Goal: Task Accomplishment & Management: Manage account settings

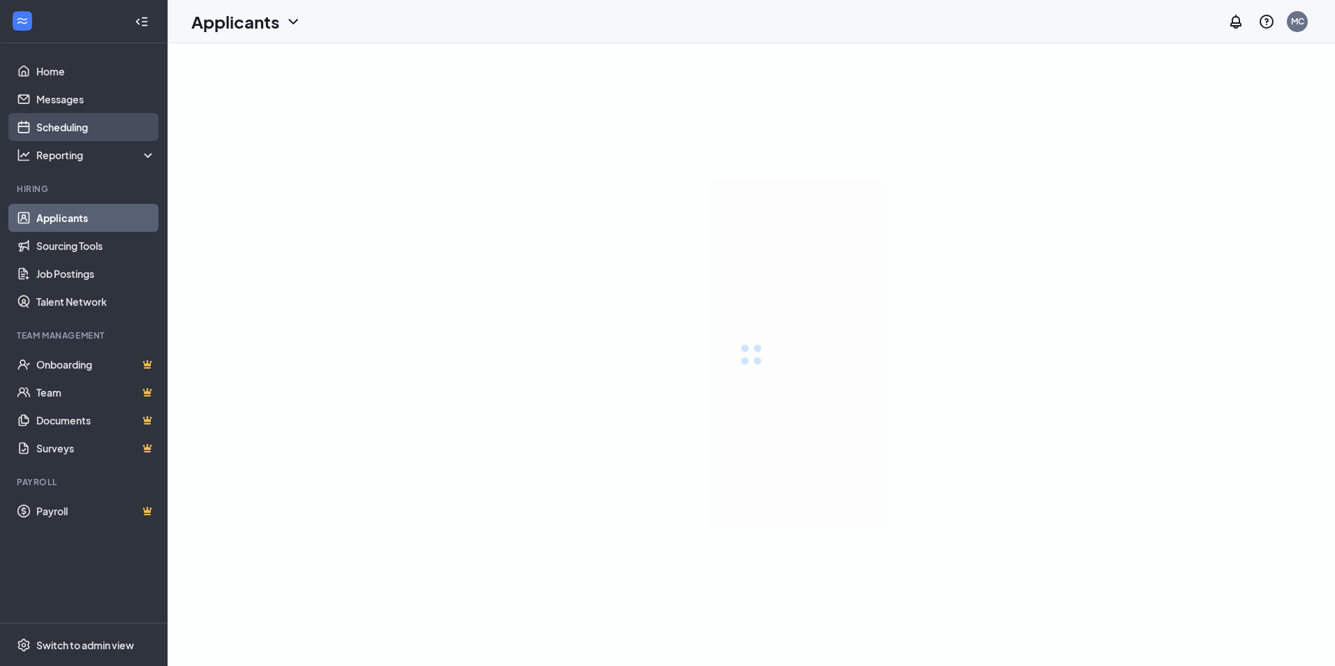
click at [80, 126] on link "Scheduling" at bounding box center [95, 127] width 119 height 28
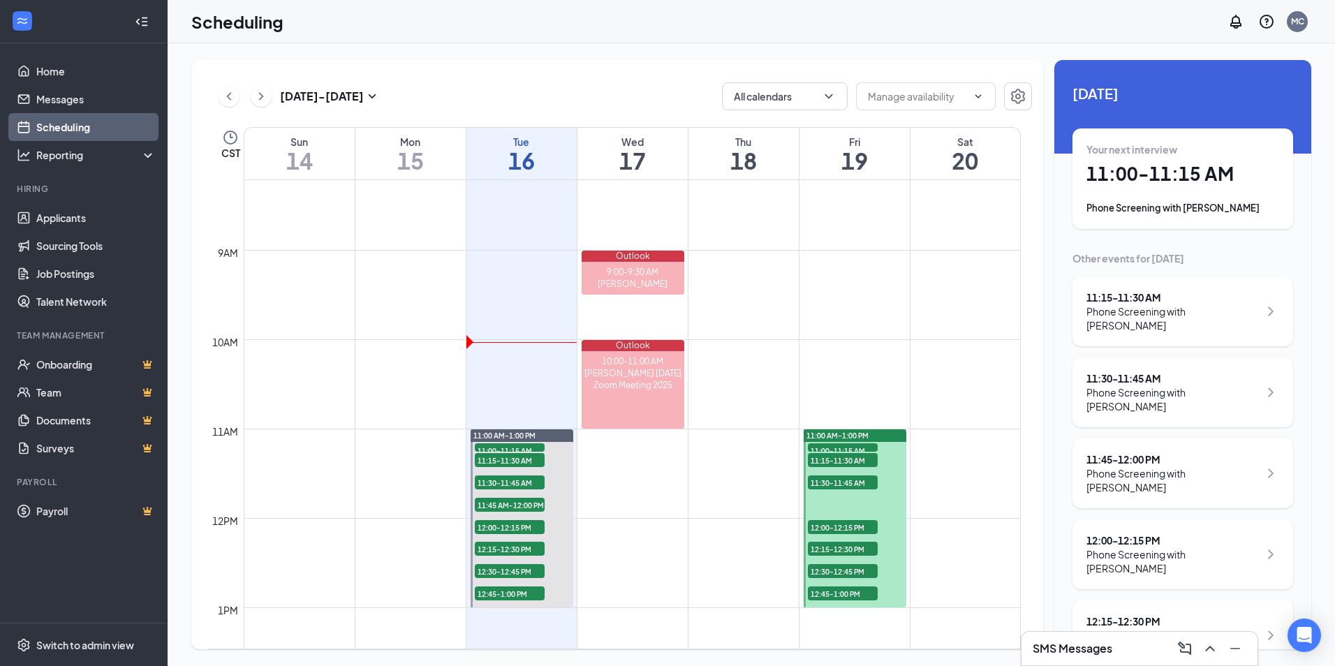
scroll to position [756, 0]
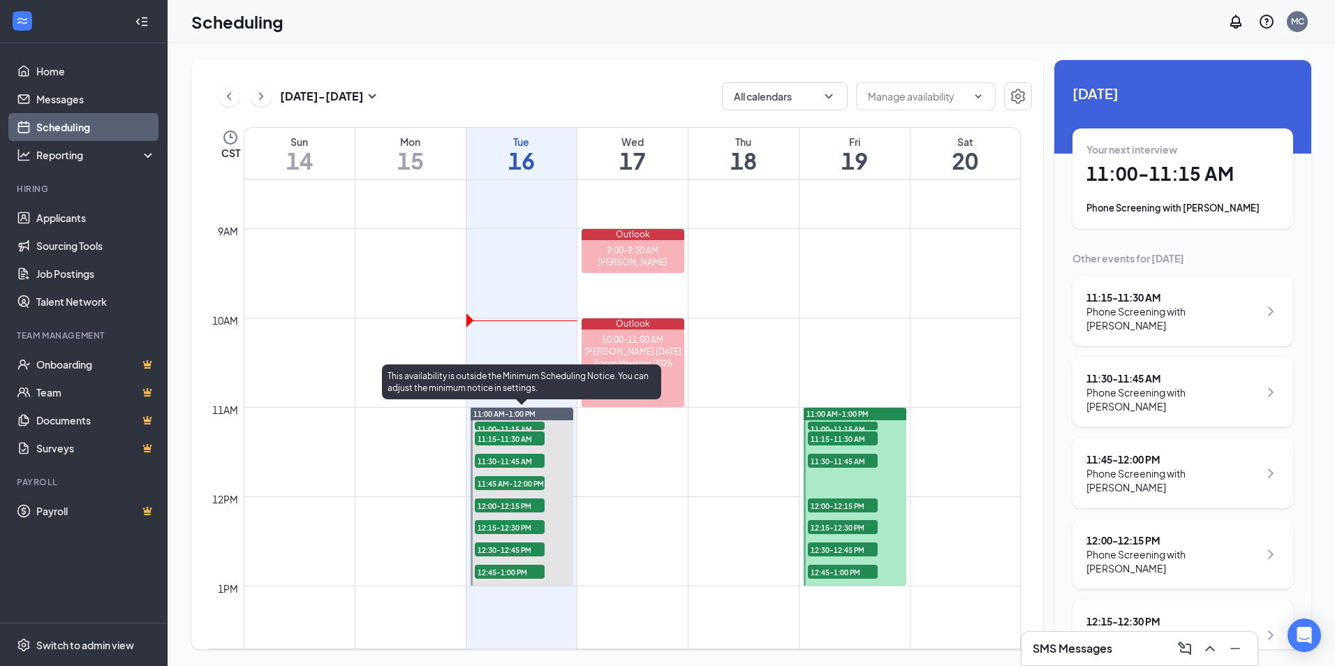
click at [505, 426] on span "11:00-11:15 AM" at bounding box center [510, 429] width 70 height 14
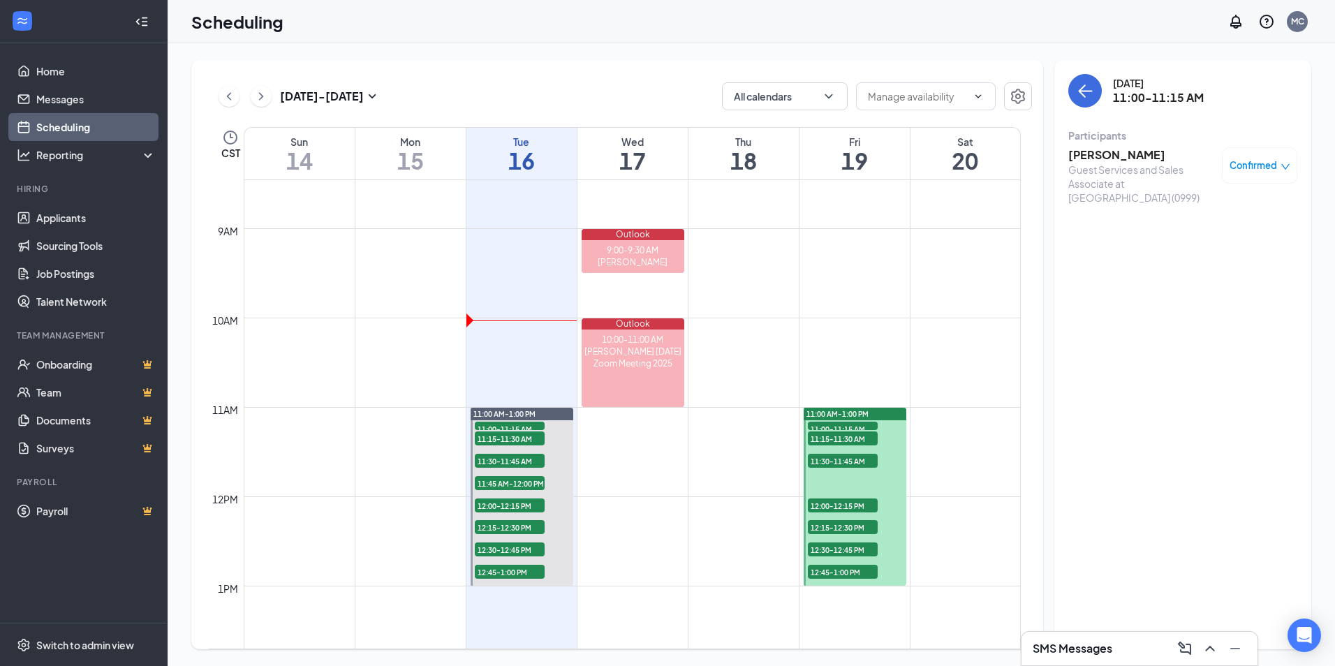
click at [1124, 158] on h3 "[PERSON_NAME]" at bounding box center [1141, 154] width 147 height 15
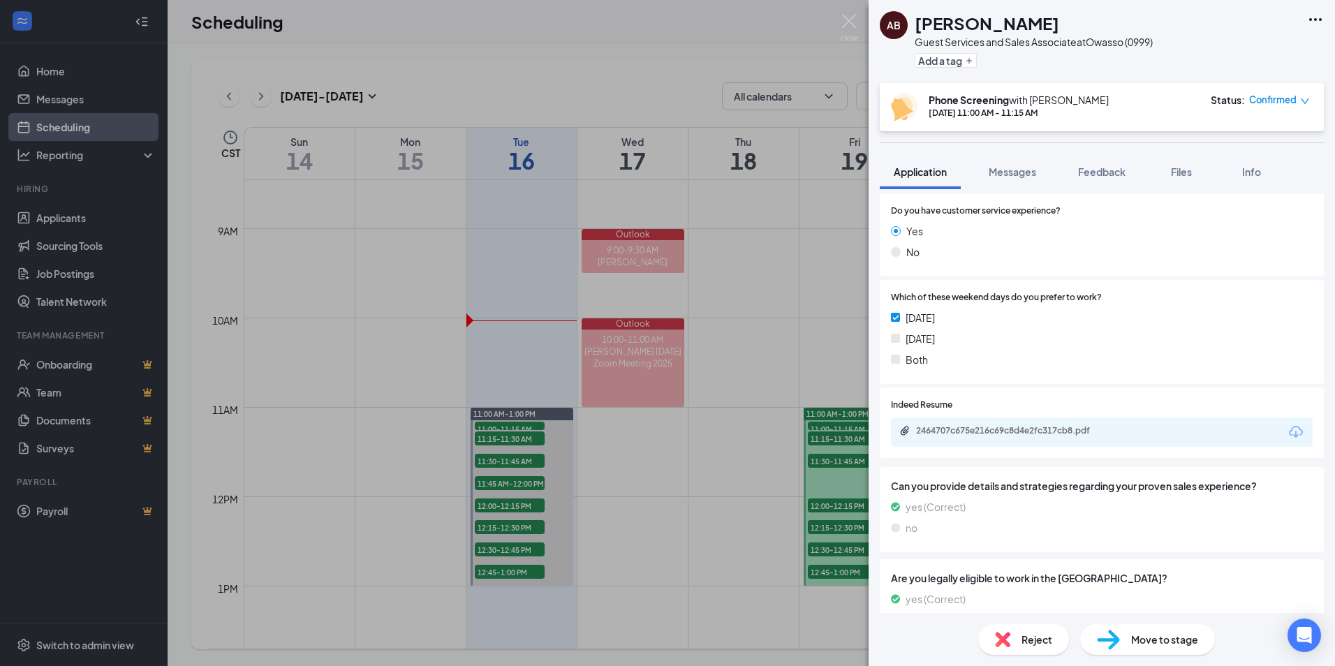
scroll to position [210, 0]
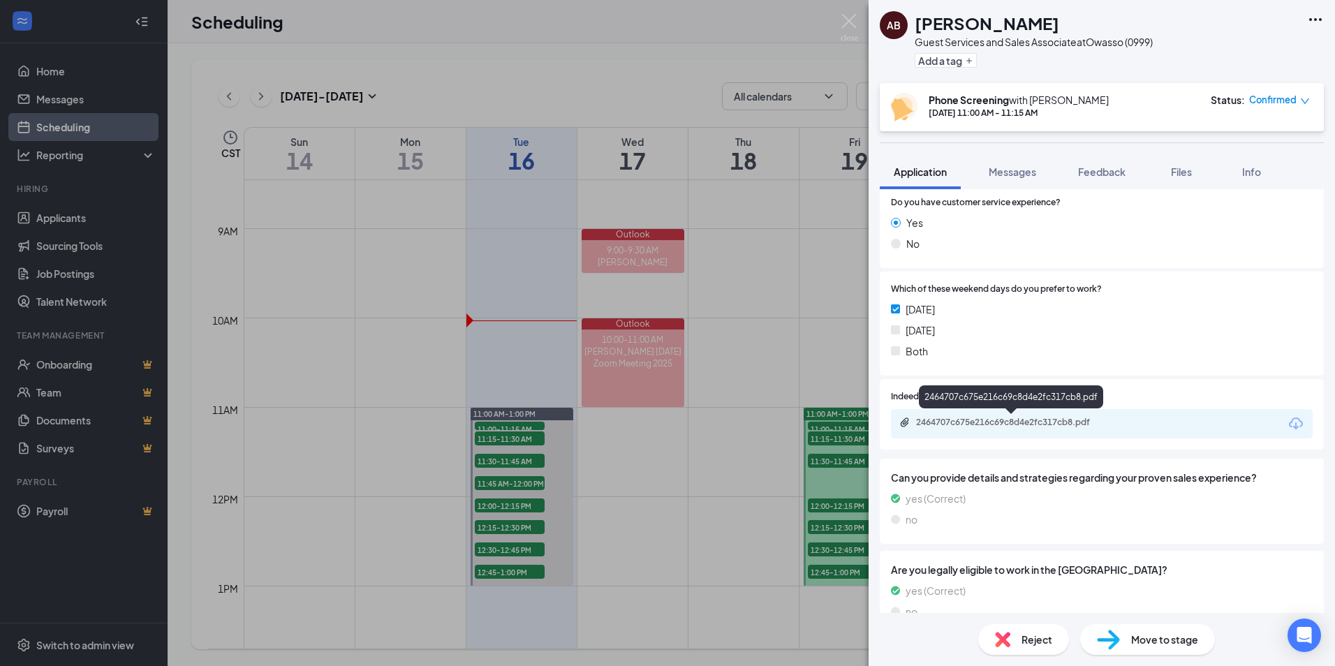
click at [1013, 423] on div "2464707c675e216c69c8d4e2fc317cb8.pdf" at bounding box center [1014, 422] width 196 height 11
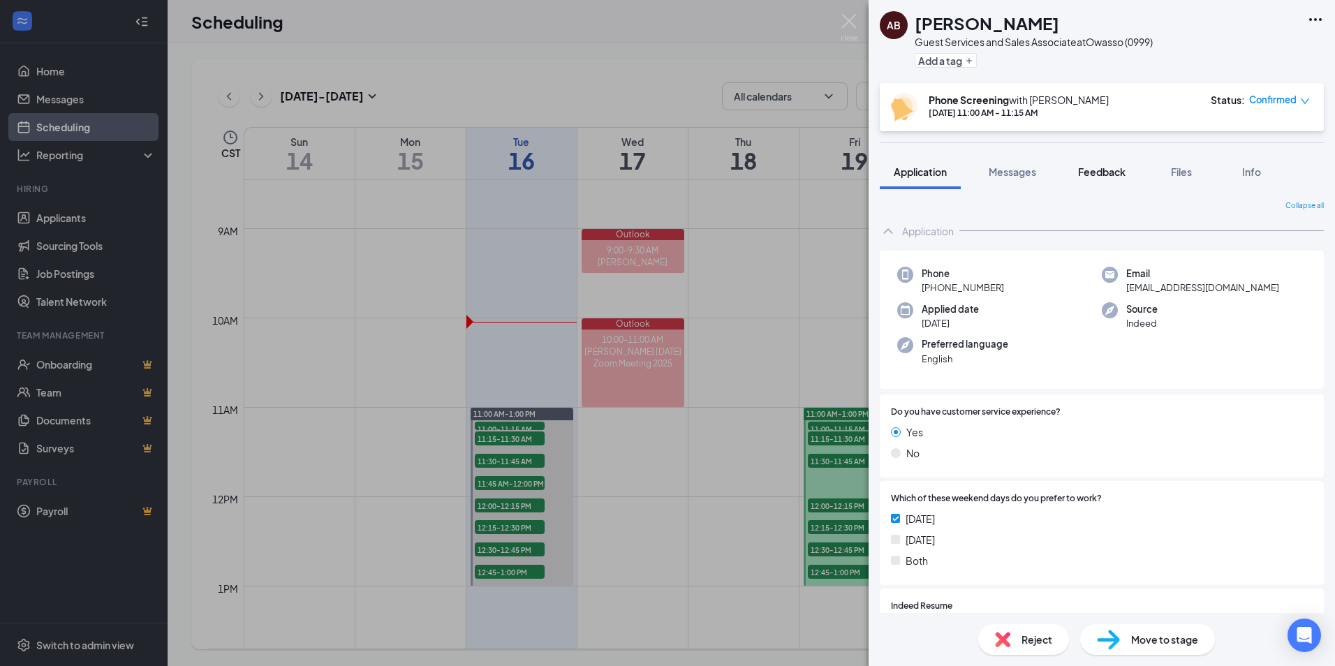
click at [1109, 177] on span "Feedback" at bounding box center [1101, 172] width 47 height 13
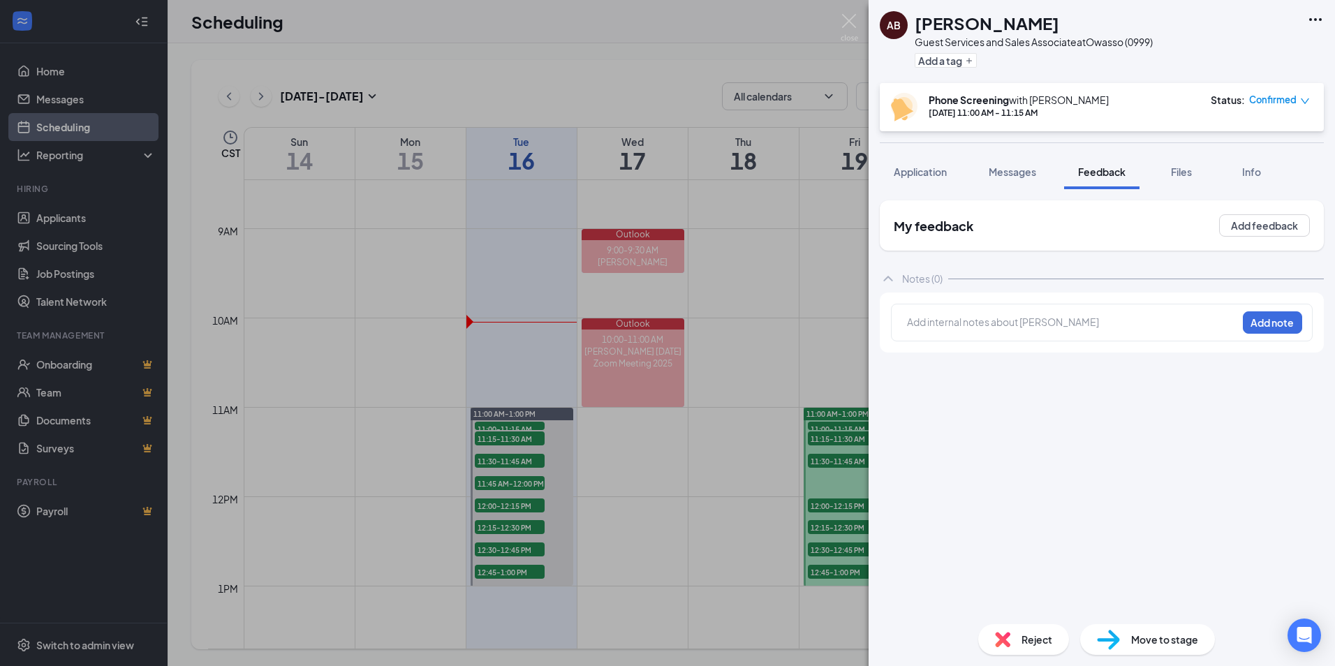
click at [1031, 645] on div "Reject" at bounding box center [1023, 639] width 91 height 31
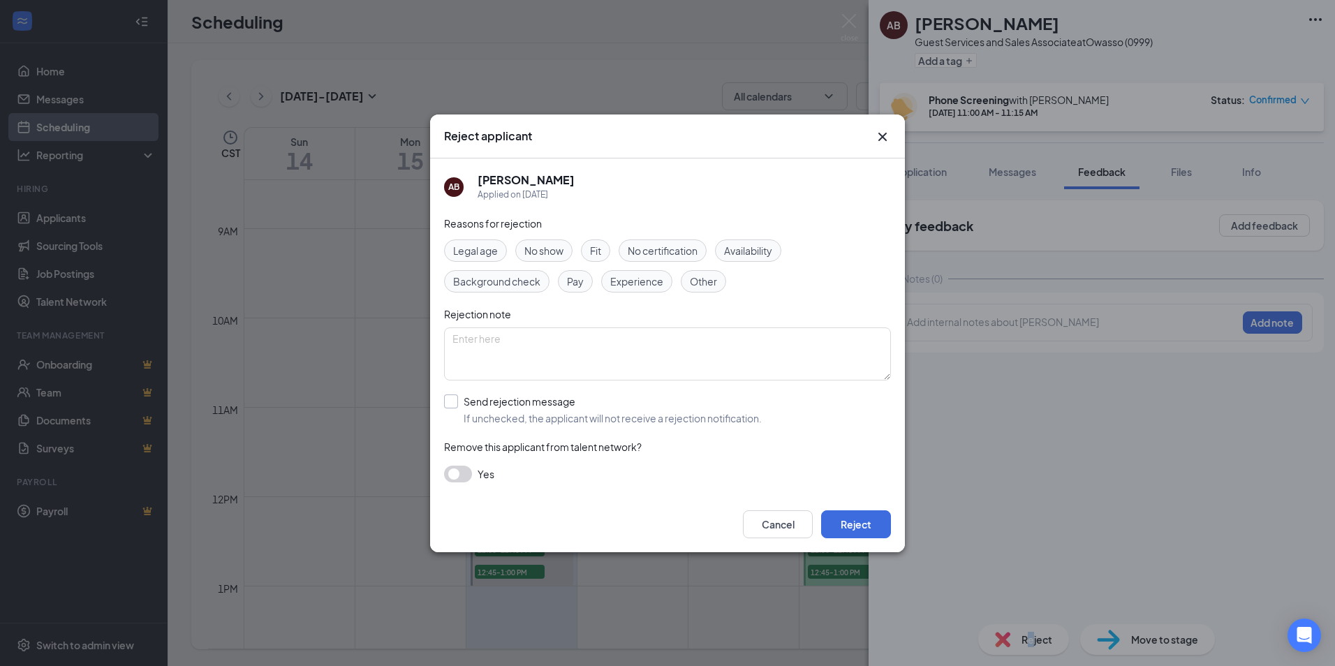
click at [464, 404] on input "Send rejection message If unchecked, the applicant will not receive a rejection…" at bounding box center [603, 410] width 318 height 31
checkbox input "true"
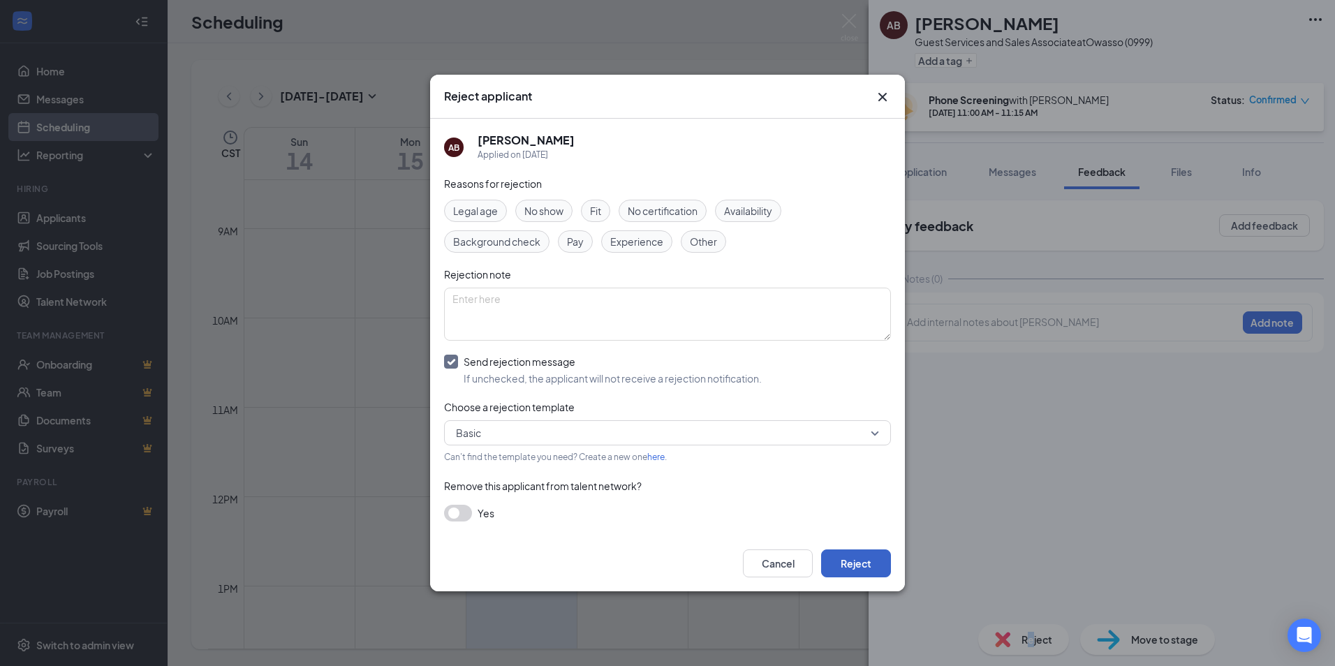
click at [876, 552] on button "Reject" at bounding box center [856, 564] width 70 height 28
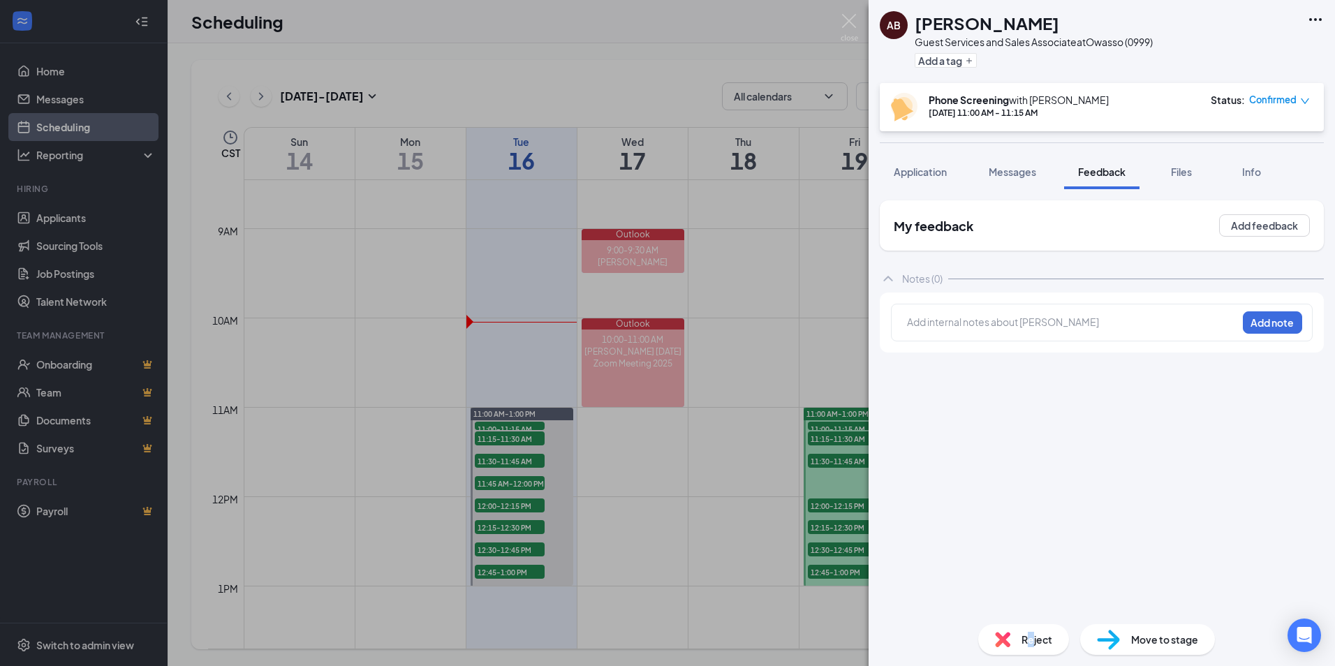
click at [1008, 633] on img at bounding box center [1002, 639] width 15 height 15
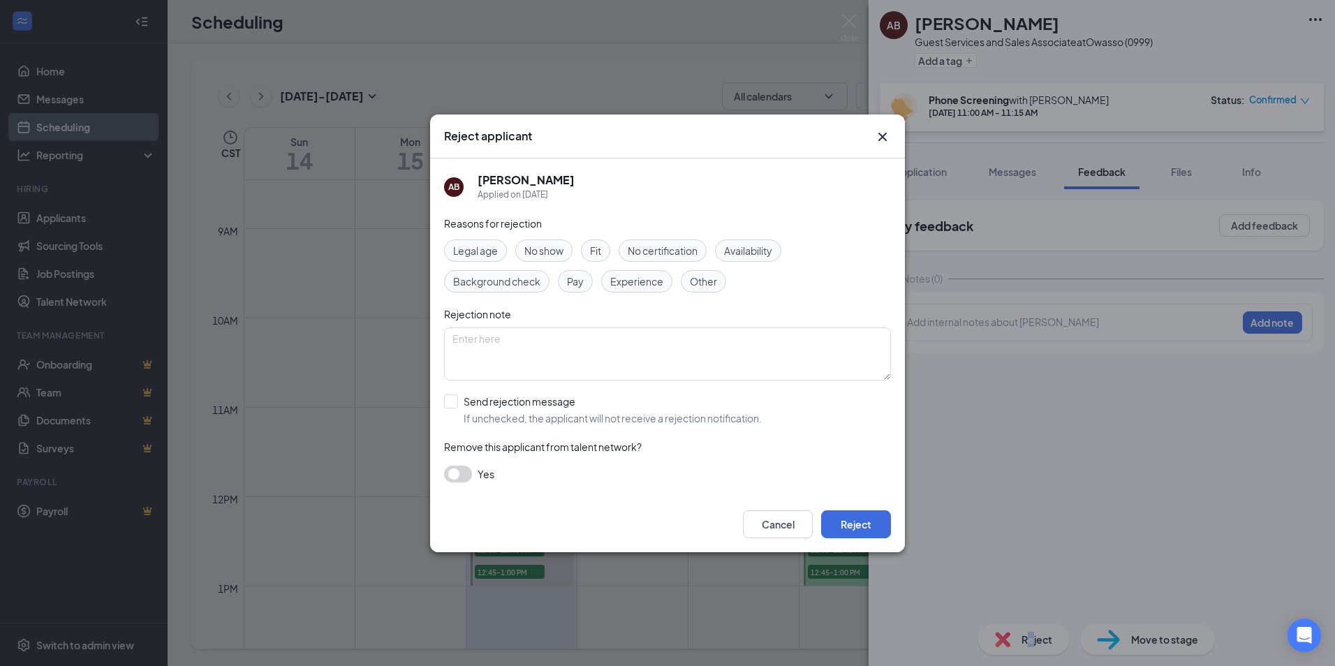
drag, startPoint x: 885, startPoint y: 132, endPoint x: 860, endPoint y: 114, distance: 31.0
click at [885, 136] on icon "Cross" at bounding box center [882, 136] width 17 height 17
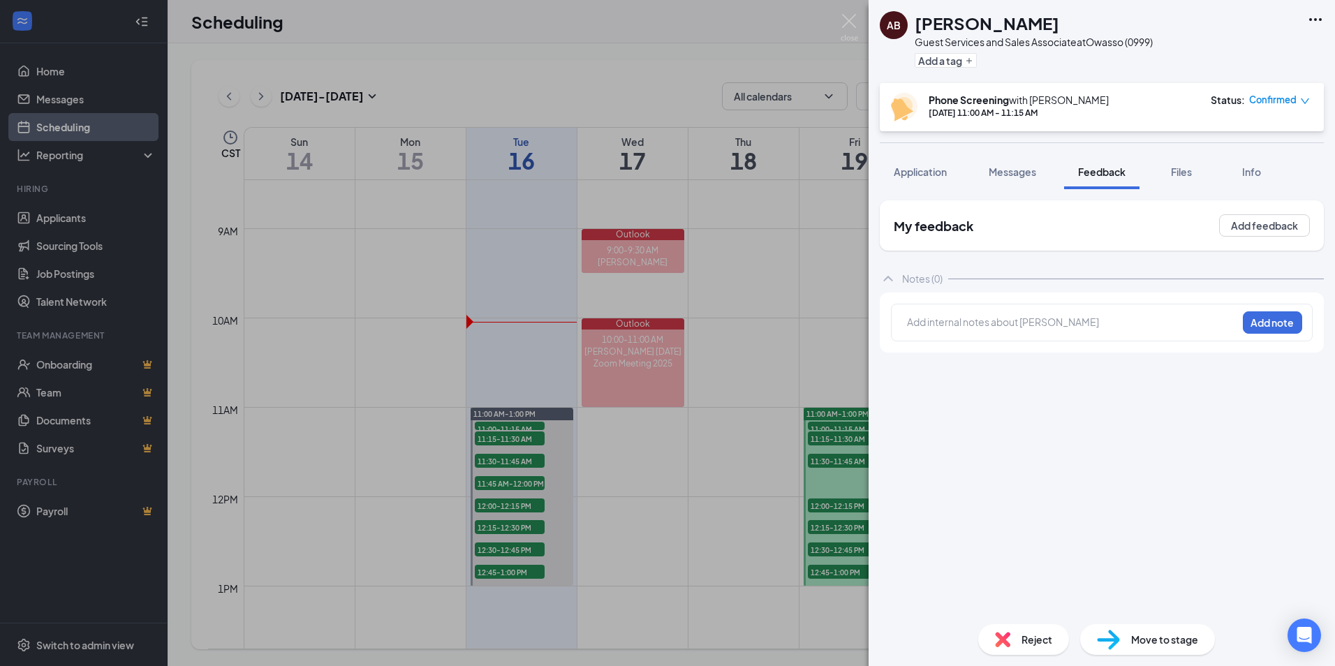
drag, startPoint x: 842, startPoint y: 10, endPoint x: 849, endPoint y: 24, distance: 15.0
click at [842, 12] on div "AB [PERSON_NAME] Guest Services and Sales Associate at [GEOGRAPHIC_DATA] (0999)…" at bounding box center [667, 333] width 1335 height 666
click at [849, 24] on div "Scheduling MC" at bounding box center [752, 21] width 1168 height 43
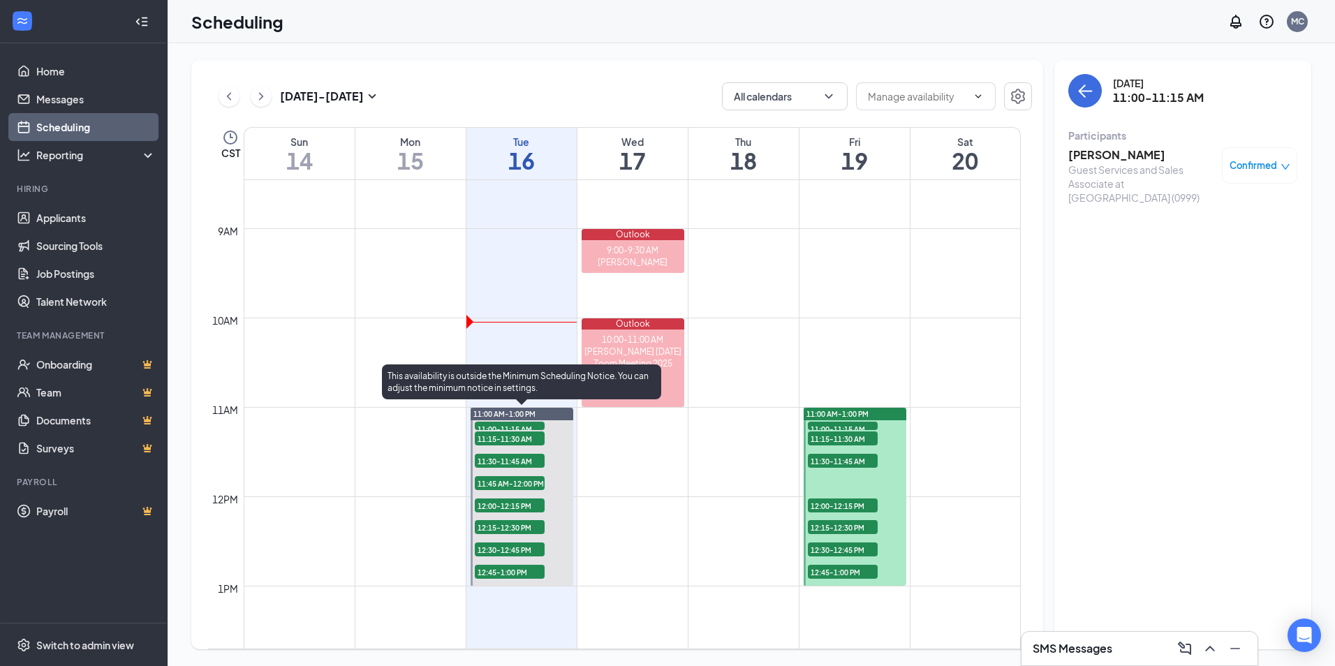
drag, startPoint x: 478, startPoint y: 439, endPoint x: 1136, endPoint y: 202, distance: 698.5
click at [482, 443] on span "11:15-11:30 AM" at bounding box center [510, 439] width 70 height 14
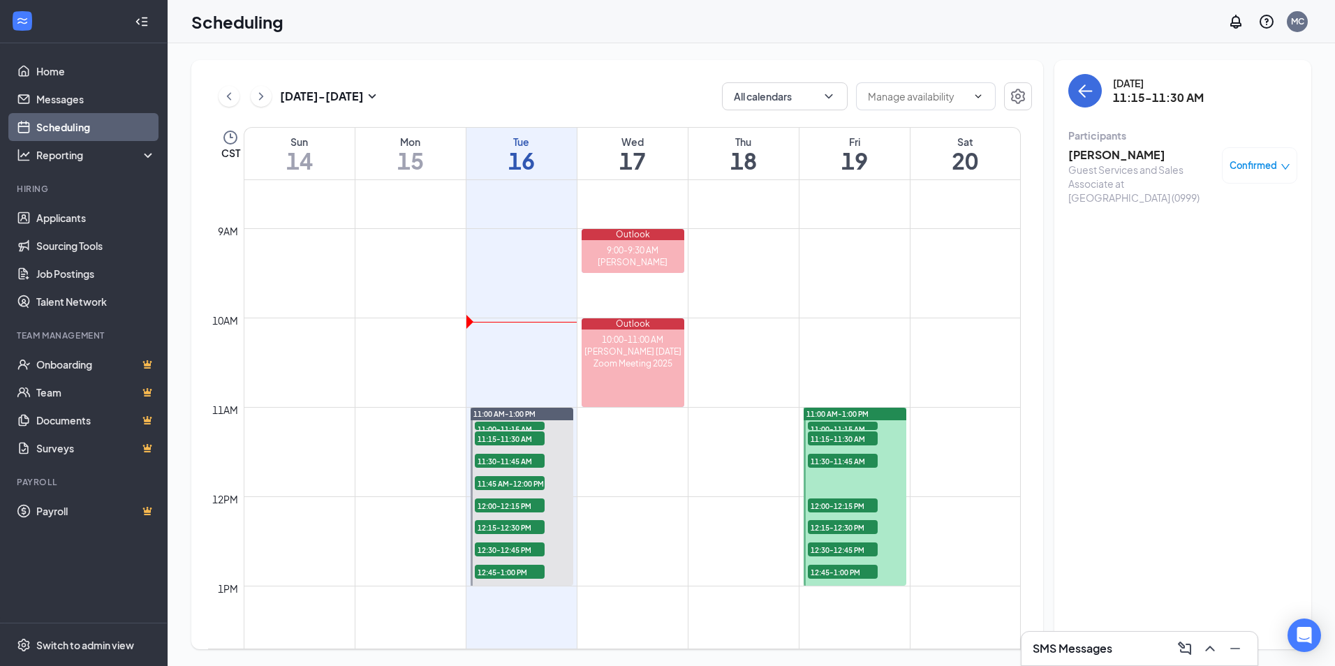
click at [1087, 154] on h3 "[PERSON_NAME]" at bounding box center [1141, 154] width 147 height 15
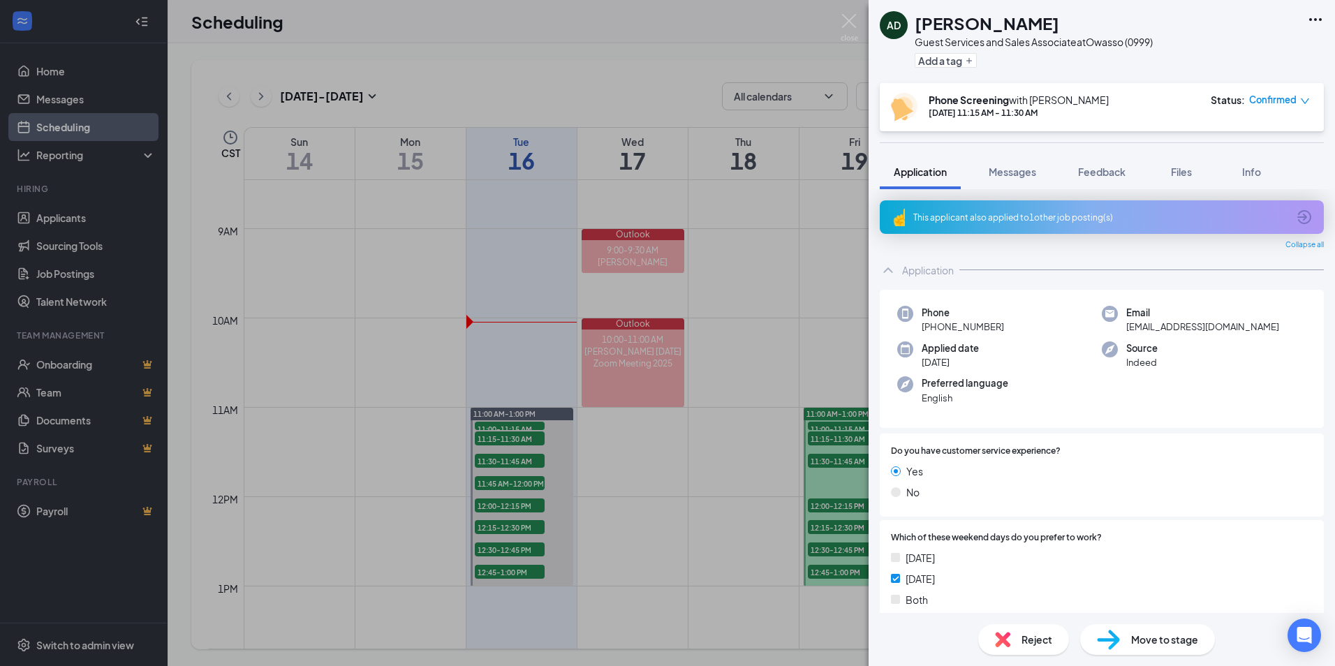
click at [1018, 223] on div "This applicant also applied to 1 other job posting(s)" at bounding box center [1100, 218] width 374 height 12
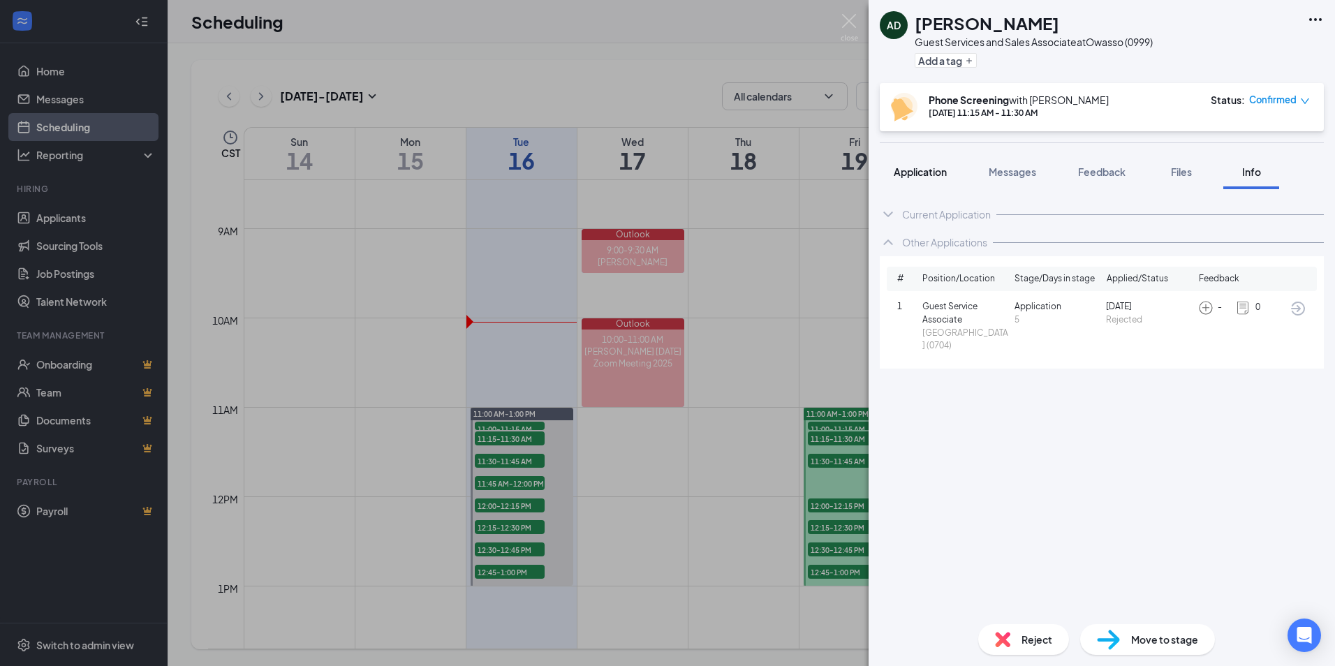
click at [932, 172] on span "Application" at bounding box center [920, 172] width 53 height 13
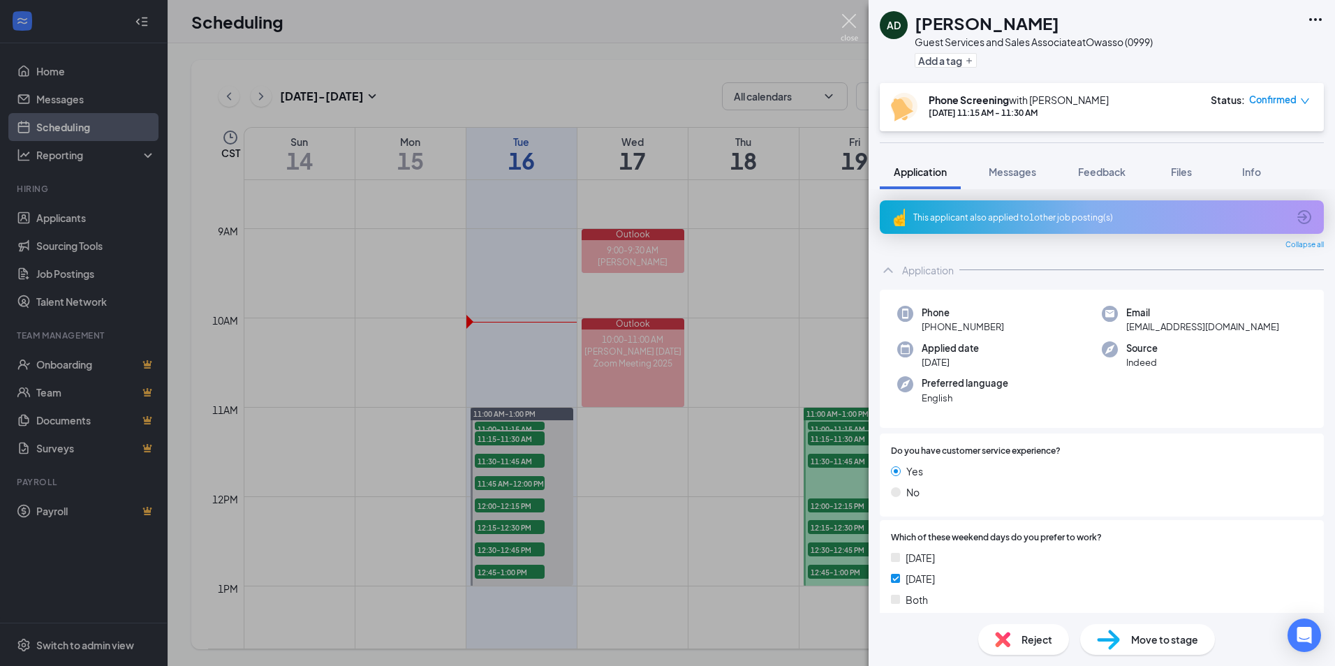
drag, startPoint x: 849, startPoint y: 20, endPoint x: 374, endPoint y: 534, distance: 698.8
click at [849, 22] on img at bounding box center [849, 27] width 17 height 27
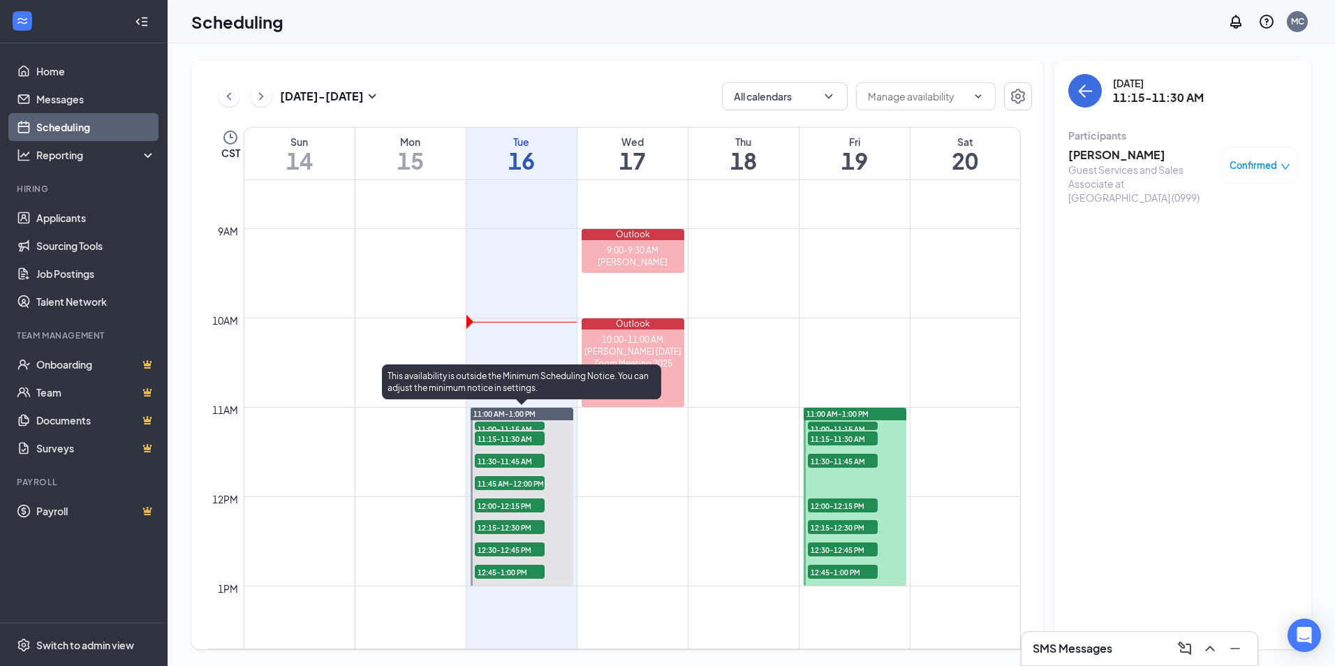
click at [517, 426] on span "11:00-11:15 AM" at bounding box center [510, 429] width 70 height 14
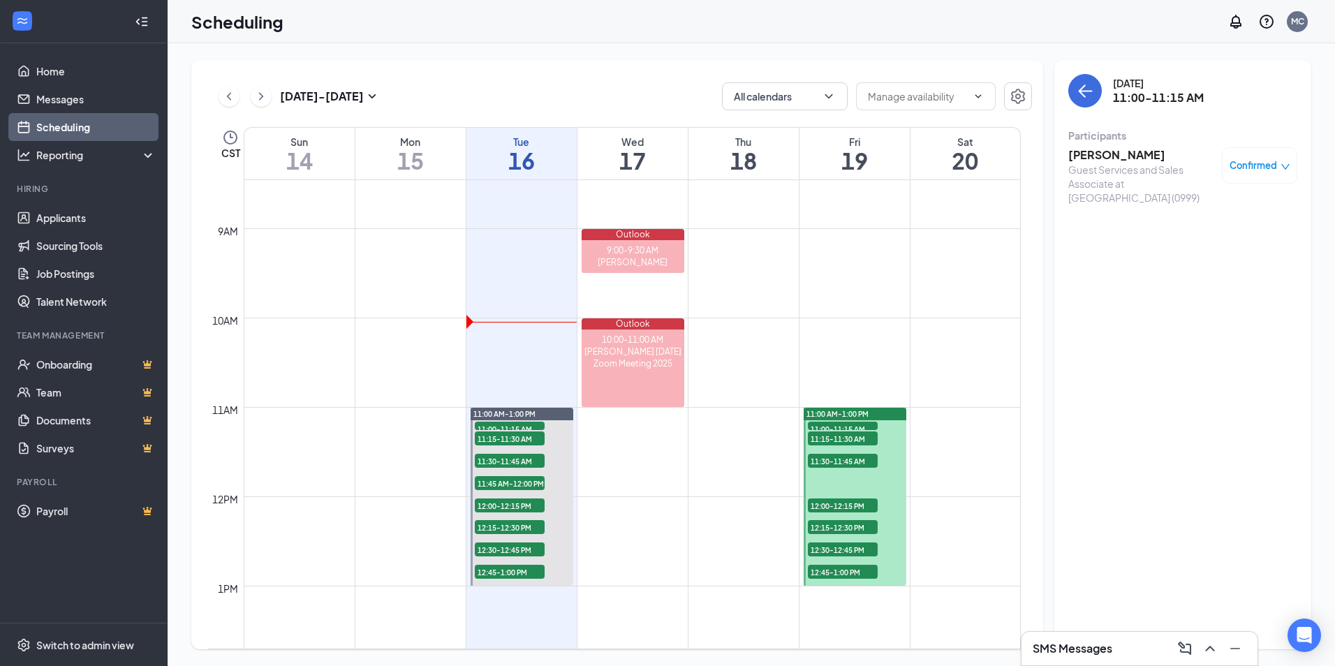
click at [1115, 154] on h3 "[PERSON_NAME]" at bounding box center [1141, 154] width 147 height 15
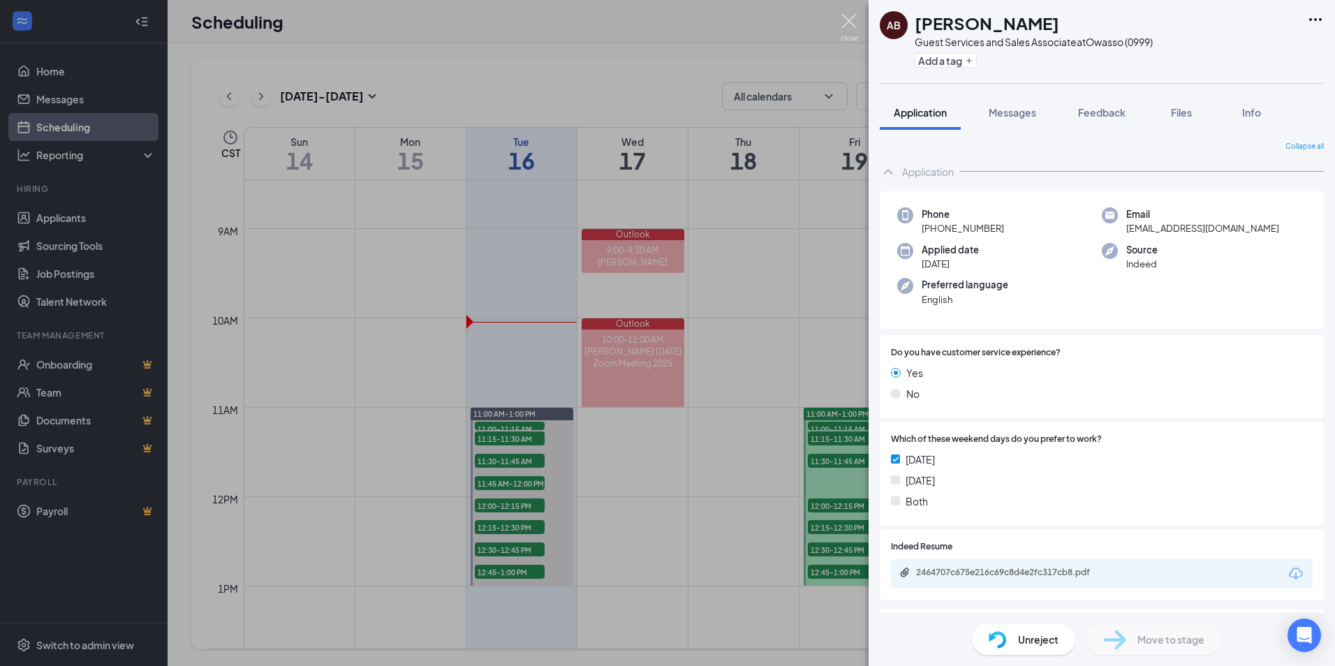
drag, startPoint x: 858, startPoint y: 18, endPoint x: 522, endPoint y: 388, distance: 499.8
click at [858, 20] on div "AB [PERSON_NAME] Guest Services and Sales Associate at [GEOGRAPHIC_DATA] (0999)…" at bounding box center [667, 333] width 1335 height 666
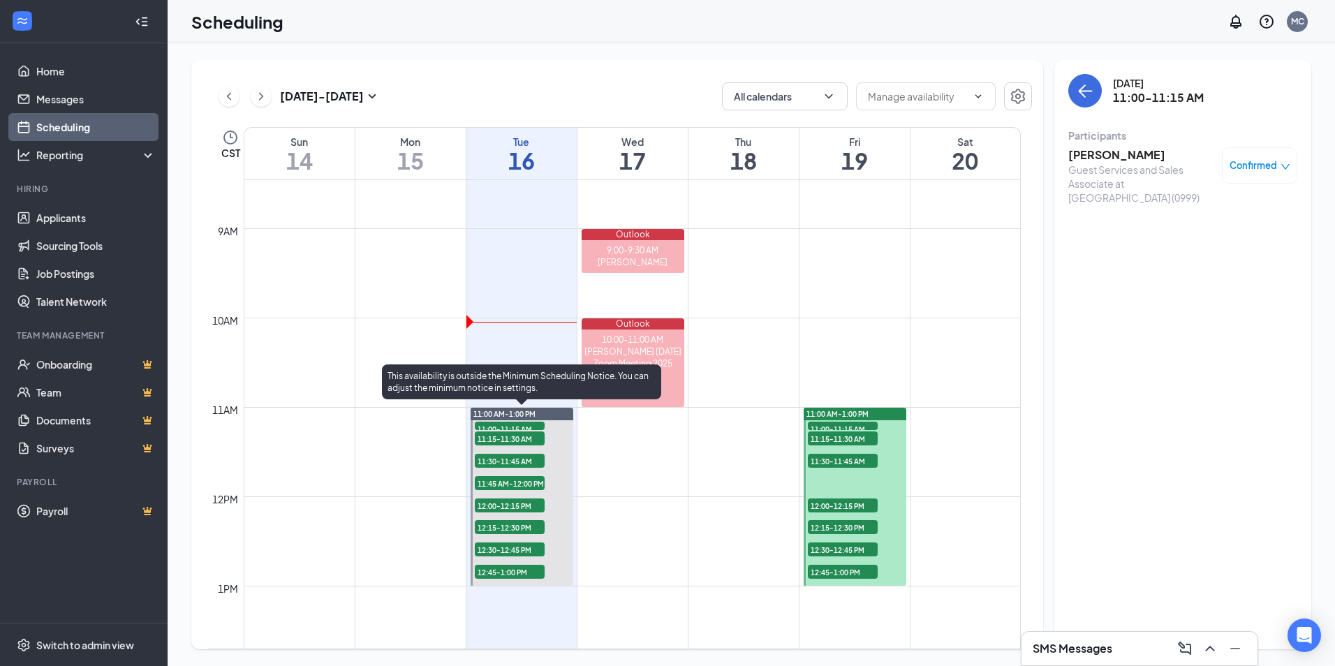
click at [490, 439] on span "11:15-11:30 AM" at bounding box center [510, 439] width 70 height 14
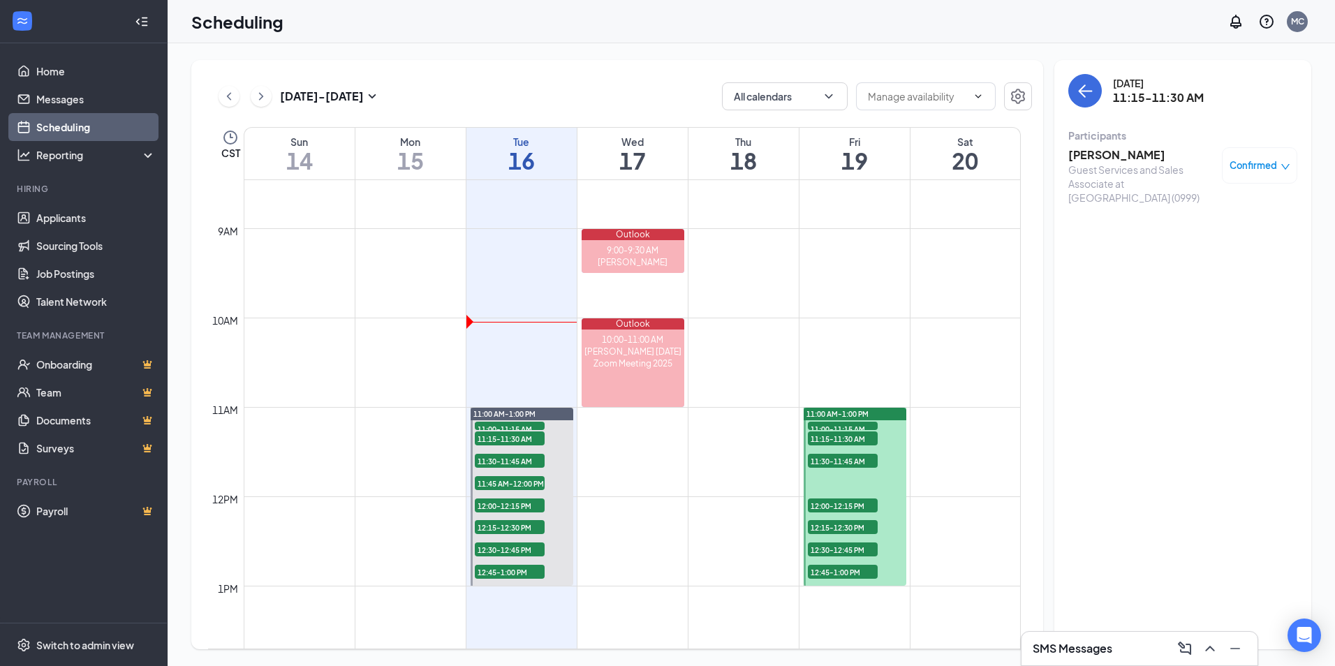
click at [1113, 156] on h3 "[PERSON_NAME]" at bounding box center [1141, 154] width 147 height 15
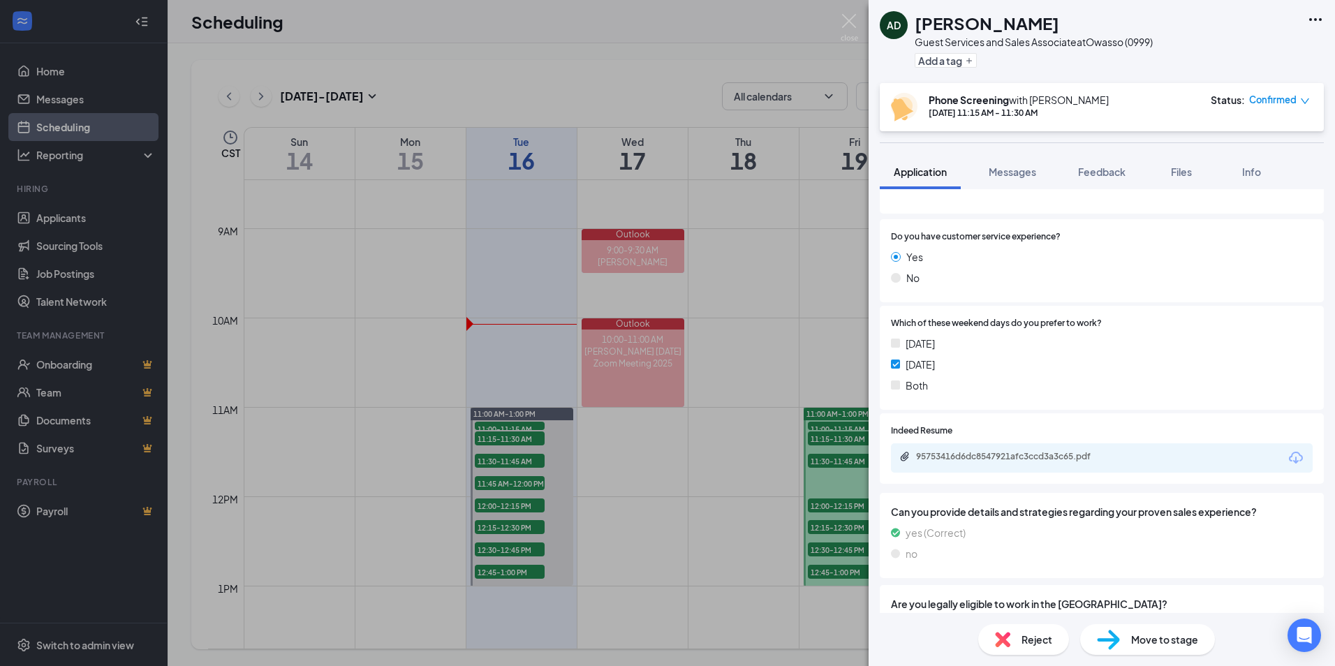
scroll to position [349, 0]
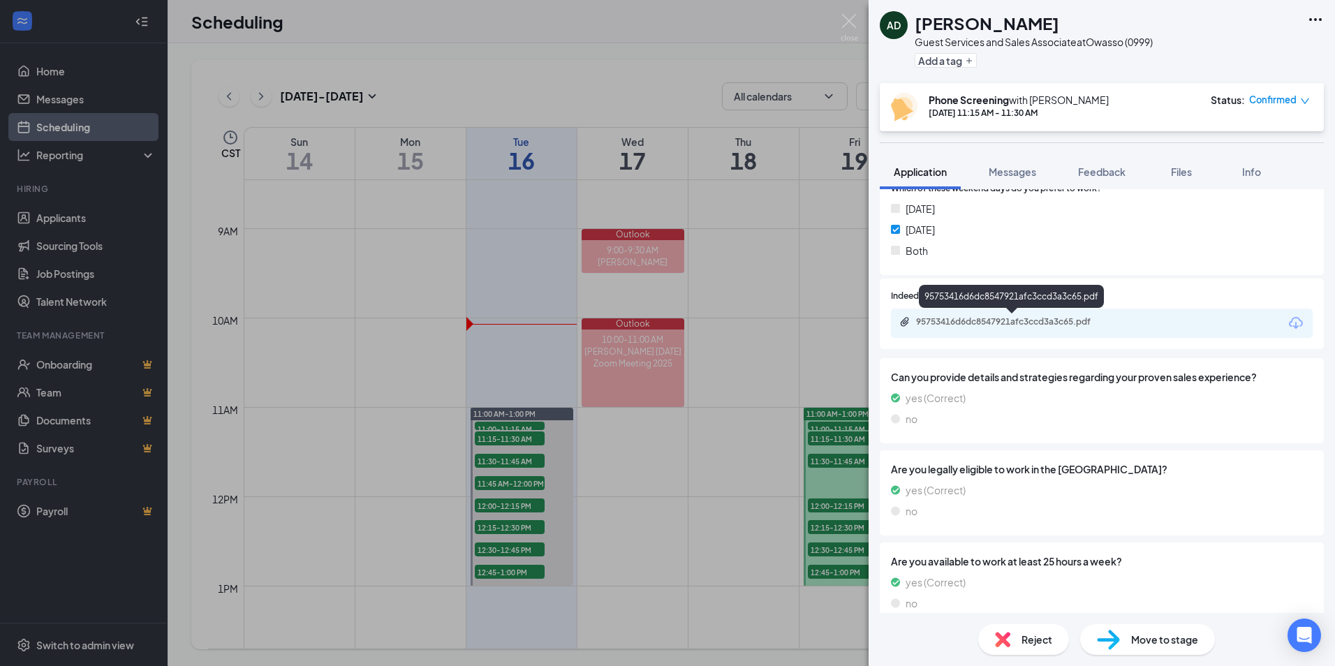
click at [1052, 328] on div "95753416d6dc8547921afc3ccd3a3c65.pdf" at bounding box center [1014, 321] width 196 height 11
click at [842, 22] on img at bounding box center [849, 27] width 17 height 27
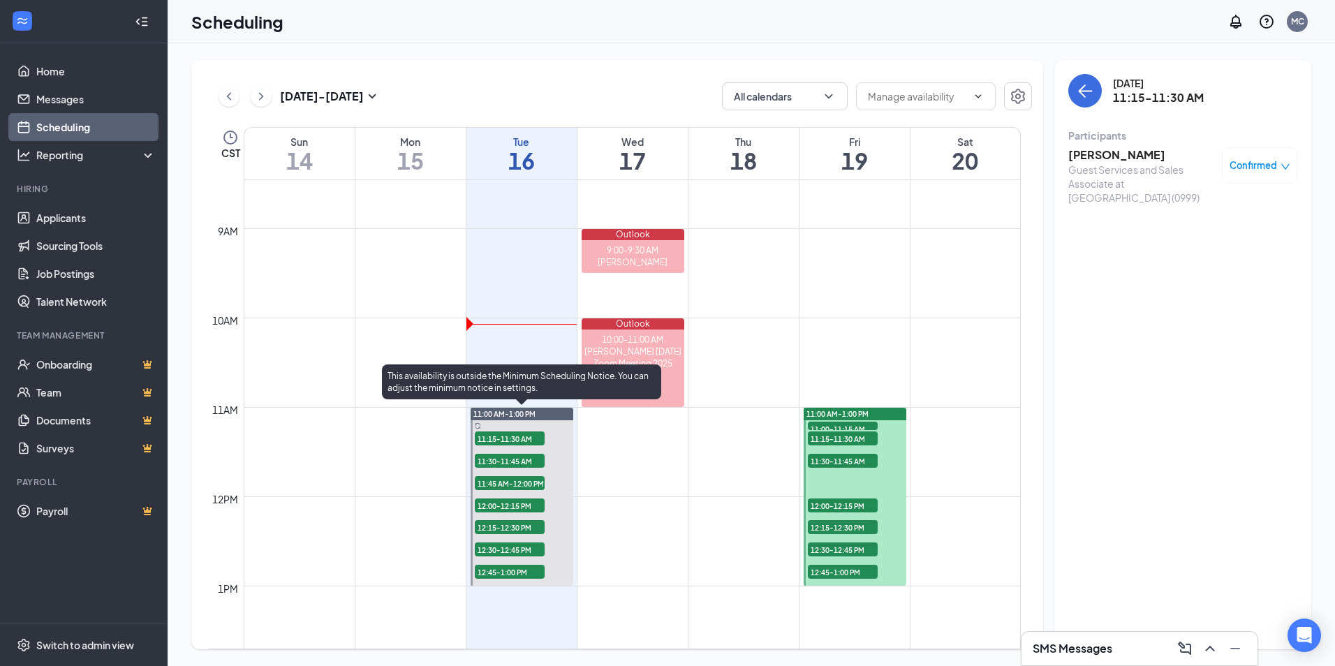
click at [490, 481] on span "11:45 AM-12:00 PM" at bounding box center [510, 483] width 70 height 14
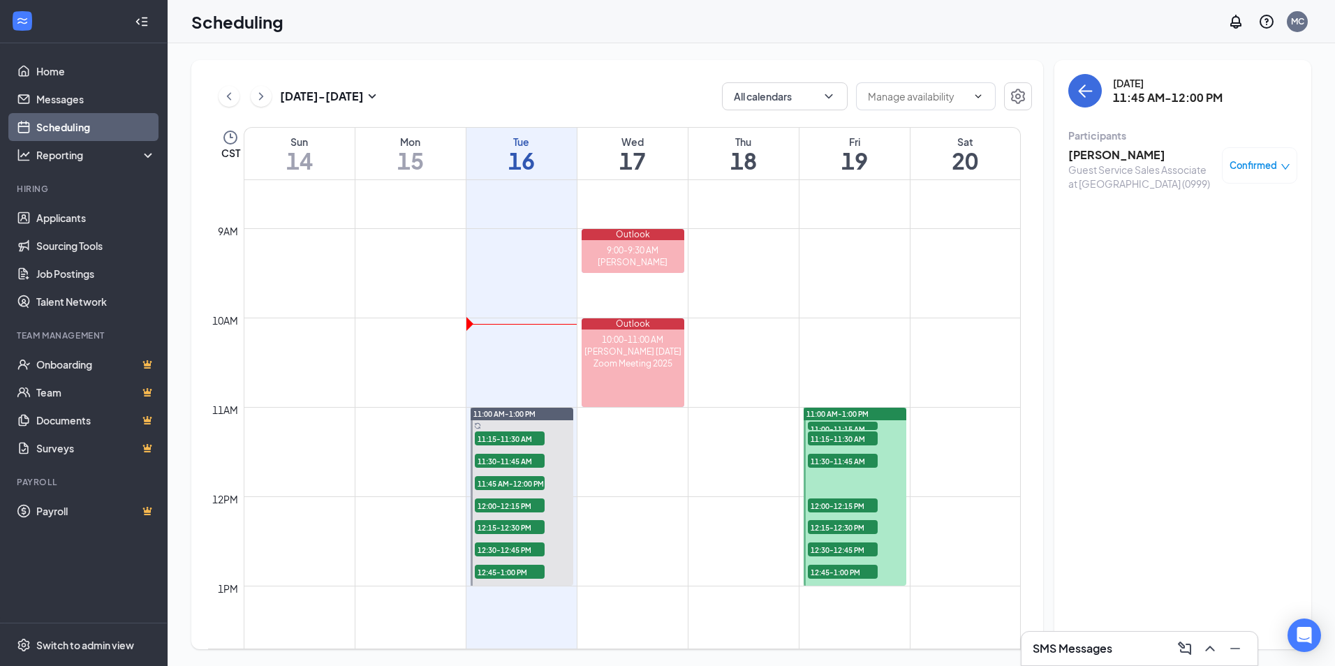
click at [1133, 156] on h3 "[PERSON_NAME]" at bounding box center [1141, 154] width 147 height 15
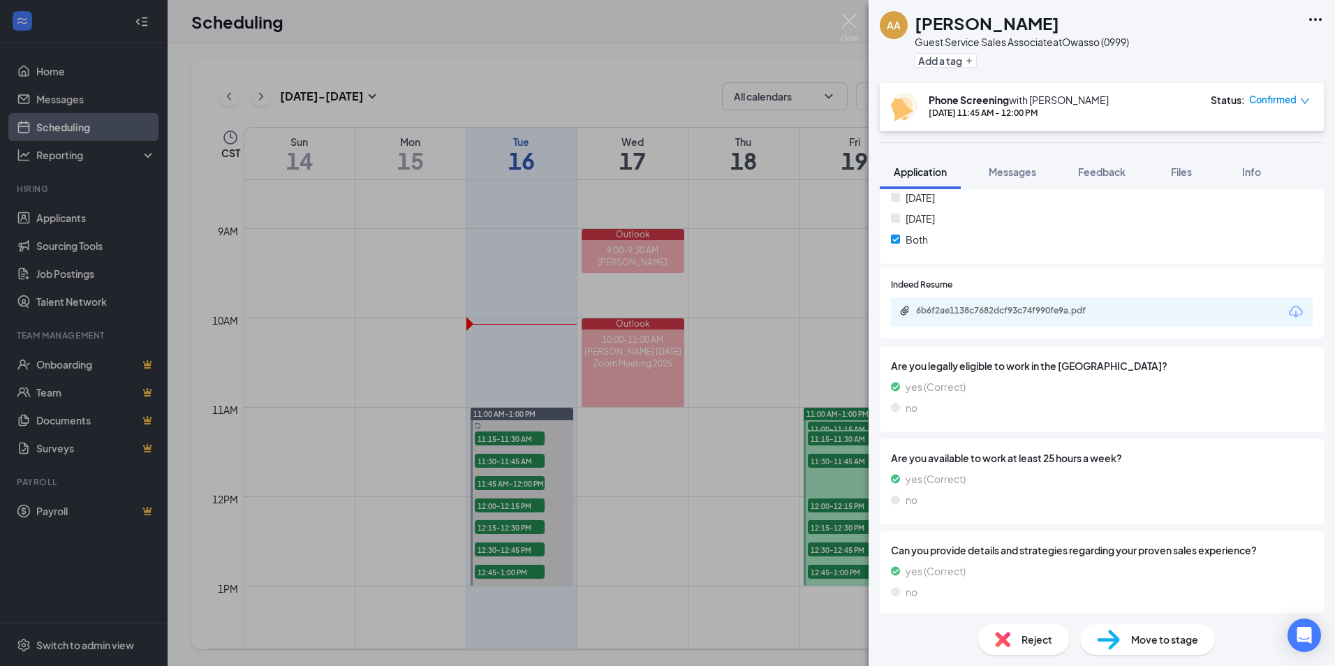
scroll to position [322, 0]
click at [980, 308] on div "6b6f2ae1138c7682dcf93c74f990fe9a.pdf" at bounding box center [1014, 309] width 196 height 11
click at [1031, 653] on div "Reject" at bounding box center [1023, 639] width 91 height 31
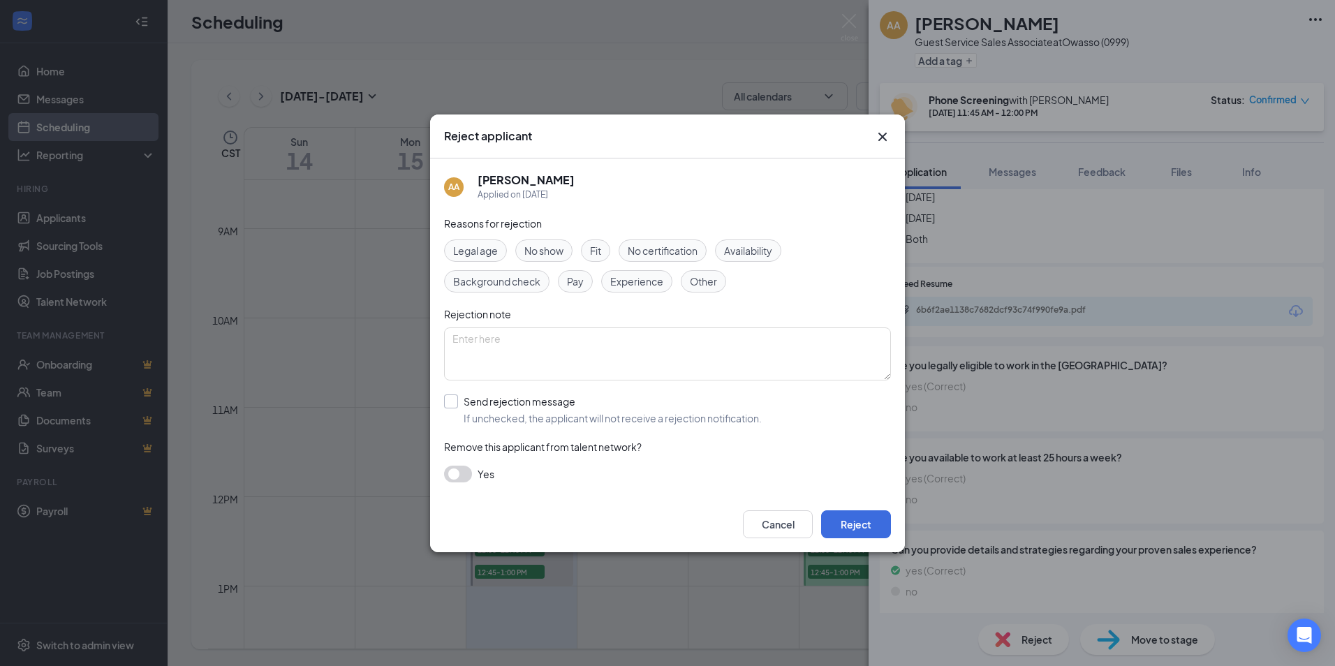
click at [457, 409] on input "Send rejection message If unchecked, the applicant will not receive a rejection…" at bounding box center [603, 410] width 318 height 31
checkbox input "true"
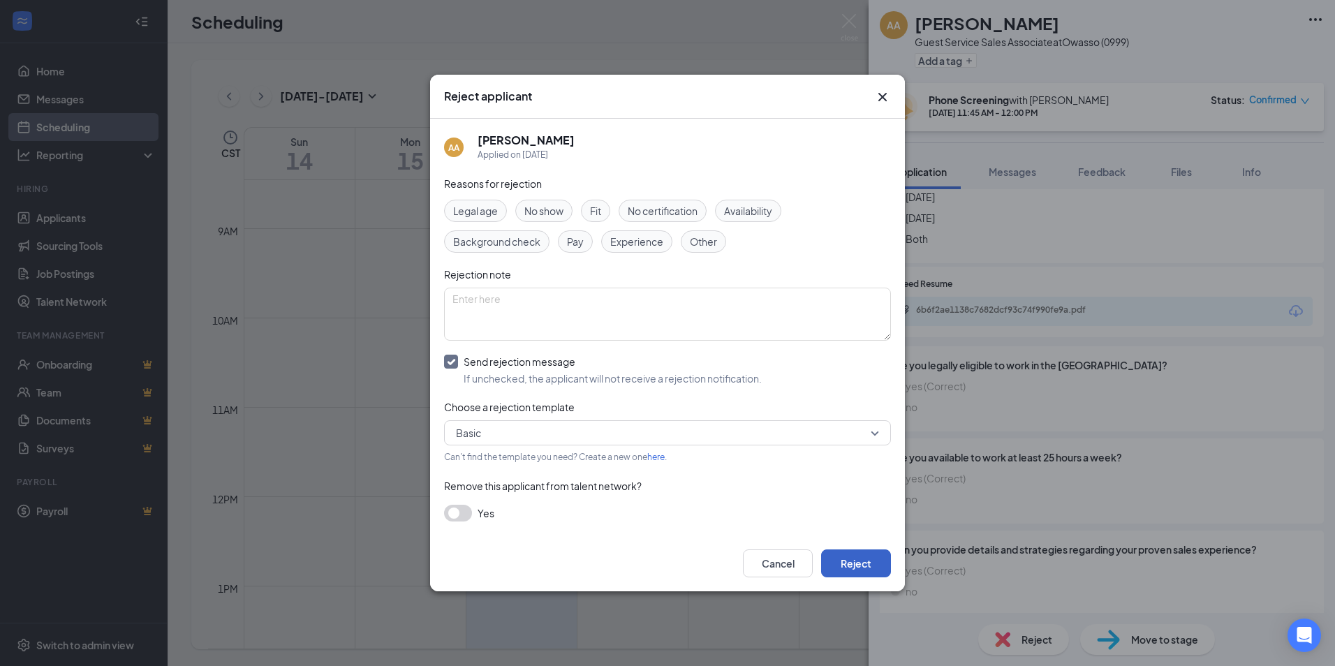
click at [847, 561] on button "Reject" at bounding box center [856, 564] width 70 height 28
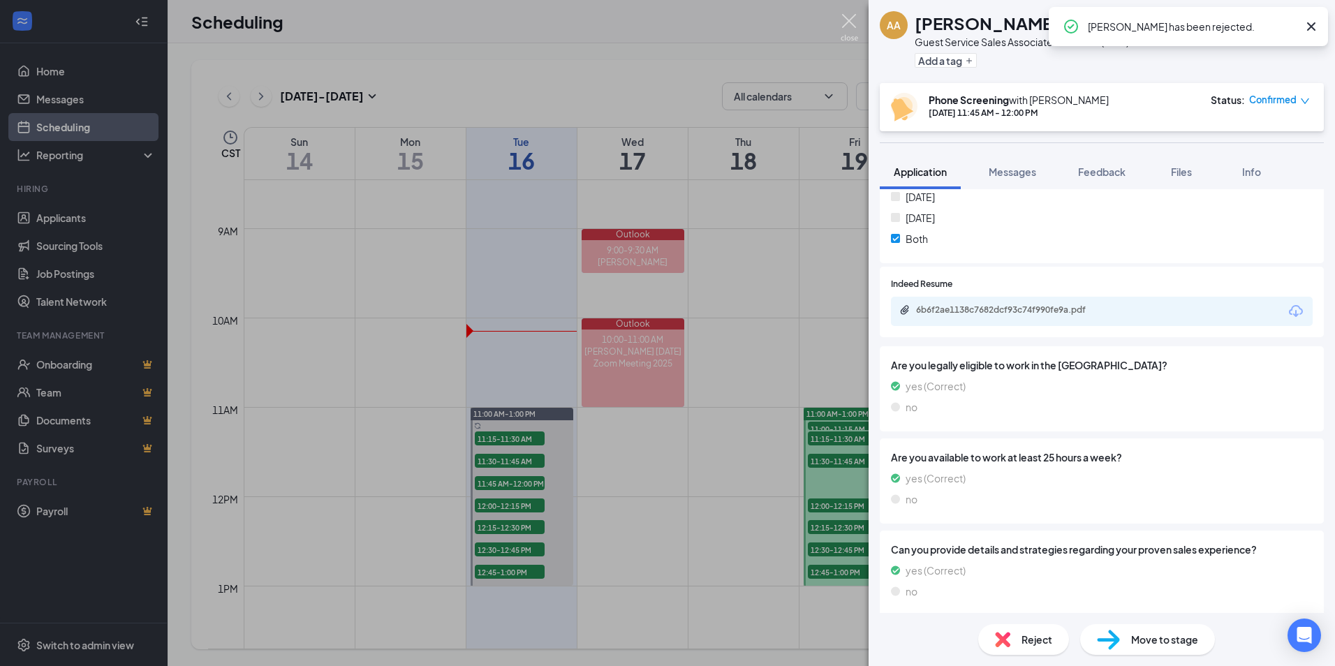
click at [842, 17] on img at bounding box center [849, 27] width 17 height 27
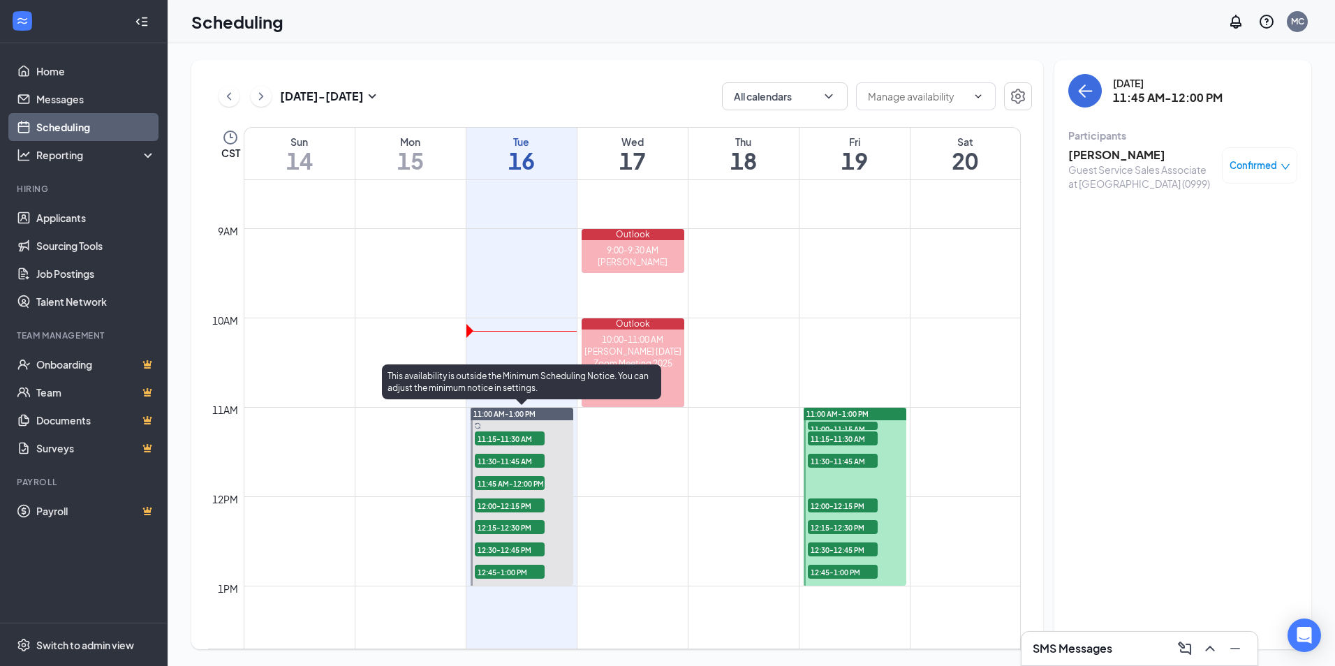
click at [513, 510] on span "12:00-12:15 PM" at bounding box center [510, 506] width 70 height 14
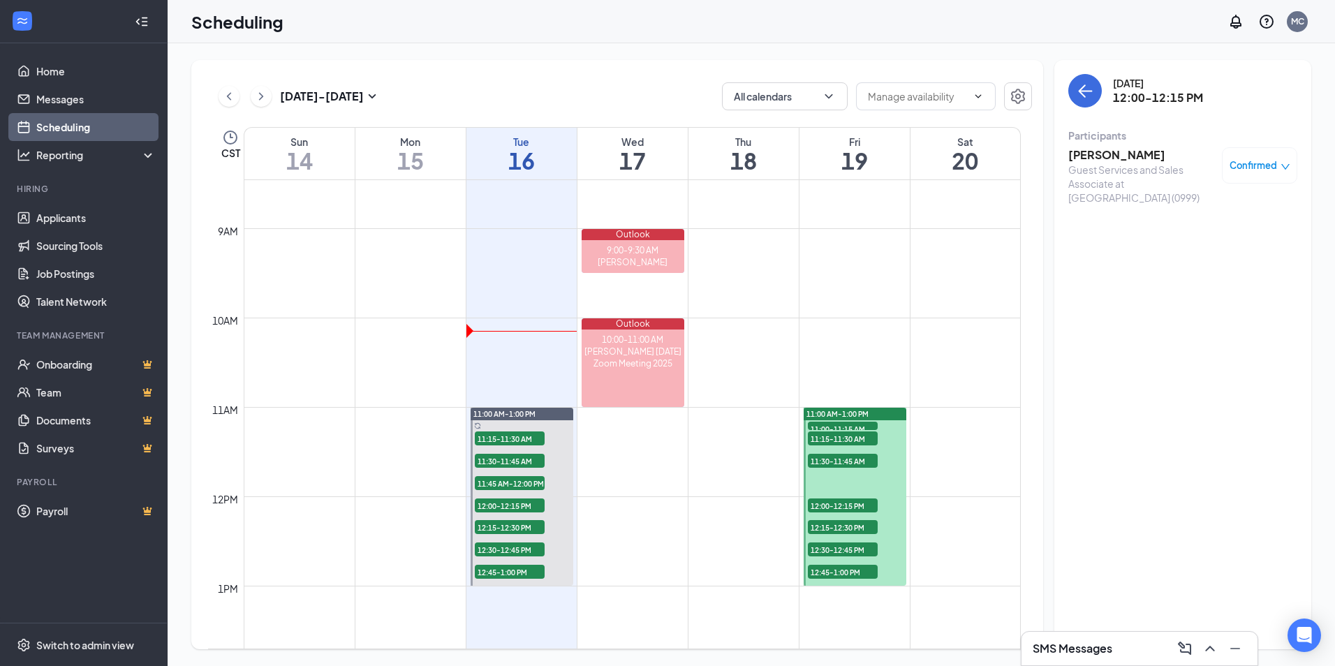
click at [1090, 168] on div "Guest Services and Sales Associate at [GEOGRAPHIC_DATA] (0999)" at bounding box center [1141, 184] width 147 height 42
click at [1099, 154] on h3 "[PERSON_NAME]" at bounding box center [1141, 154] width 147 height 15
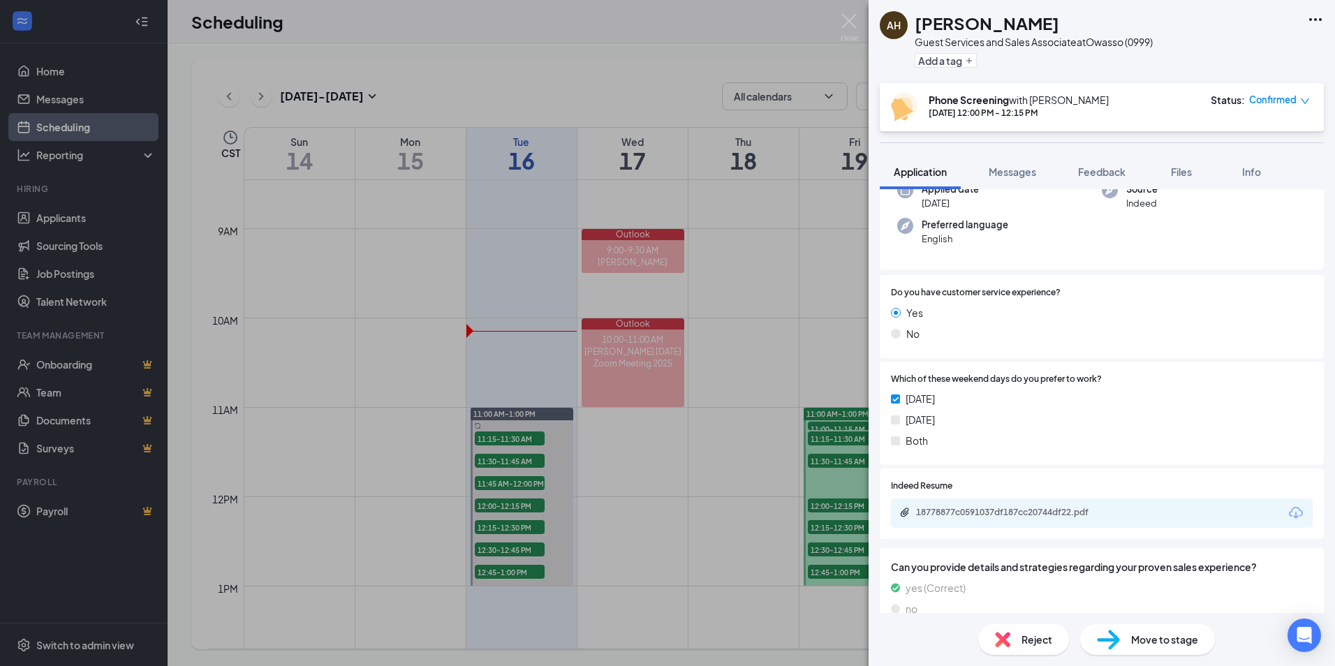
scroll to position [140, 0]
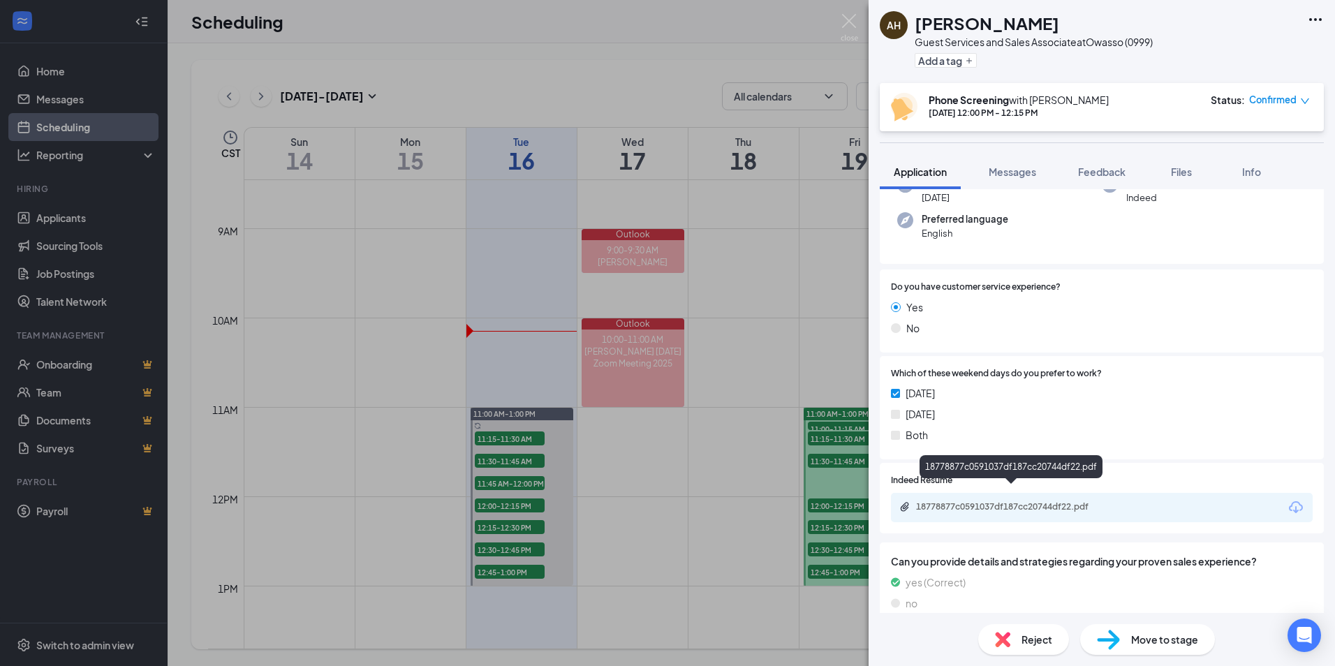
click at [979, 501] on div "18778877c0591037df187cc20744df22.pdf" at bounding box center [1012, 507] width 226 height 13
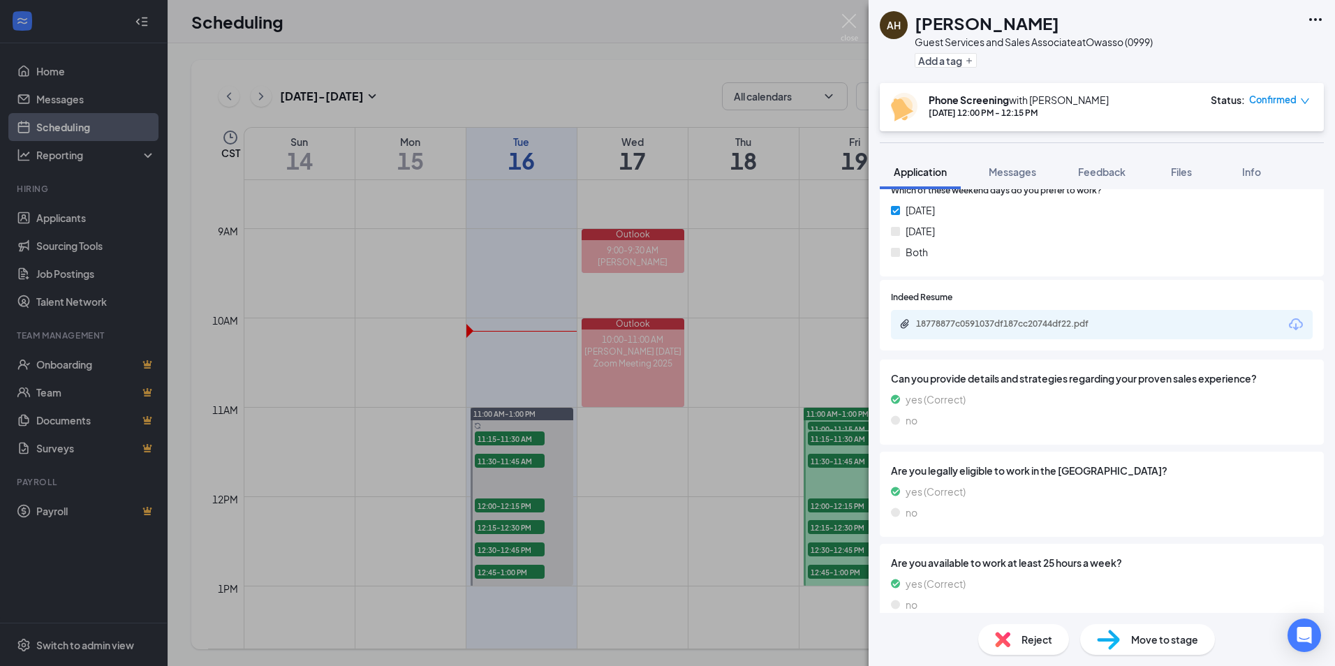
click at [1011, 648] on div "Reject" at bounding box center [1023, 639] width 91 height 31
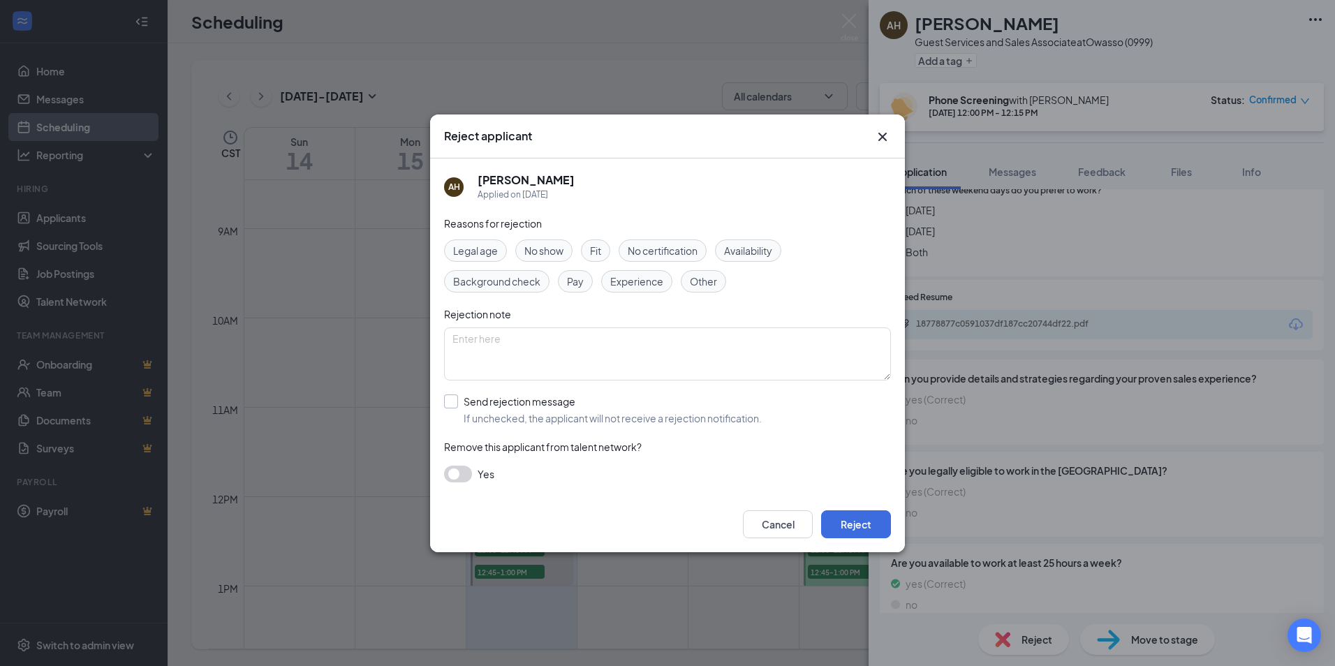
click at [459, 397] on input "Send rejection message If unchecked, the applicant will not receive a rejection…" at bounding box center [603, 410] width 318 height 31
checkbox input "true"
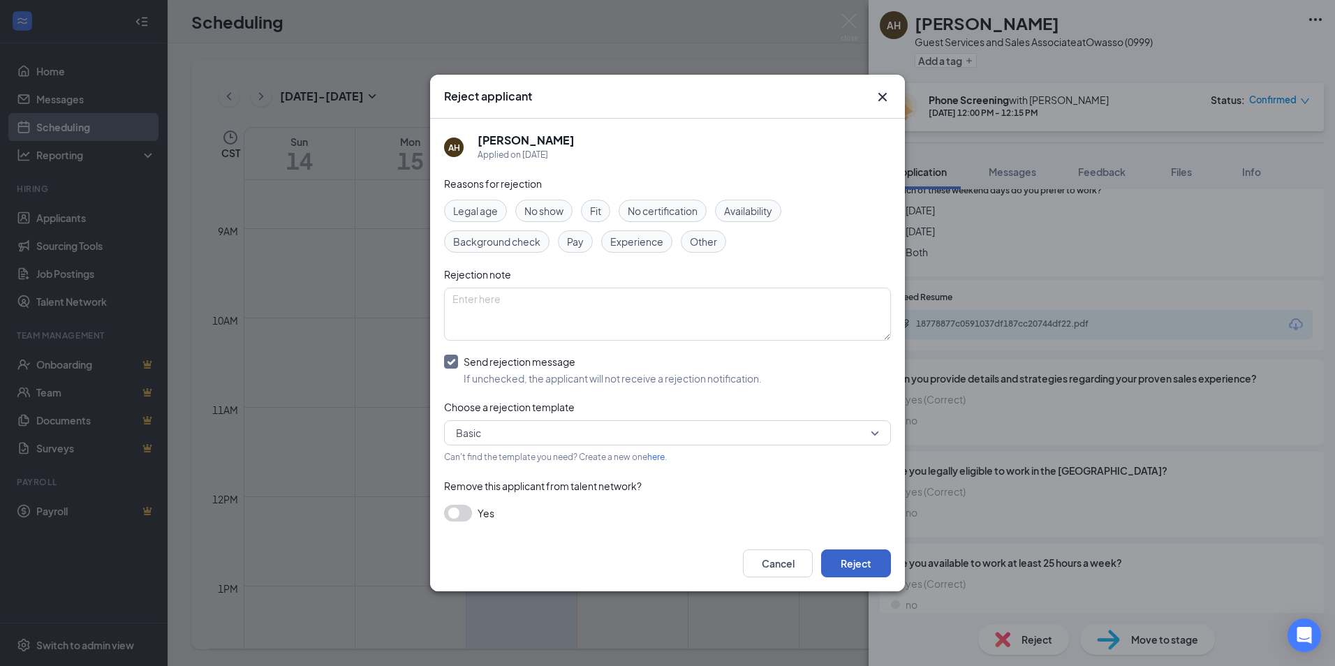
click at [874, 564] on button "Reject" at bounding box center [856, 564] width 70 height 28
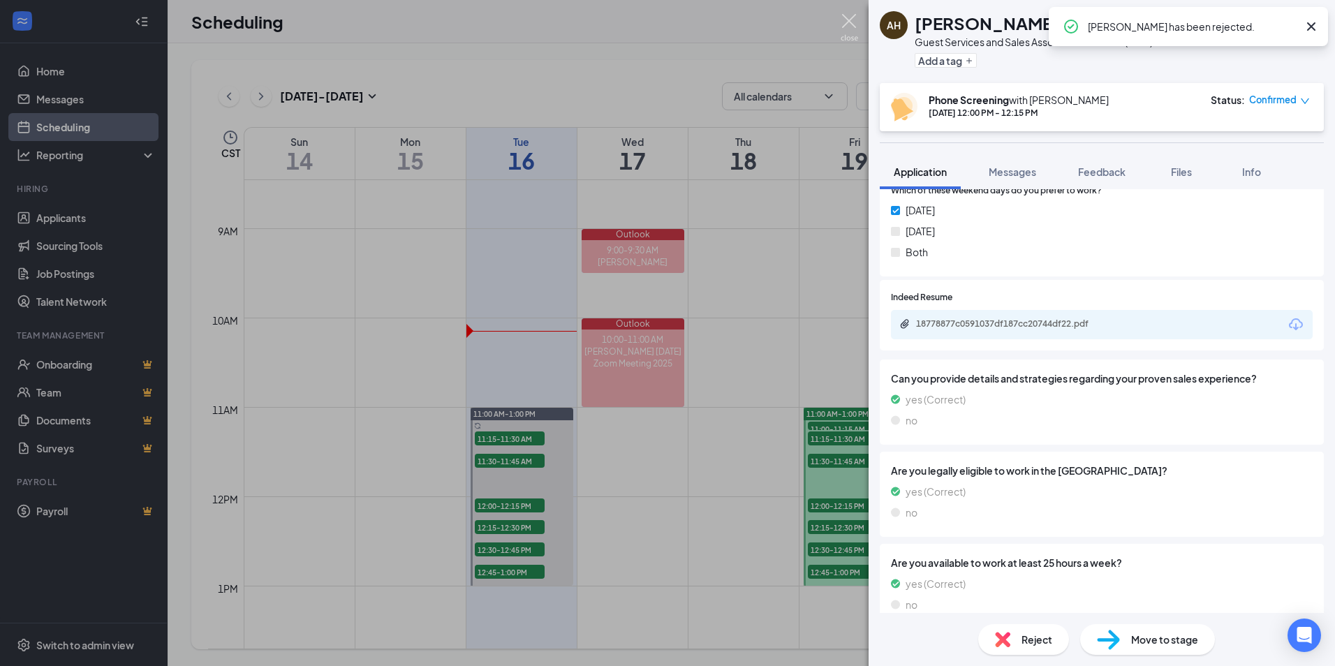
click at [846, 31] on img at bounding box center [849, 27] width 17 height 27
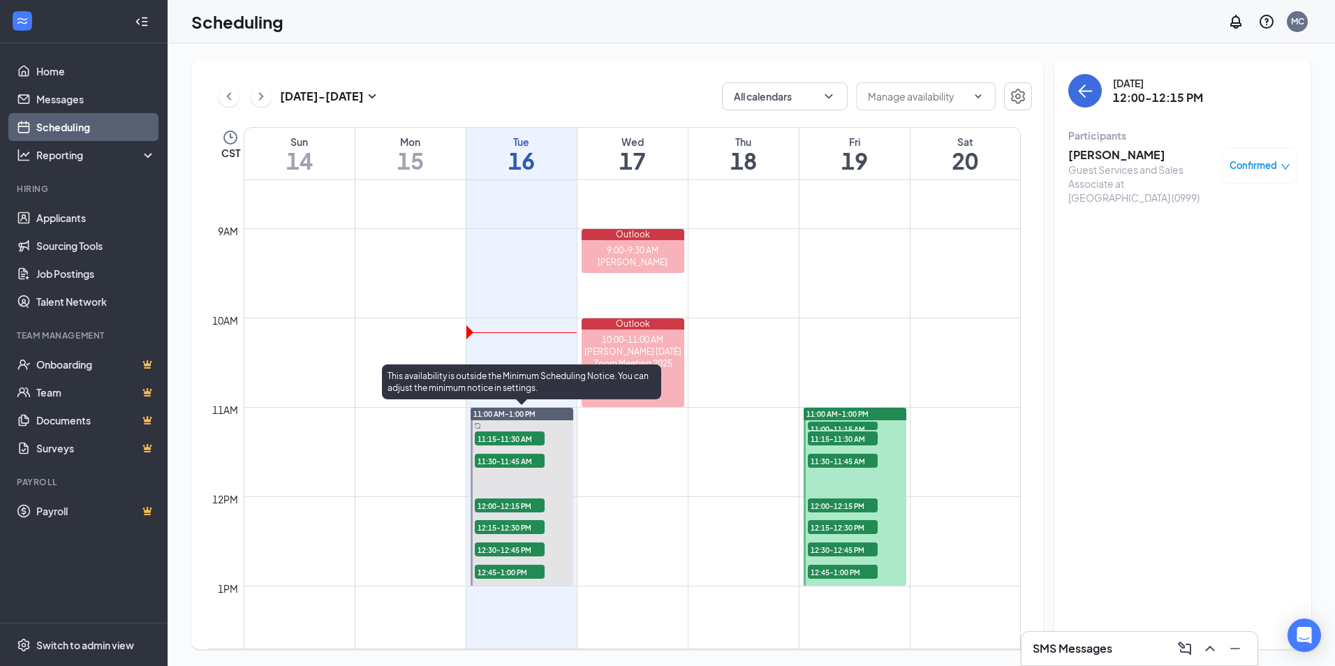
click at [522, 529] on span "12:15-12:30 PM" at bounding box center [510, 527] width 70 height 14
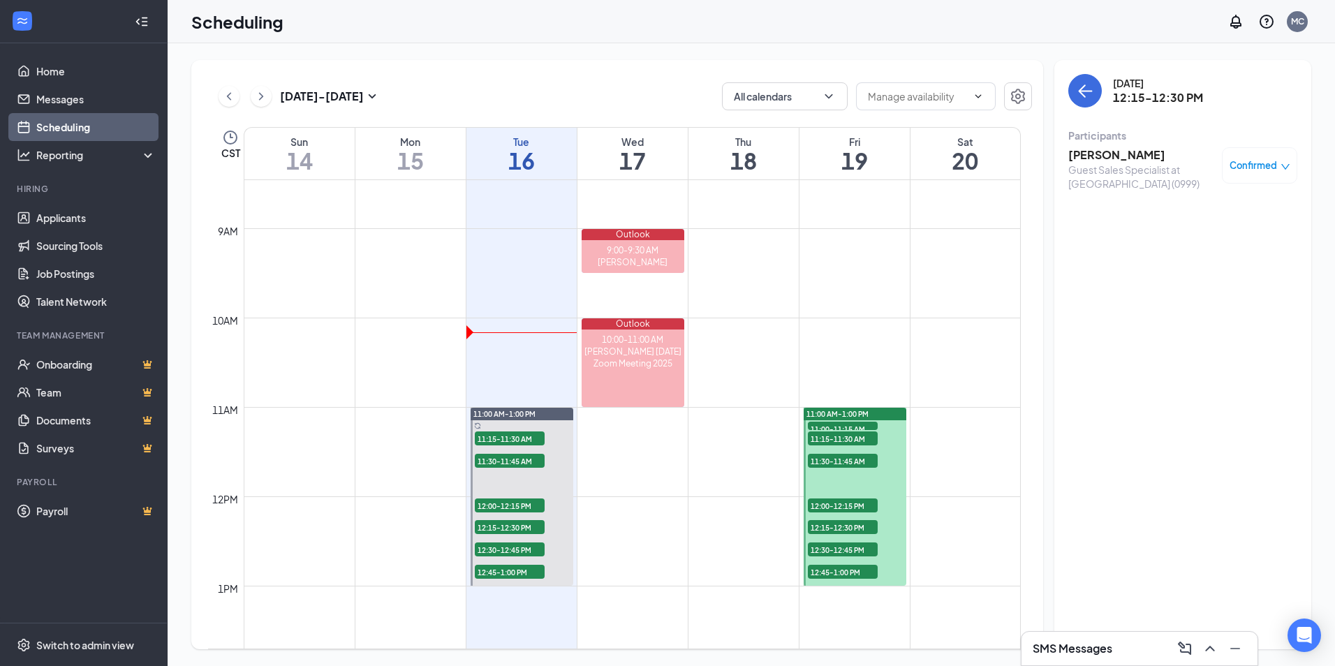
click at [1109, 155] on h3 "[PERSON_NAME]" at bounding box center [1141, 154] width 147 height 15
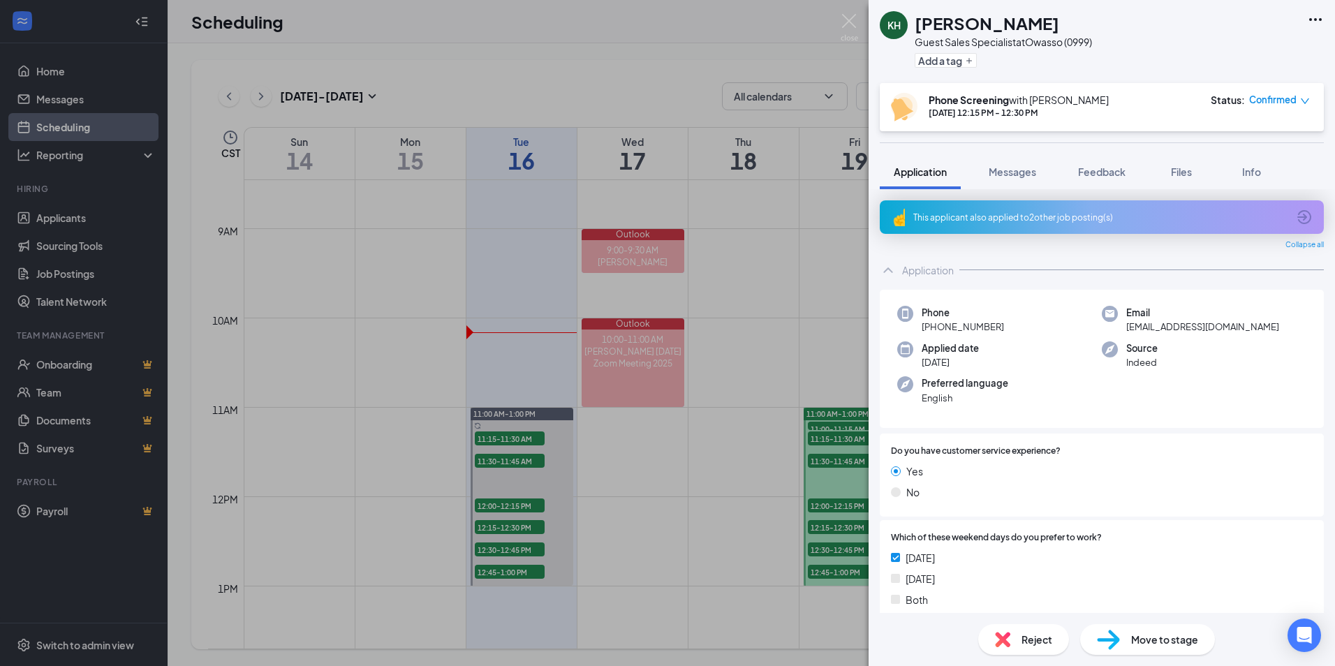
click at [1031, 221] on div "This applicant also applied to 2 other job posting(s)" at bounding box center [1100, 218] width 374 height 12
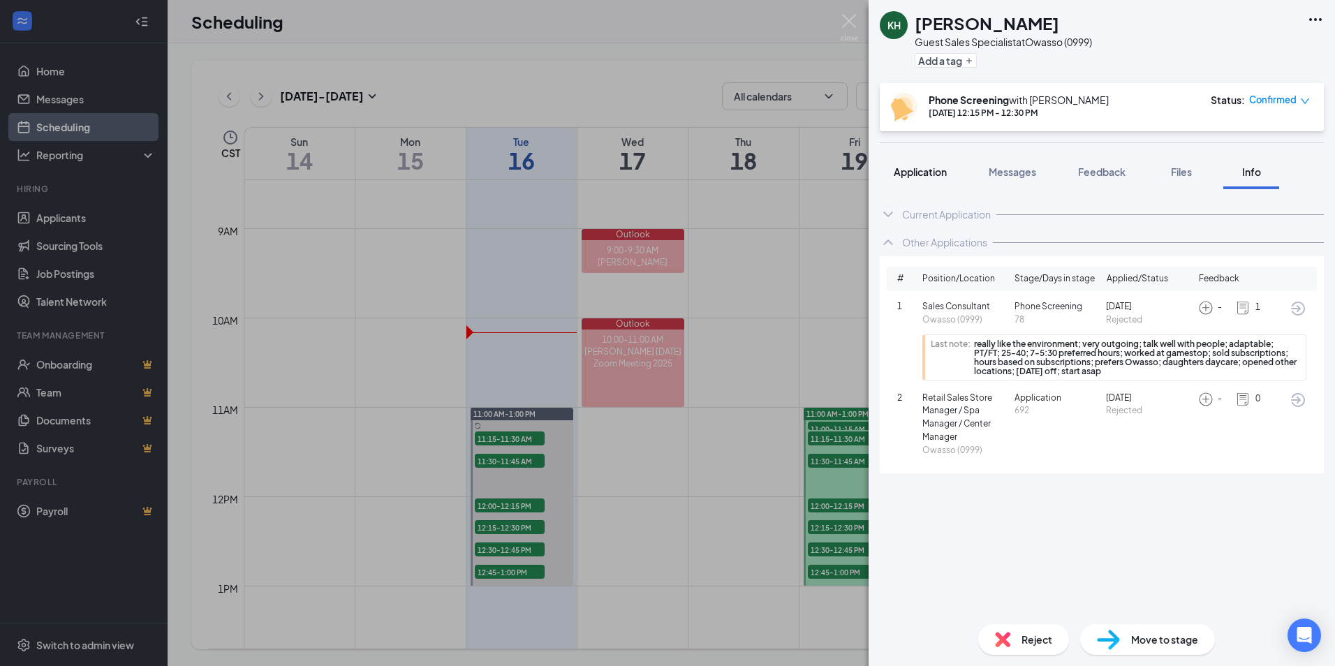
click at [927, 158] on button "Application" at bounding box center [920, 171] width 81 height 35
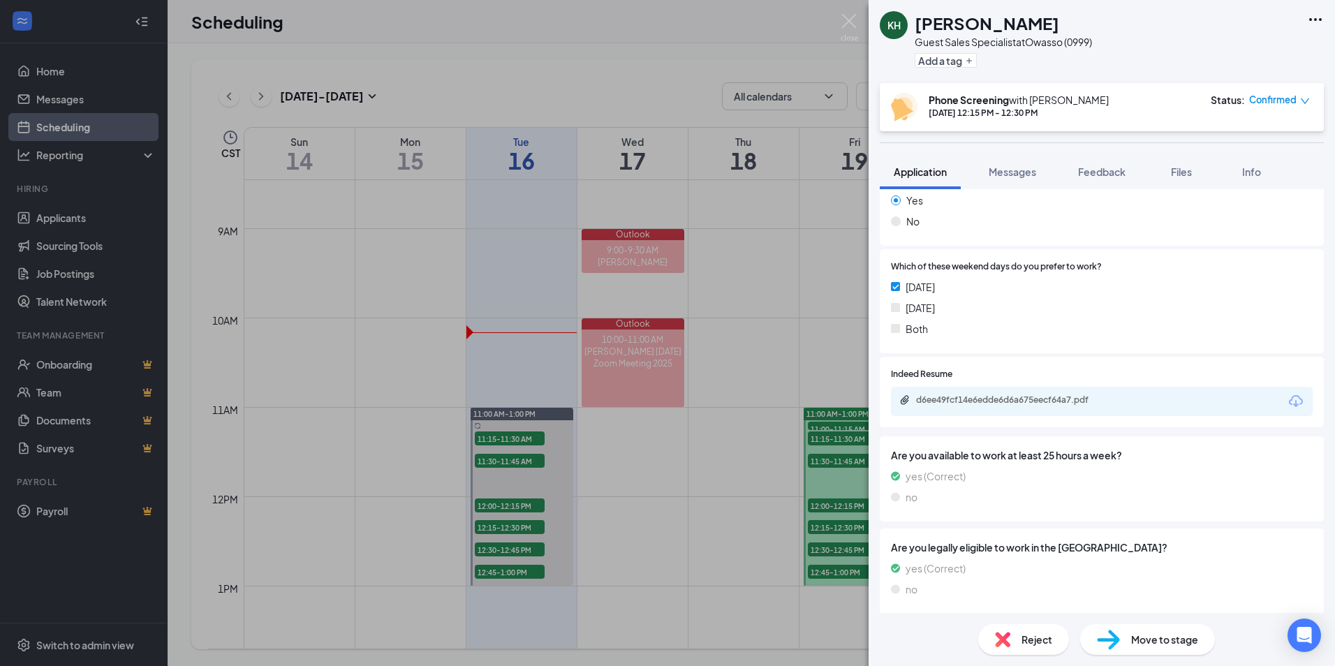
scroll to position [279, 0]
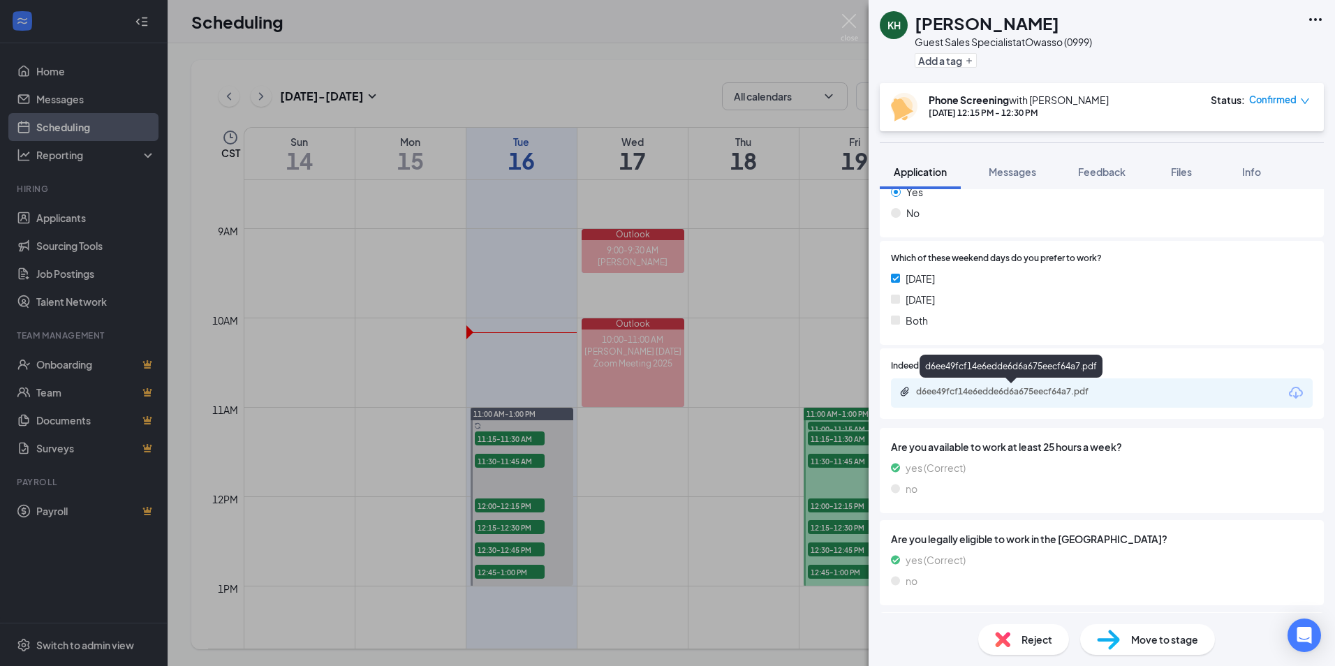
click at [1071, 392] on div "d6ee49fcf14e6edde6d6a675eecf64a7.pdf" at bounding box center [1014, 391] width 196 height 11
click at [1003, 647] on div "Reject" at bounding box center [1023, 639] width 91 height 31
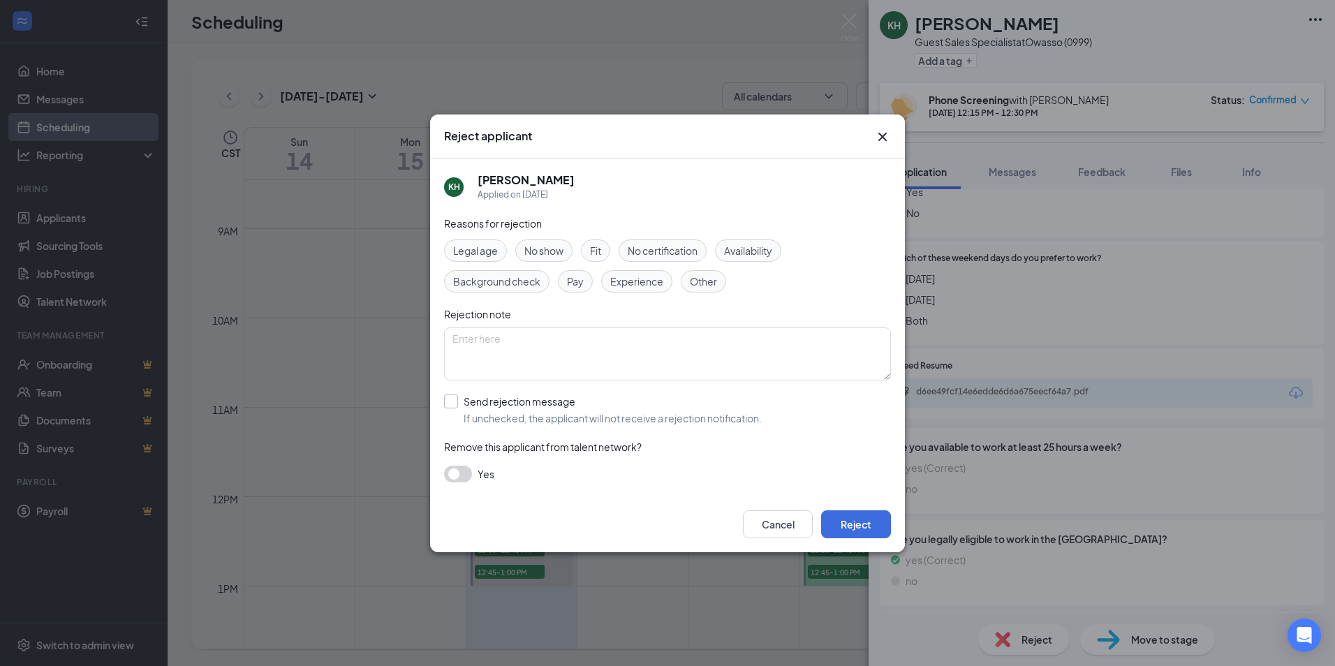
click at [453, 400] on input "Send rejection message If unchecked, the applicant will not receive a rejection…" at bounding box center [603, 410] width 318 height 31
checkbox input "true"
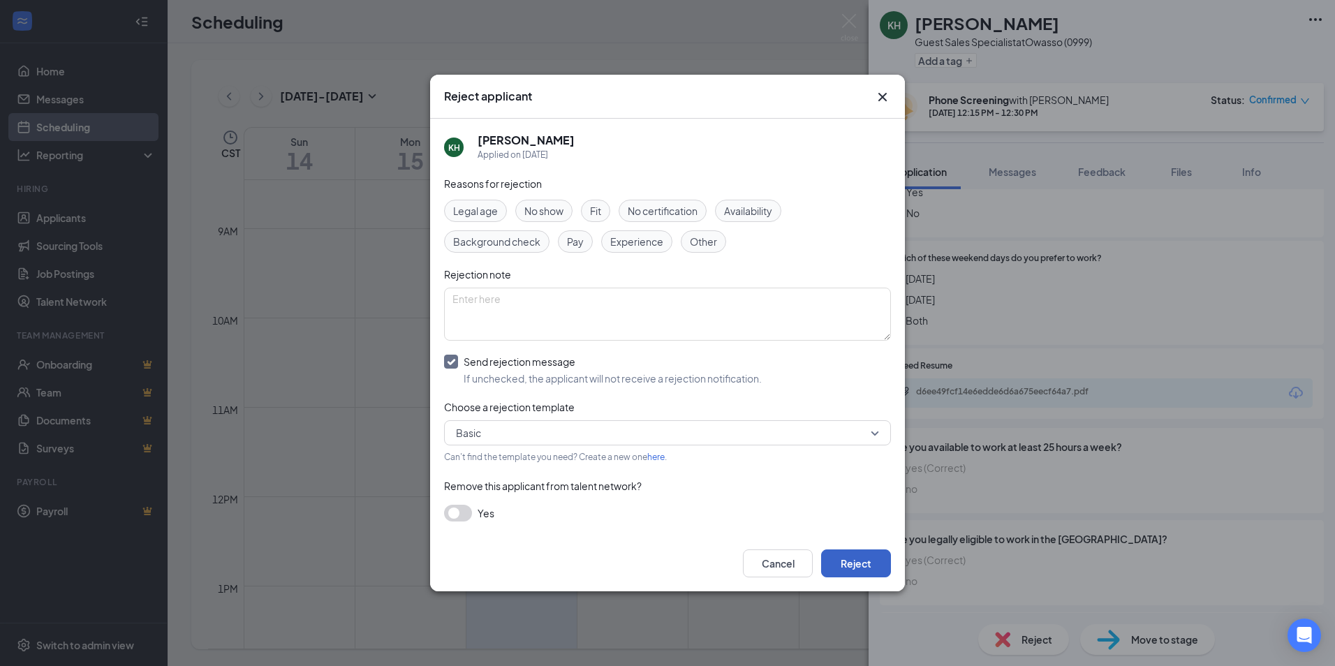
click at [849, 554] on button "Reject" at bounding box center [856, 564] width 70 height 28
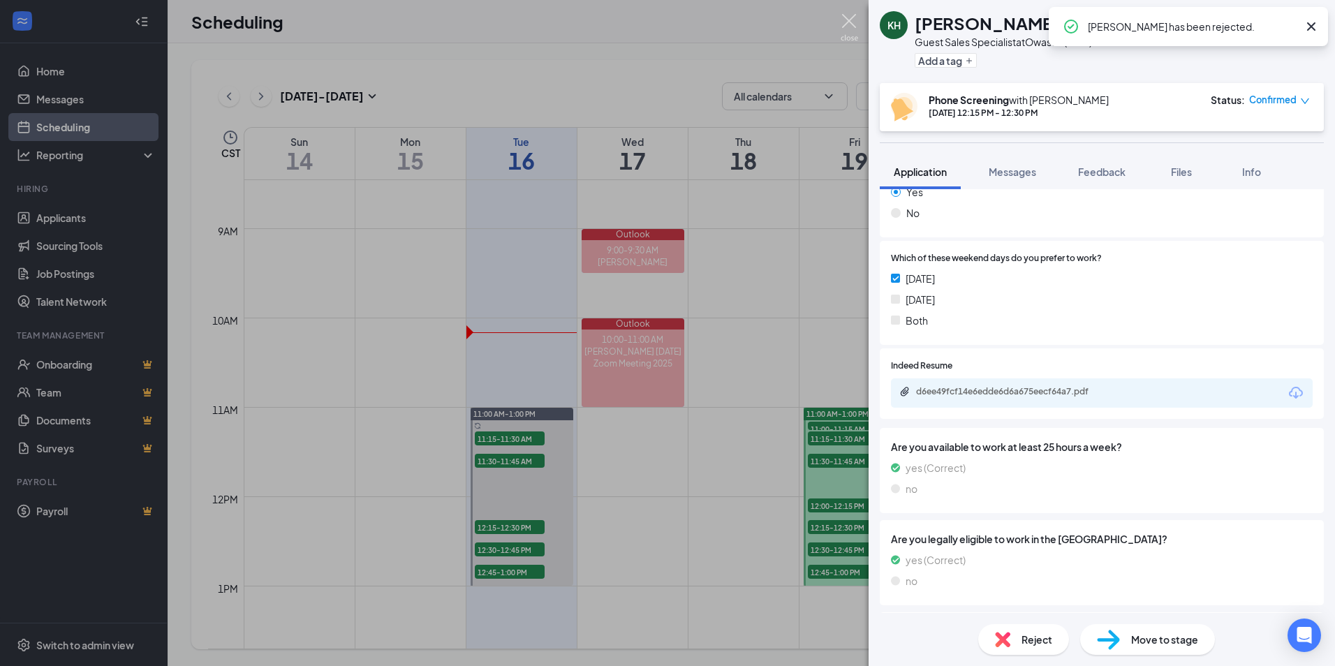
click at [855, 22] on img at bounding box center [849, 27] width 17 height 27
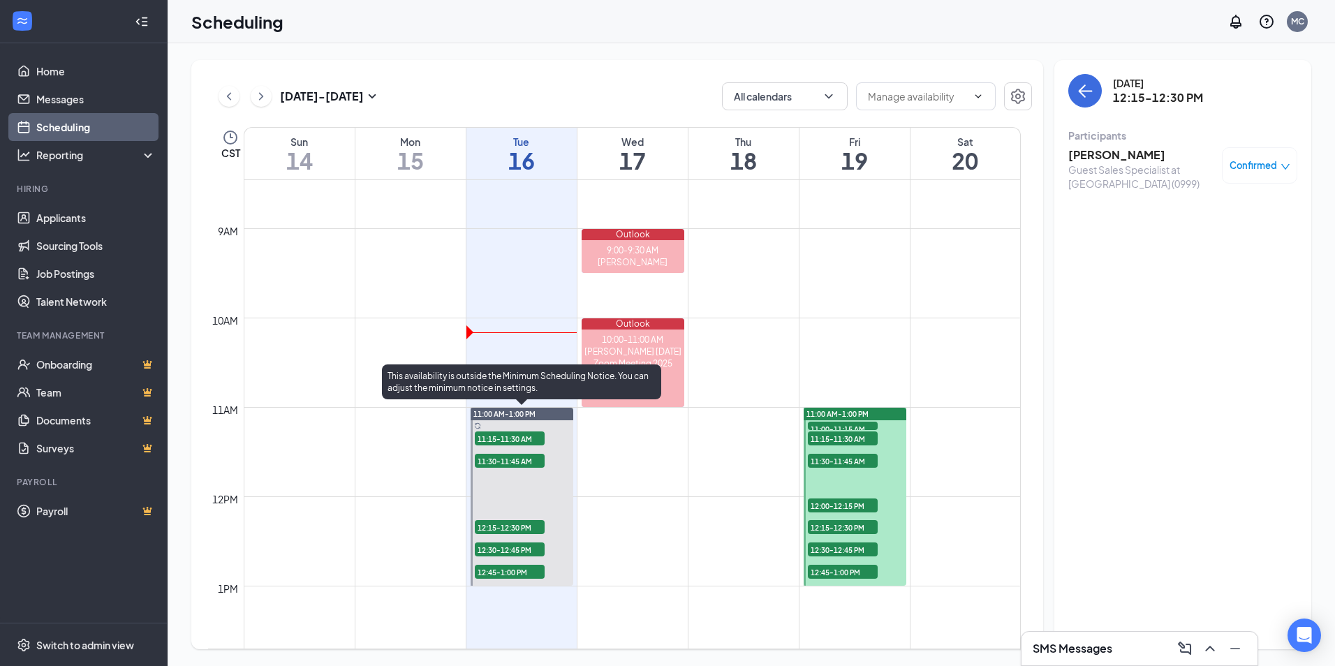
click at [531, 554] on span "12:30-12:45 PM" at bounding box center [510, 550] width 70 height 14
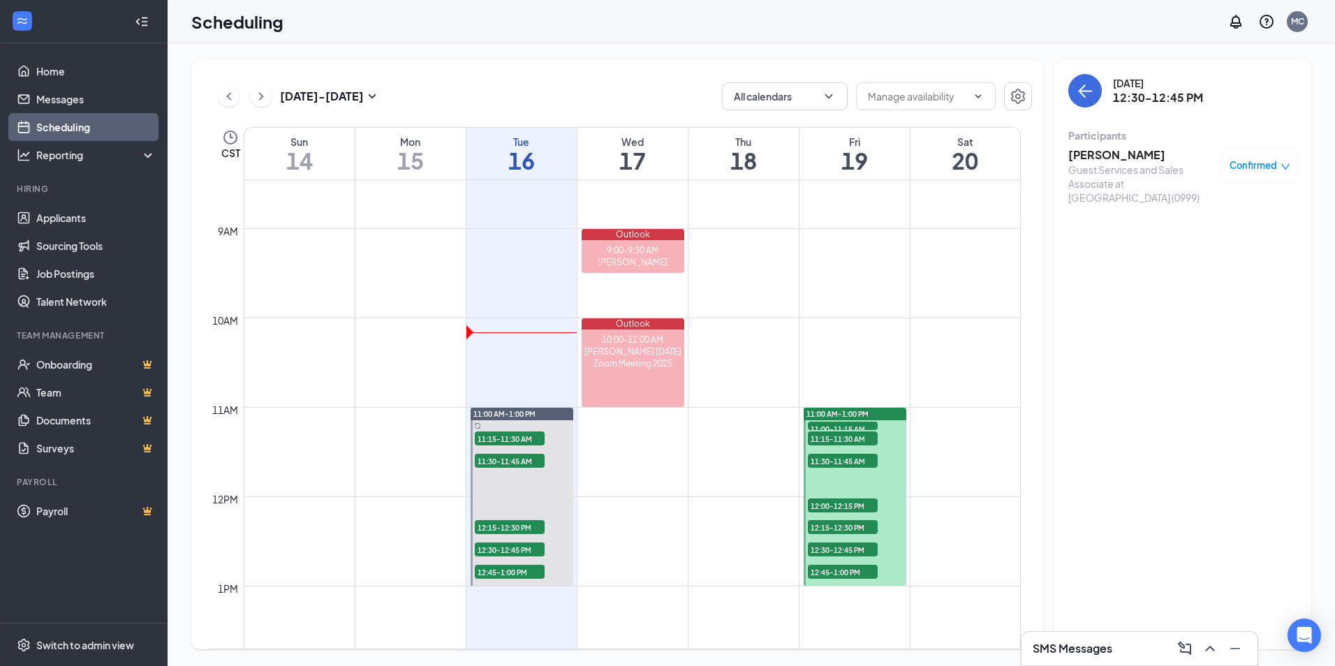
click at [1117, 154] on h3 "[PERSON_NAME]" at bounding box center [1141, 154] width 147 height 15
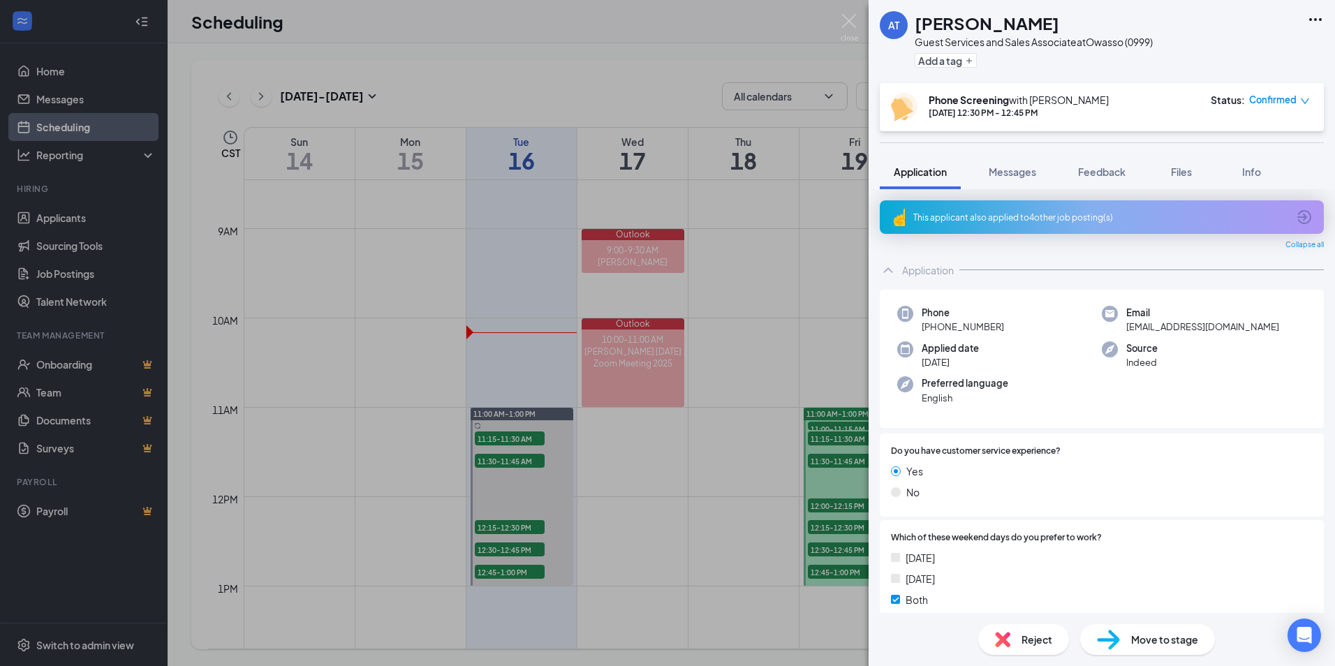
click at [992, 215] on div "This applicant also applied to 4 other job posting(s)" at bounding box center [1100, 218] width 374 height 12
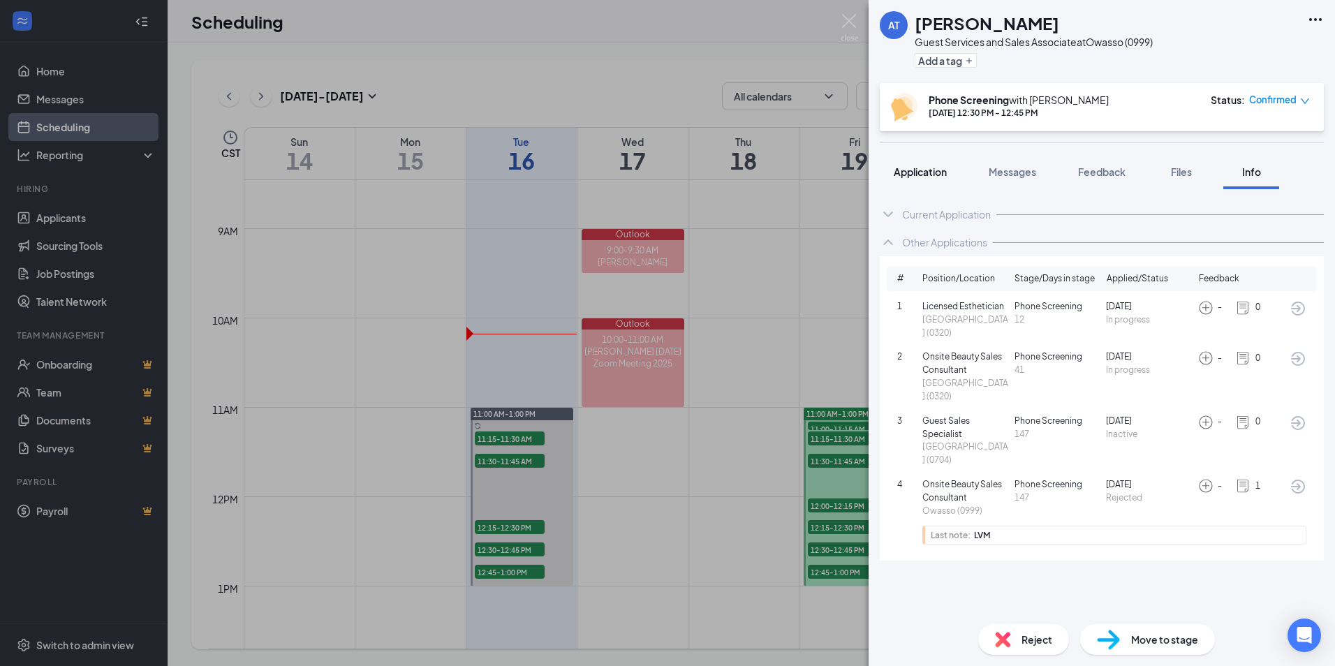
click at [916, 172] on span "Application" at bounding box center [920, 172] width 53 height 13
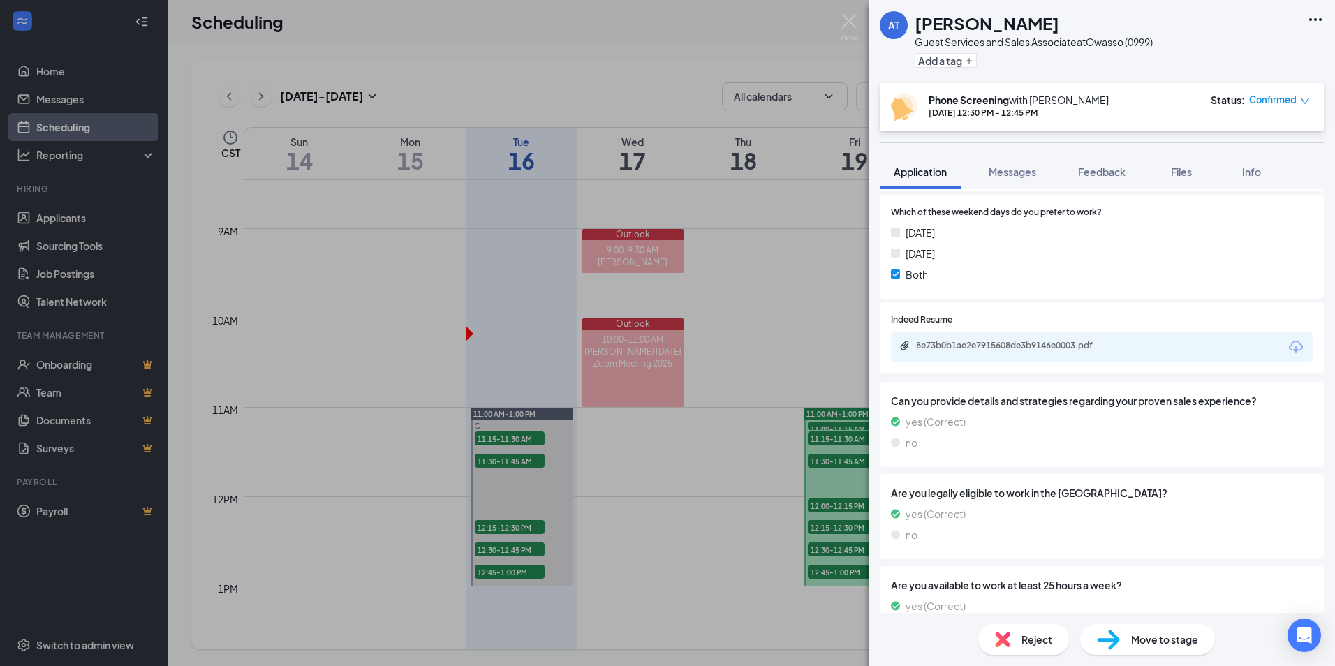
scroll to position [349, 0]
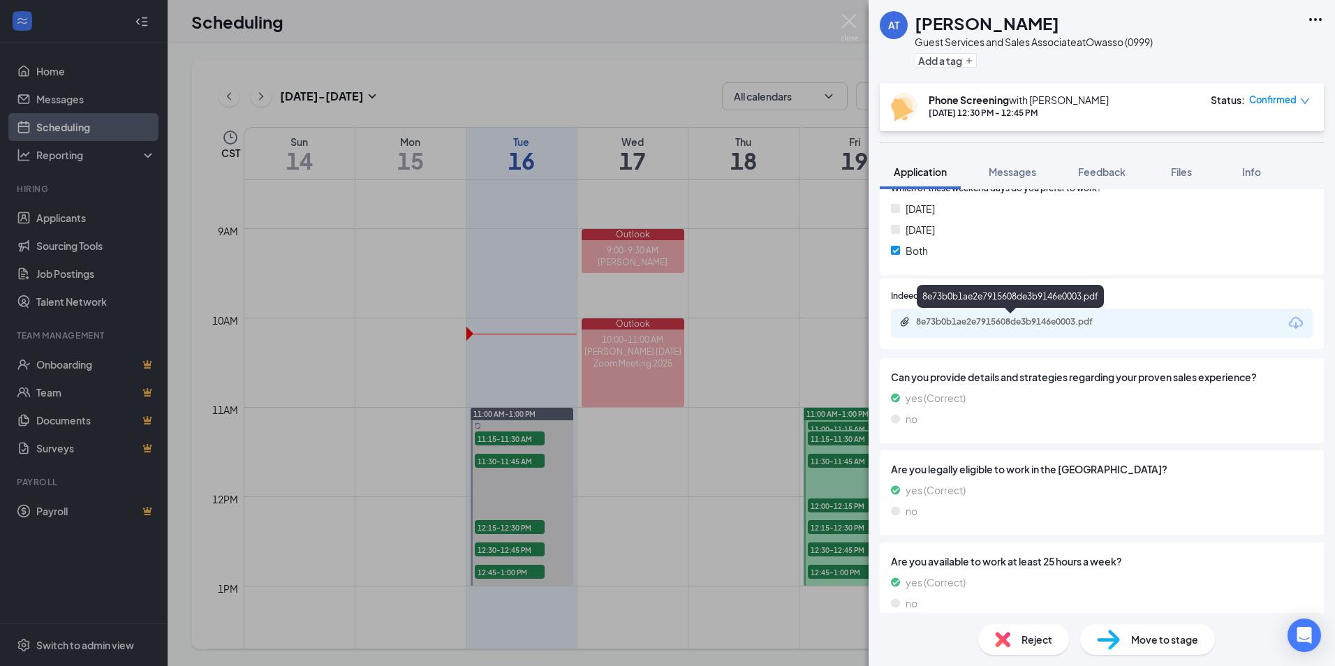
click at [1027, 319] on div "8e73b0b1ae2e7915608de3b9146e0003.pdf" at bounding box center [1014, 321] width 196 height 11
click at [846, 23] on img at bounding box center [849, 27] width 17 height 27
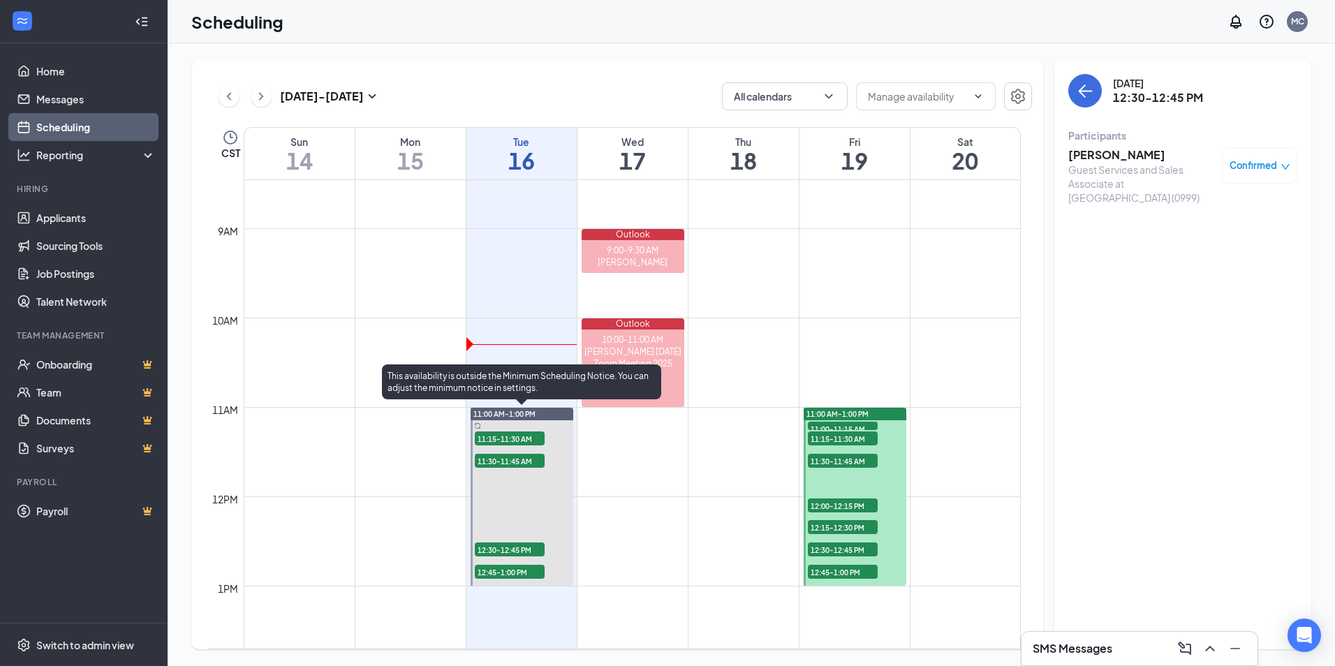
click at [507, 571] on span "12:45-1:00 PM" at bounding box center [510, 572] width 70 height 14
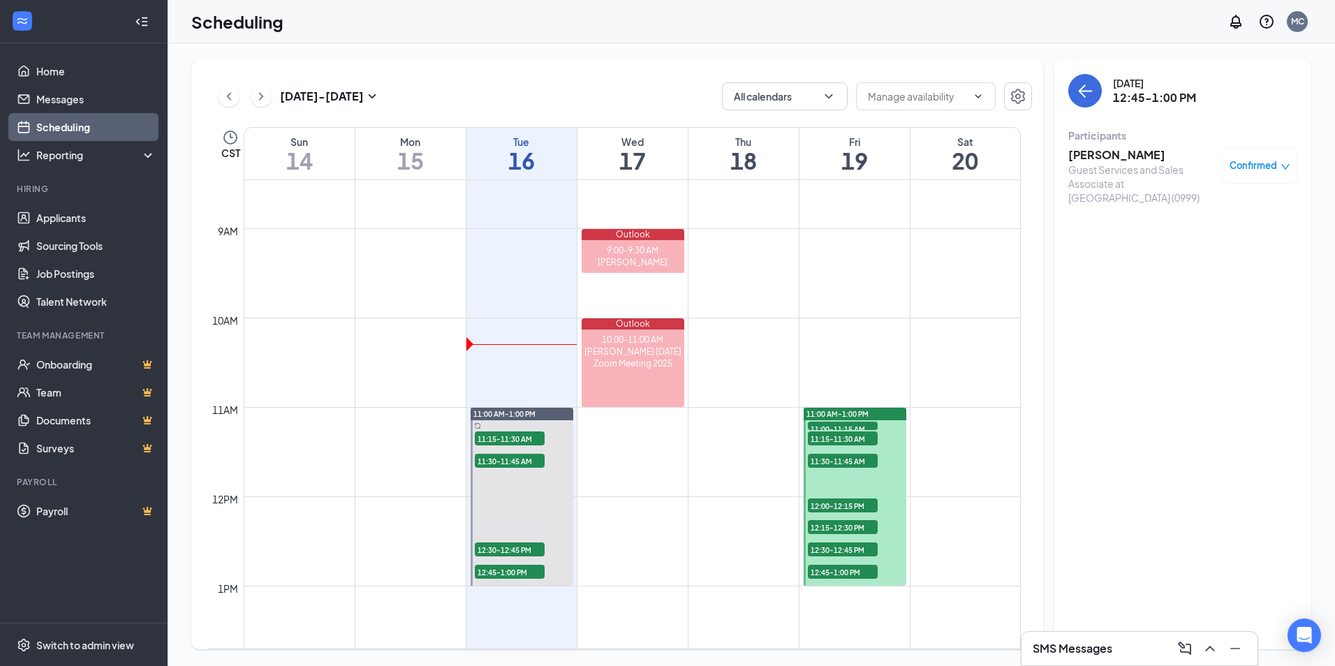
click at [1122, 157] on h3 "[PERSON_NAME]" at bounding box center [1141, 154] width 147 height 15
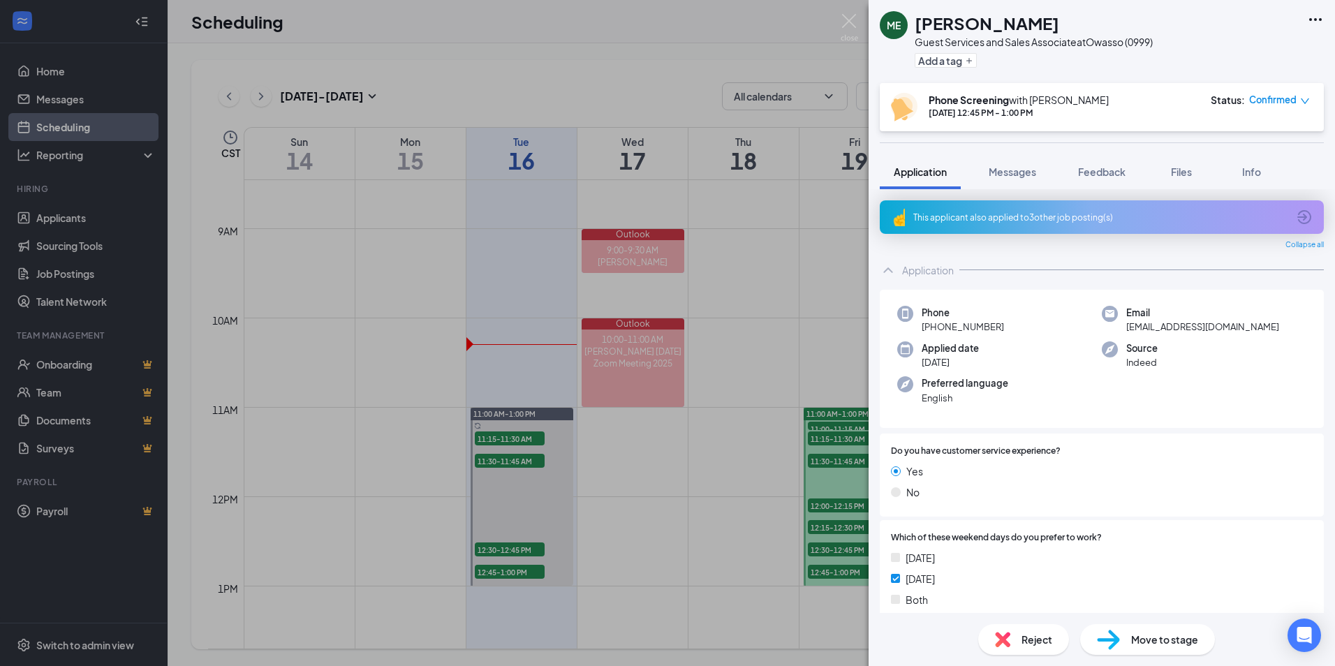
drag, startPoint x: 1078, startPoint y: 216, endPoint x: 1075, endPoint y: 224, distance: 8.0
click at [1073, 227] on div "This applicant also applied to 3 other job posting(s)" at bounding box center [1102, 217] width 444 height 34
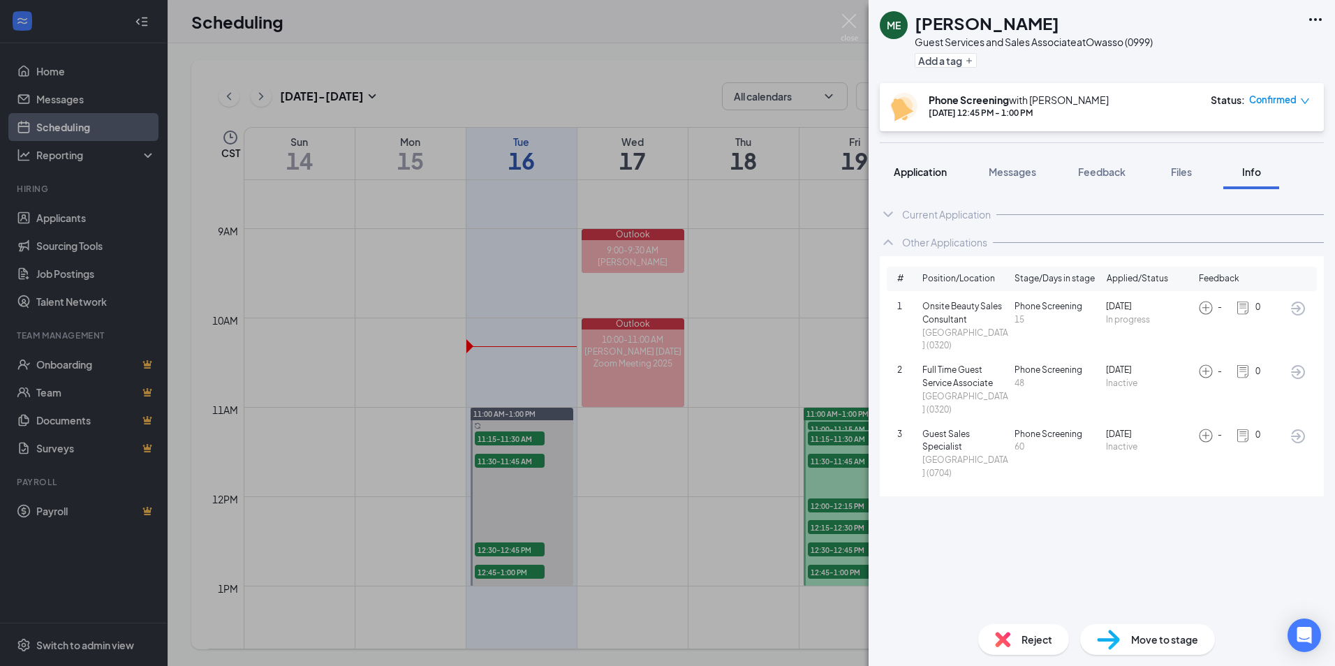
click at [938, 182] on button "Application" at bounding box center [920, 171] width 81 height 35
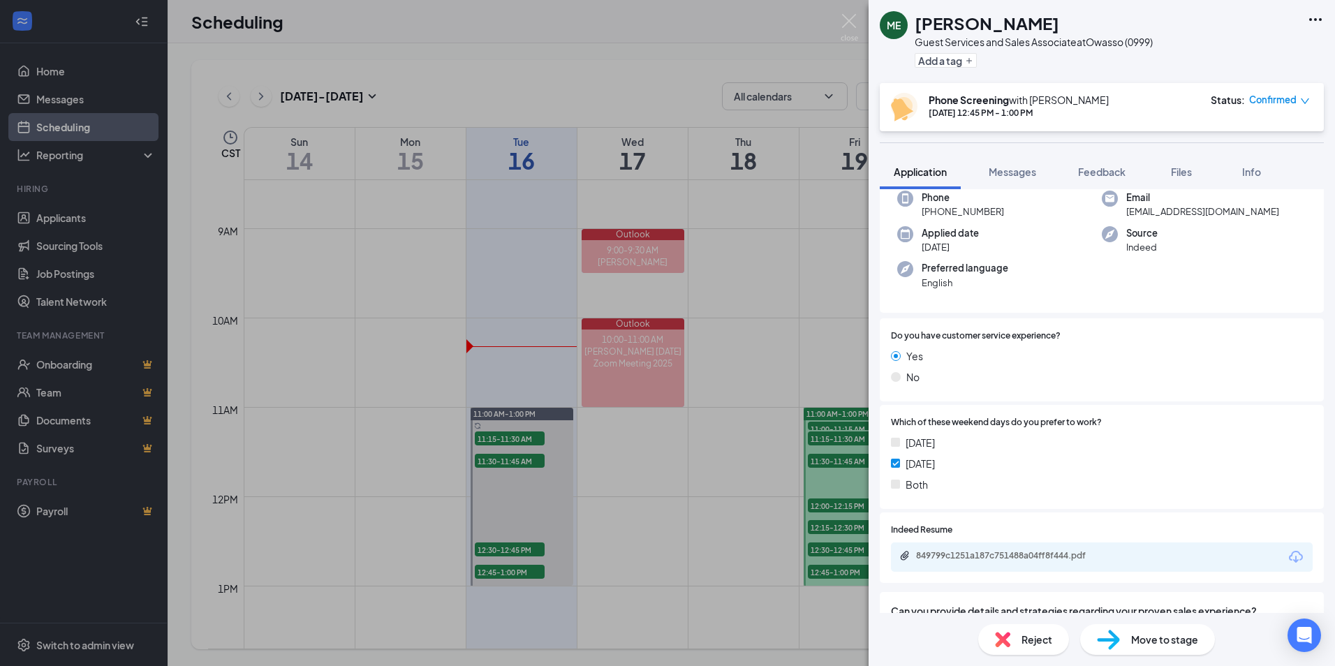
scroll to position [210, 0]
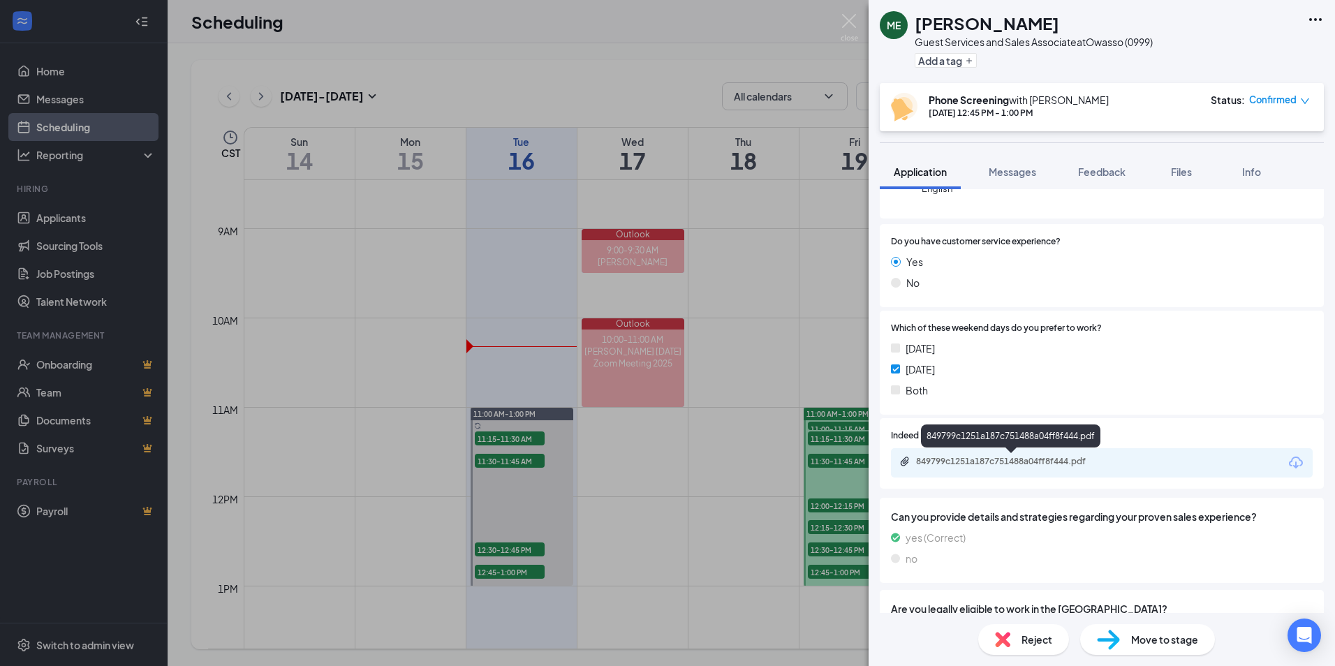
click at [1004, 460] on div "849799c1251a187c751488a04ff8f444.pdf" at bounding box center [1014, 461] width 196 height 11
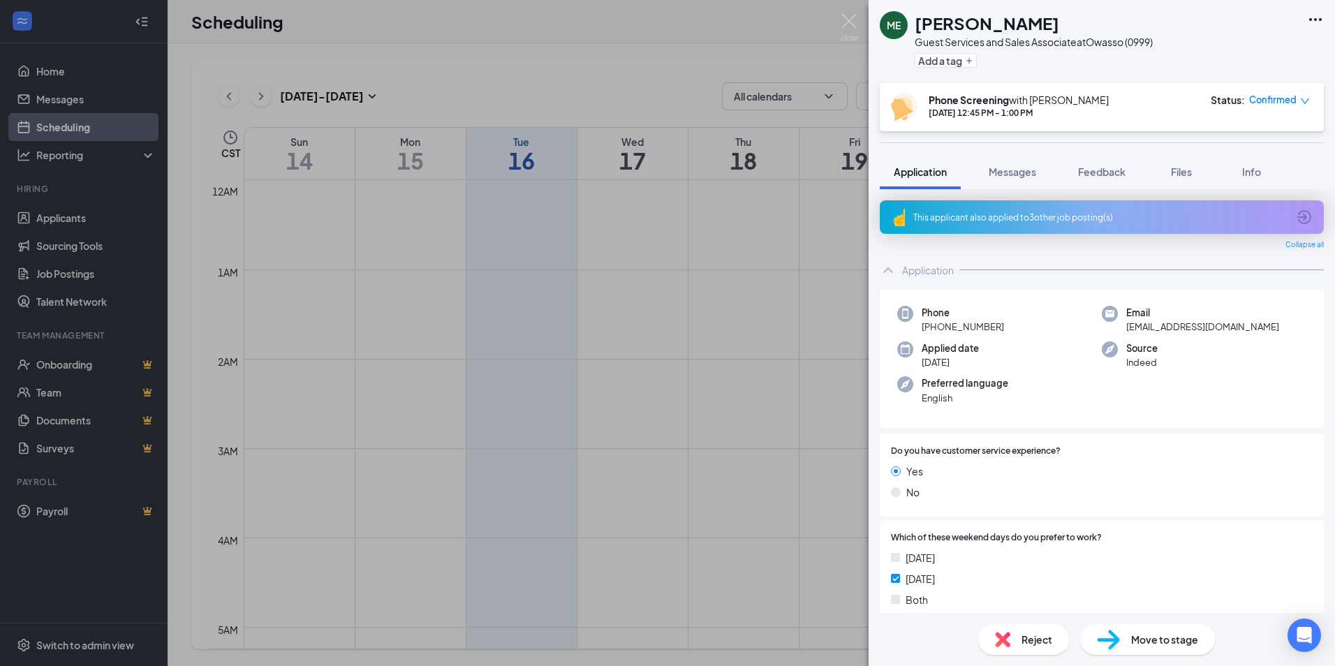
scroll to position [210, 0]
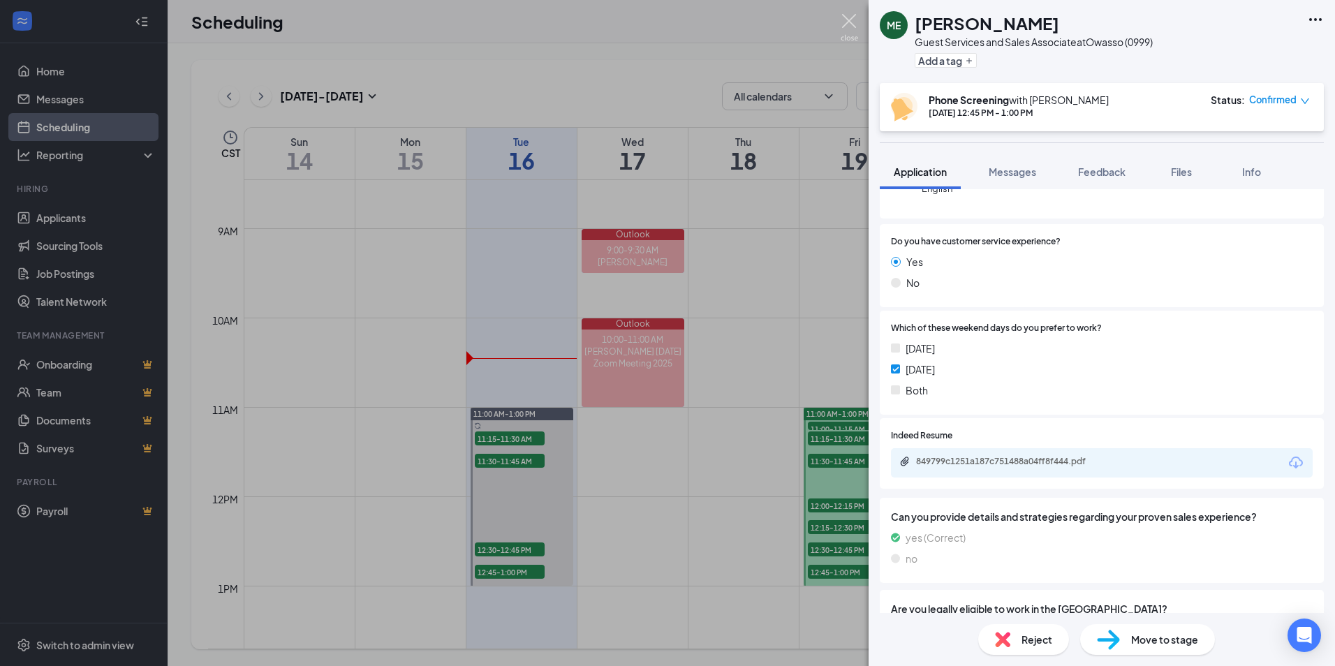
click at [850, 35] on img at bounding box center [849, 27] width 17 height 27
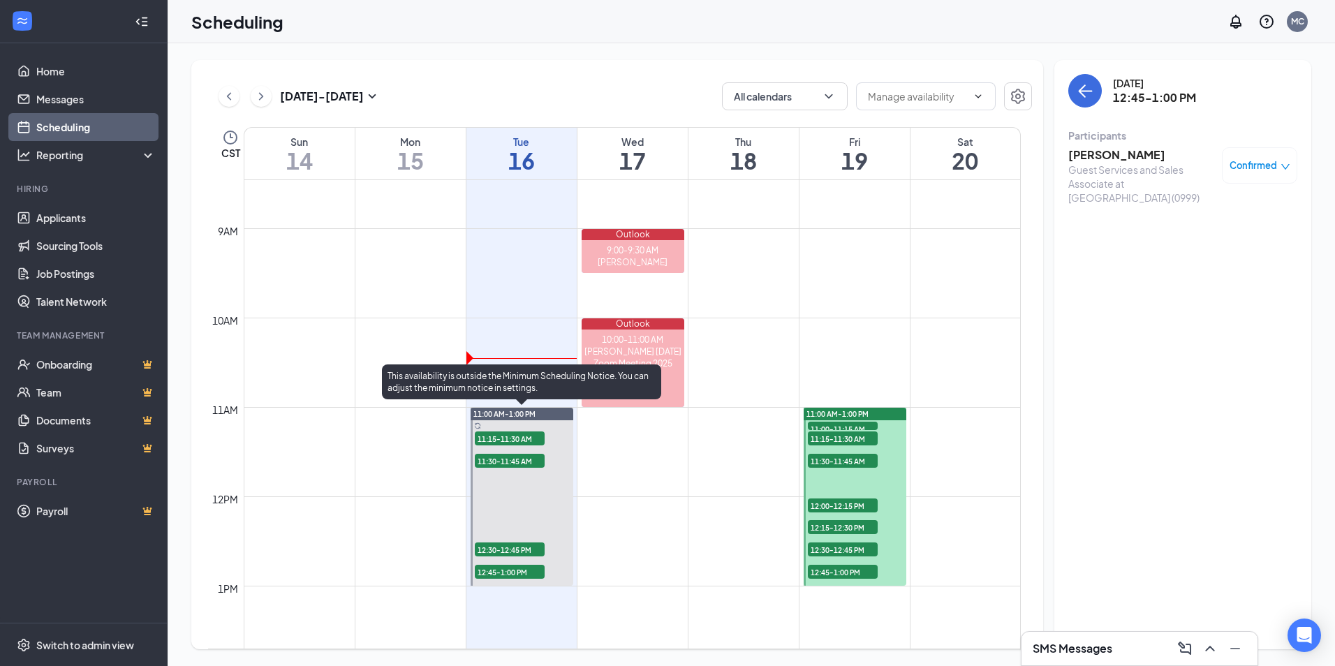
click at [537, 577] on span "12:45-1:00 PM" at bounding box center [510, 572] width 70 height 14
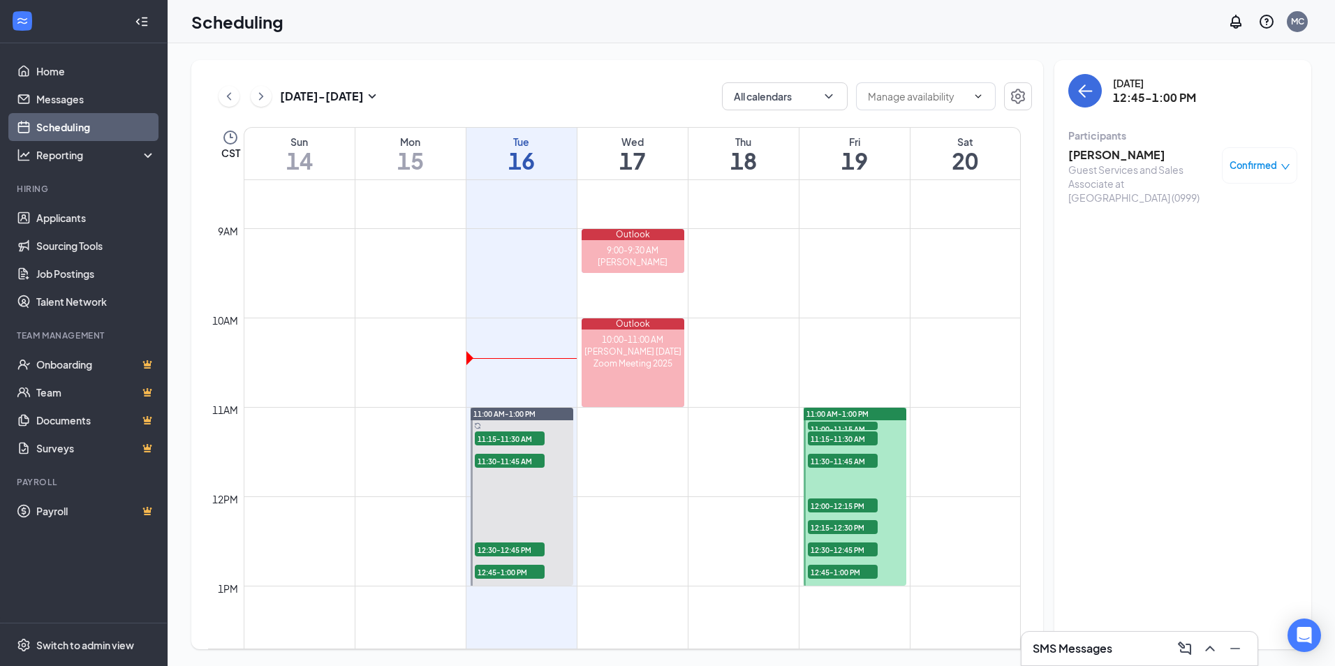
click at [1133, 163] on div "Guest Services and Sales Associate at [GEOGRAPHIC_DATA] (0999)" at bounding box center [1141, 184] width 147 height 42
click at [1132, 152] on h3 "[PERSON_NAME]" at bounding box center [1141, 154] width 147 height 15
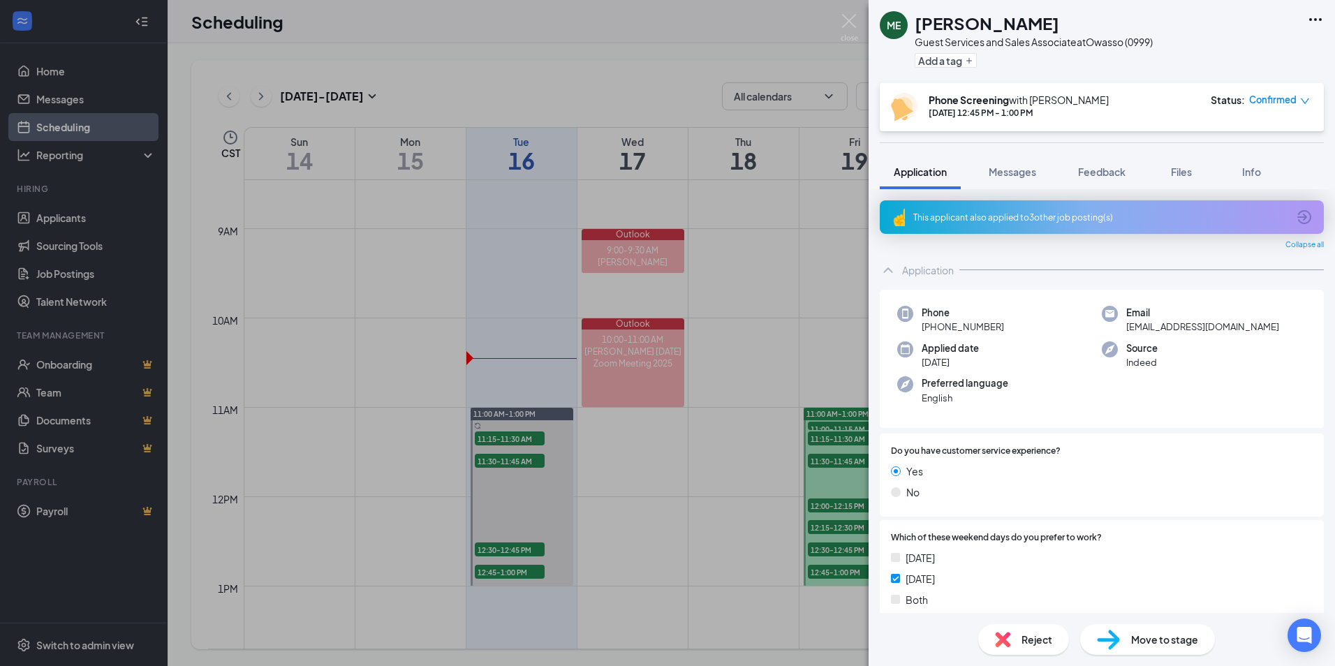
click at [1085, 202] on div "This applicant also applied to 3 other job posting(s)" at bounding box center [1102, 217] width 444 height 34
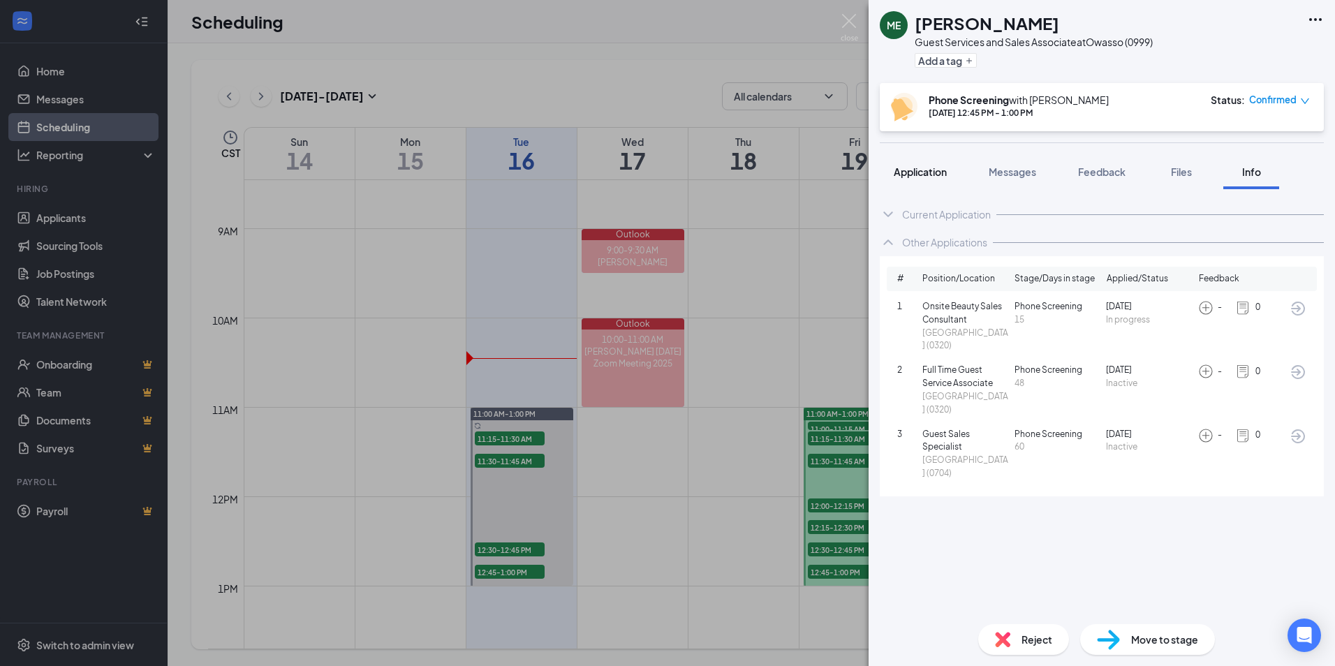
click at [931, 177] on span "Application" at bounding box center [920, 172] width 53 height 13
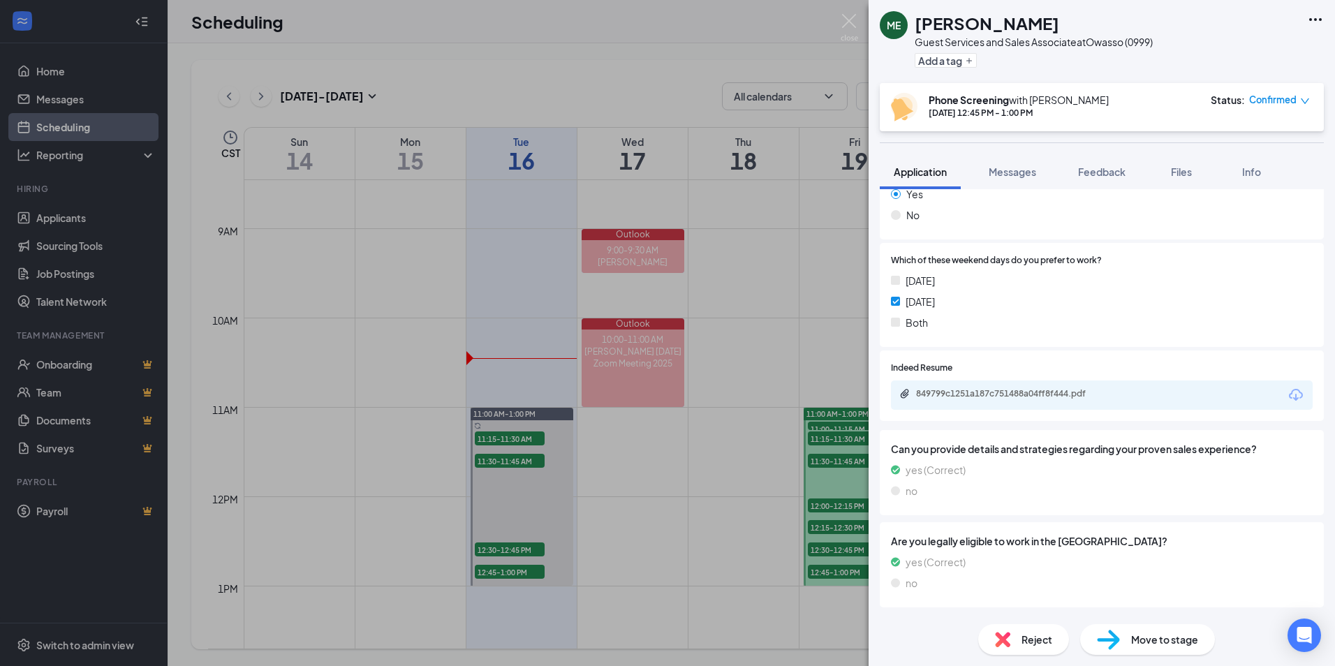
scroll to position [279, 0]
click at [1010, 394] on div "849799c1251a187c751488a04ff8f444.pdf" at bounding box center [1014, 391] width 196 height 11
click at [855, 17] on img at bounding box center [849, 27] width 17 height 27
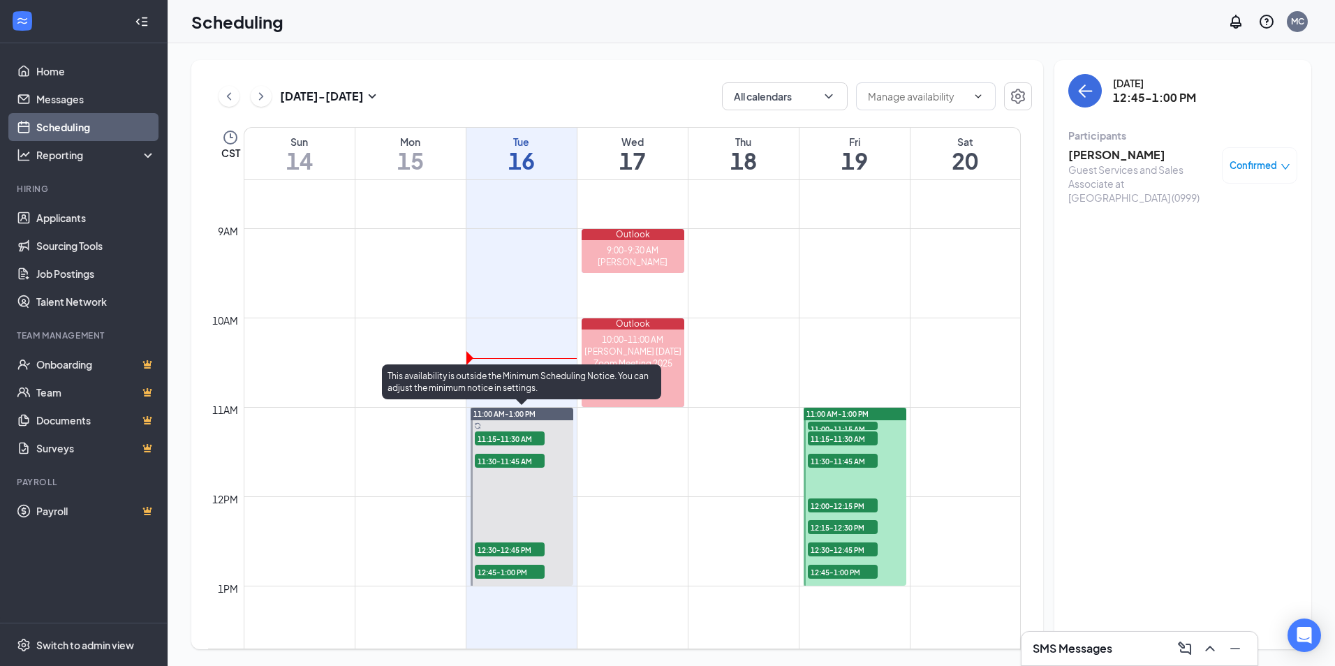
click at [500, 545] on span "12:30-12:45 PM" at bounding box center [510, 550] width 70 height 14
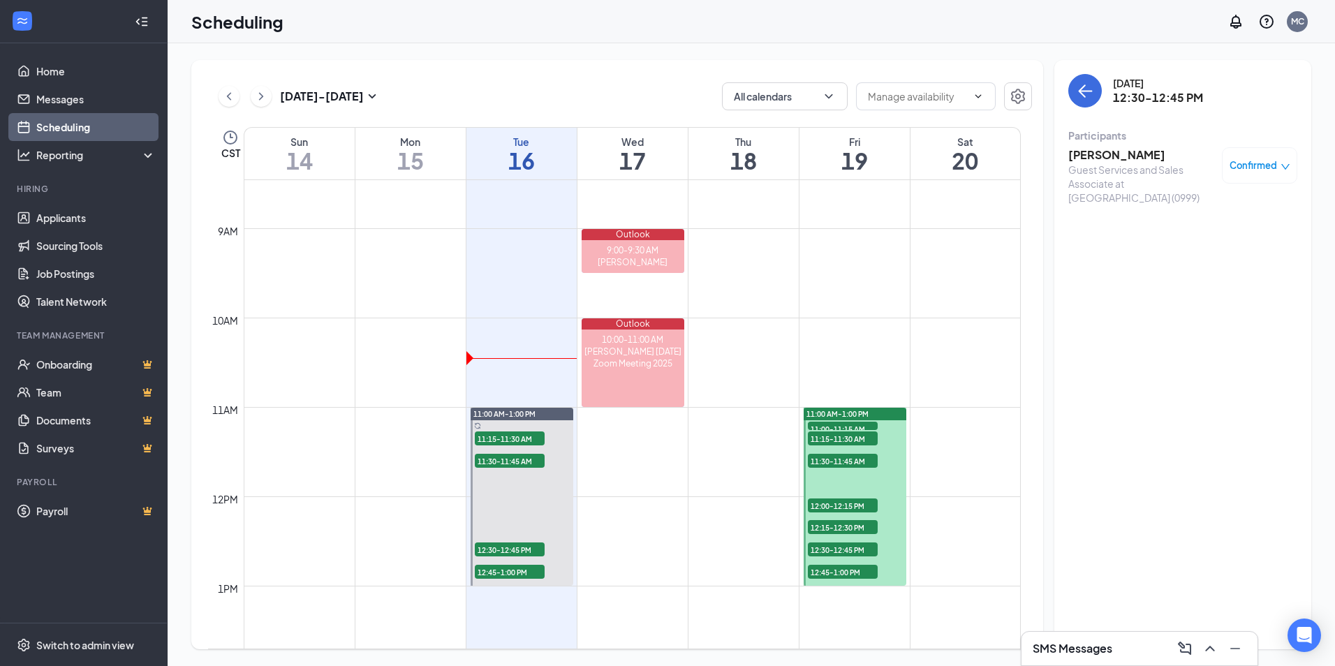
click at [1103, 157] on h3 "[PERSON_NAME]" at bounding box center [1141, 154] width 147 height 15
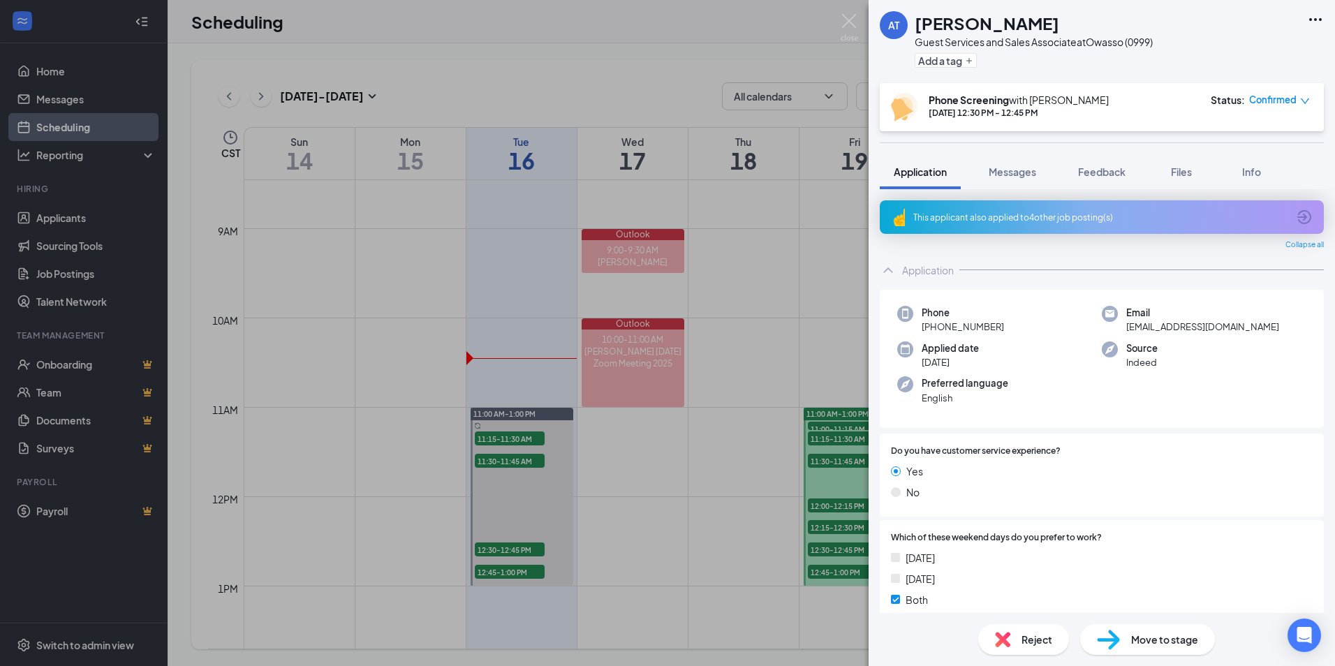
click at [1007, 642] on img at bounding box center [1002, 639] width 15 height 15
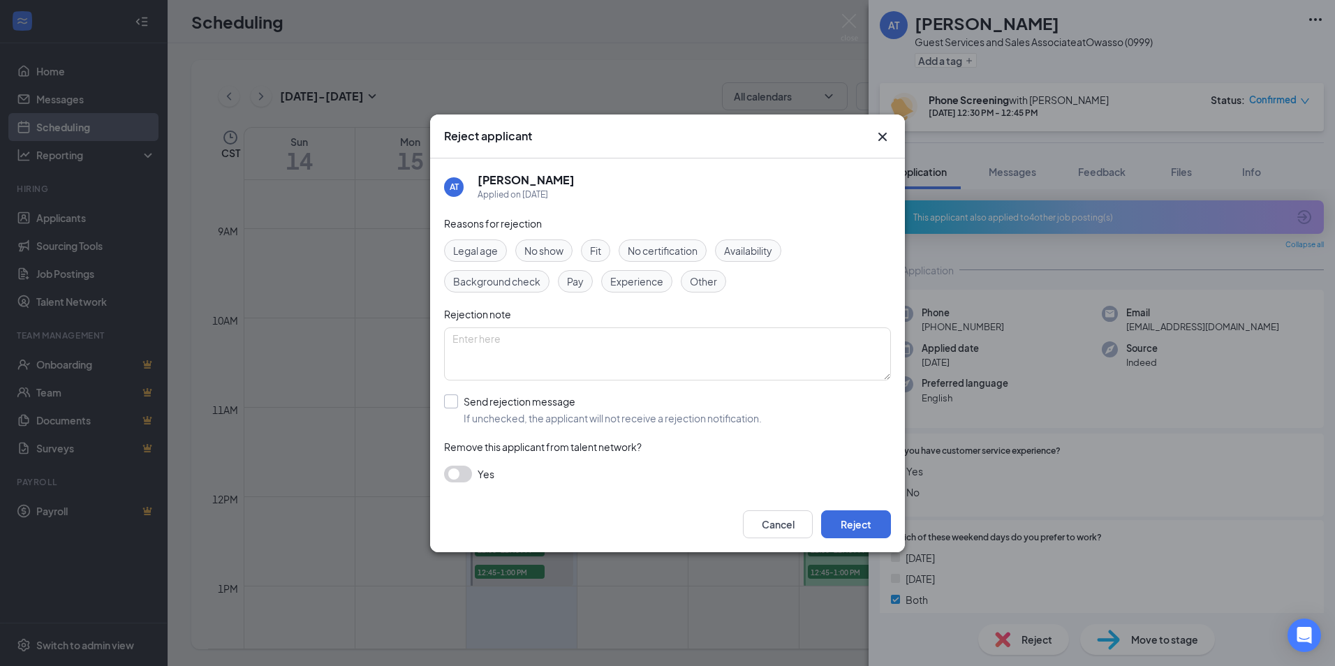
click at [451, 398] on input "Send rejection message If unchecked, the applicant will not receive a rejection…" at bounding box center [603, 410] width 318 height 31
checkbox input "true"
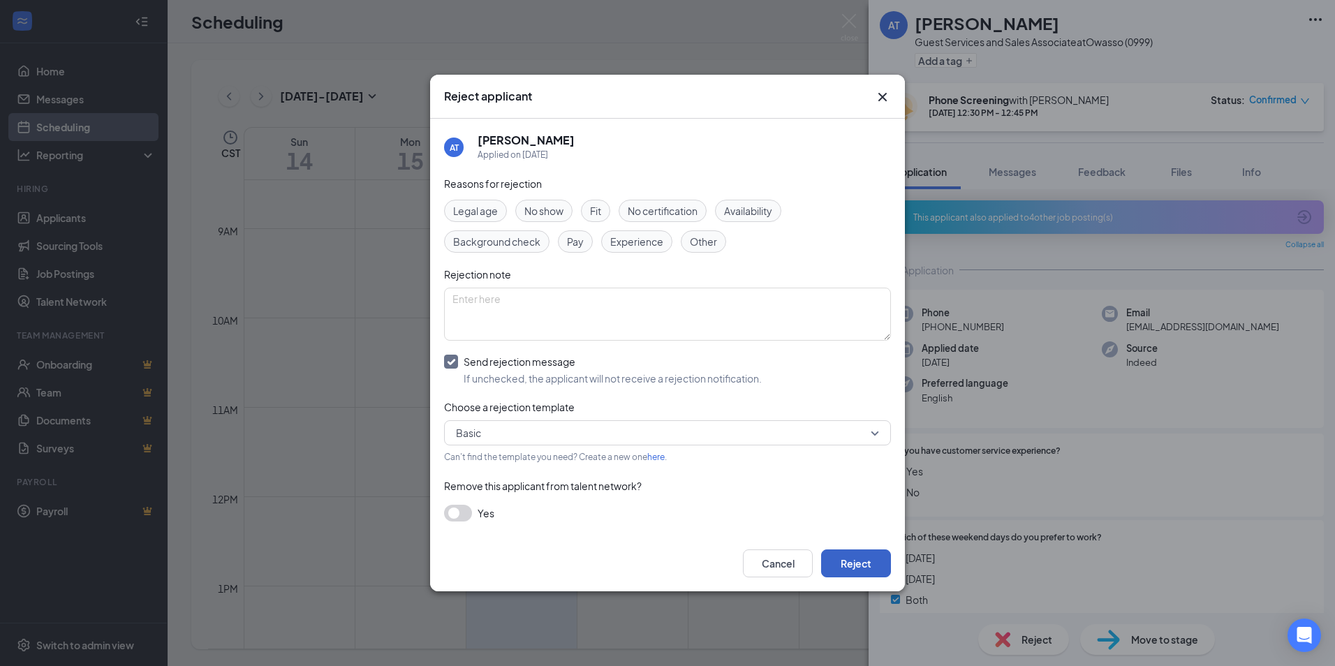
click at [860, 570] on button "Reject" at bounding box center [856, 564] width 70 height 28
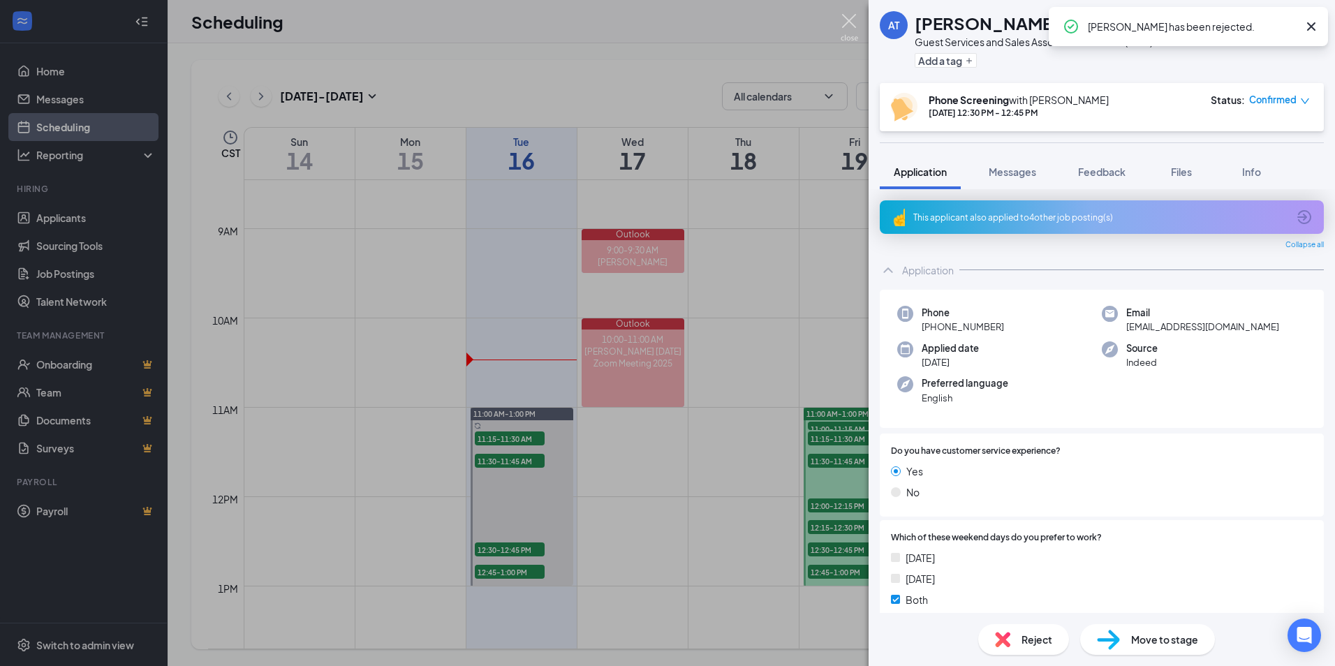
click at [855, 27] on img at bounding box center [849, 27] width 17 height 27
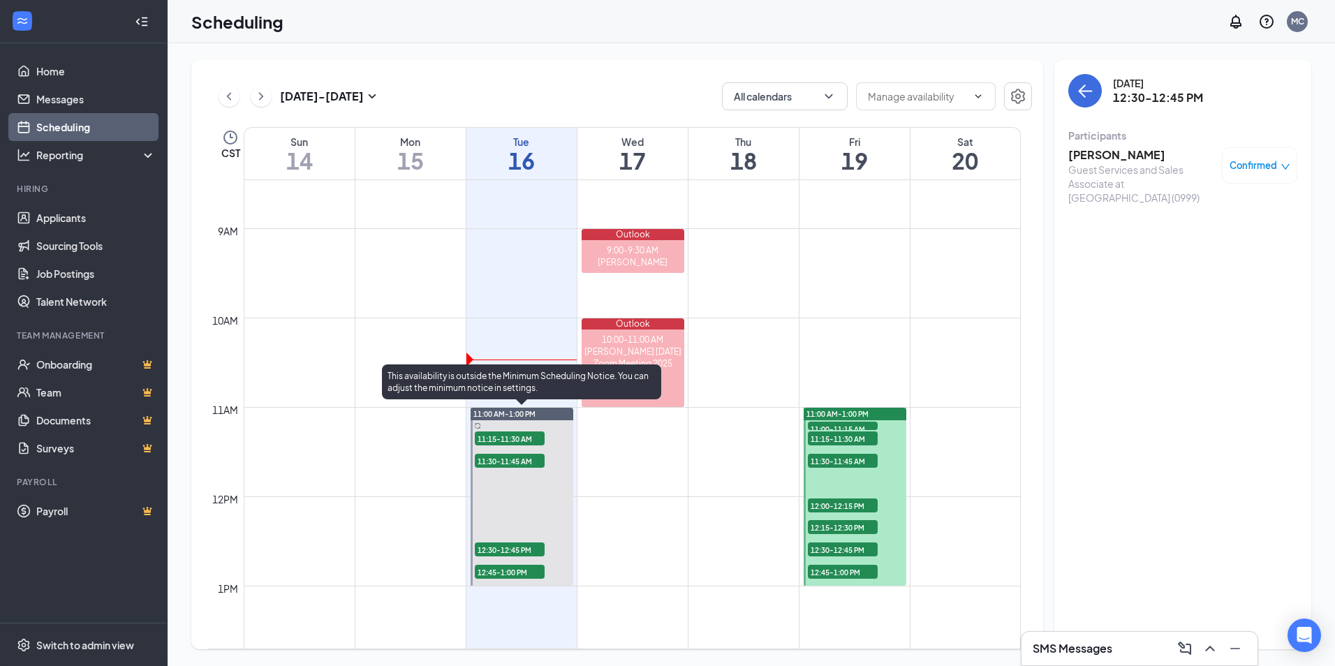
click at [494, 432] on span "11:15-11:30 AM" at bounding box center [510, 439] width 70 height 14
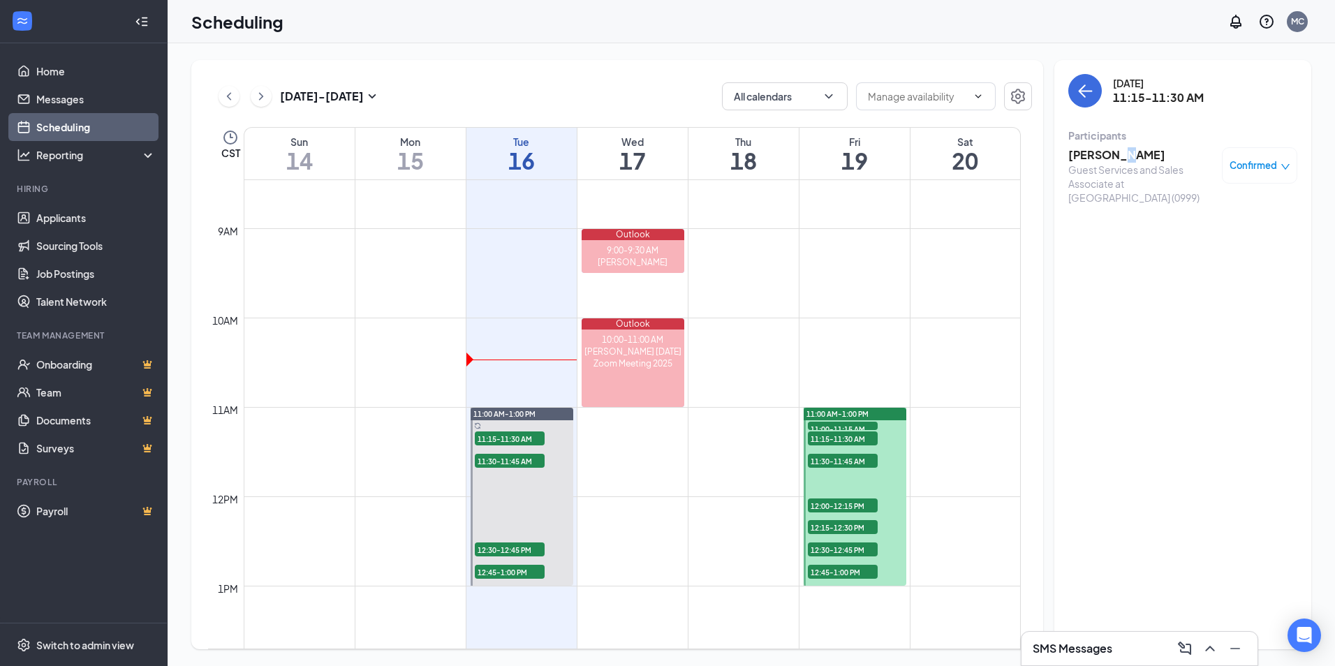
click at [1124, 151] on h3 "[PERSON_NAME]" at bounding box center [1141, 154] width 147 height 15
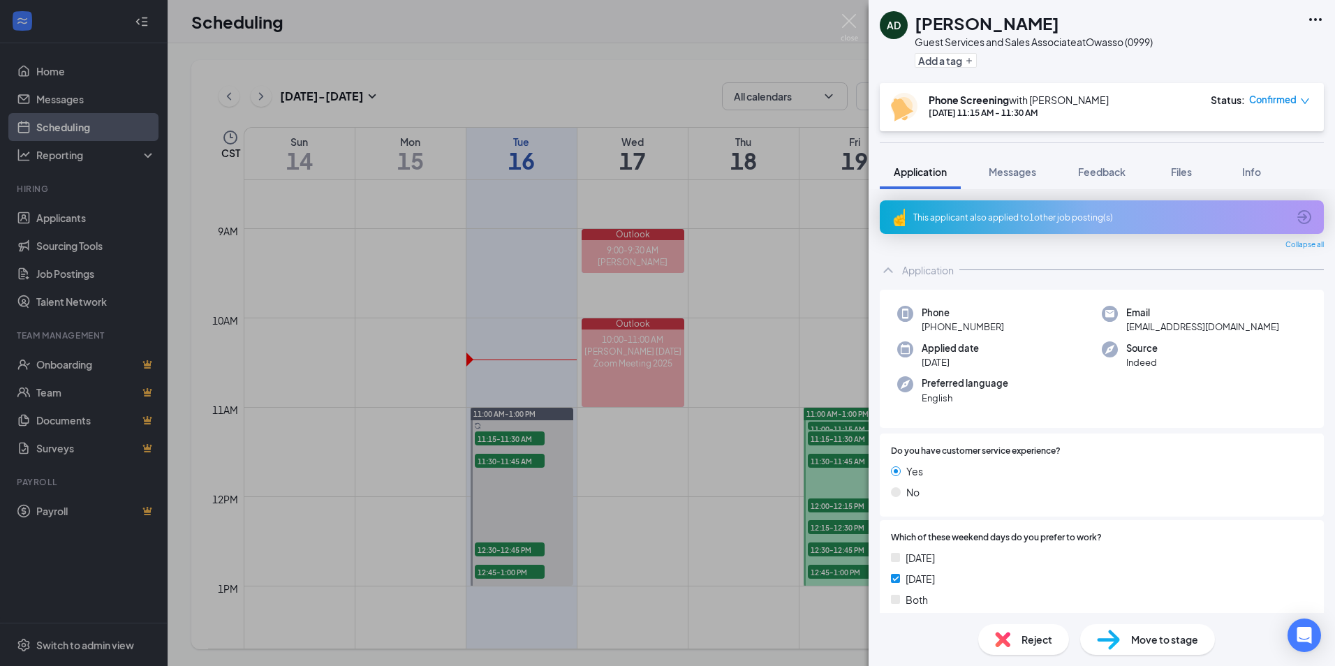
scroll to position [349, 0]
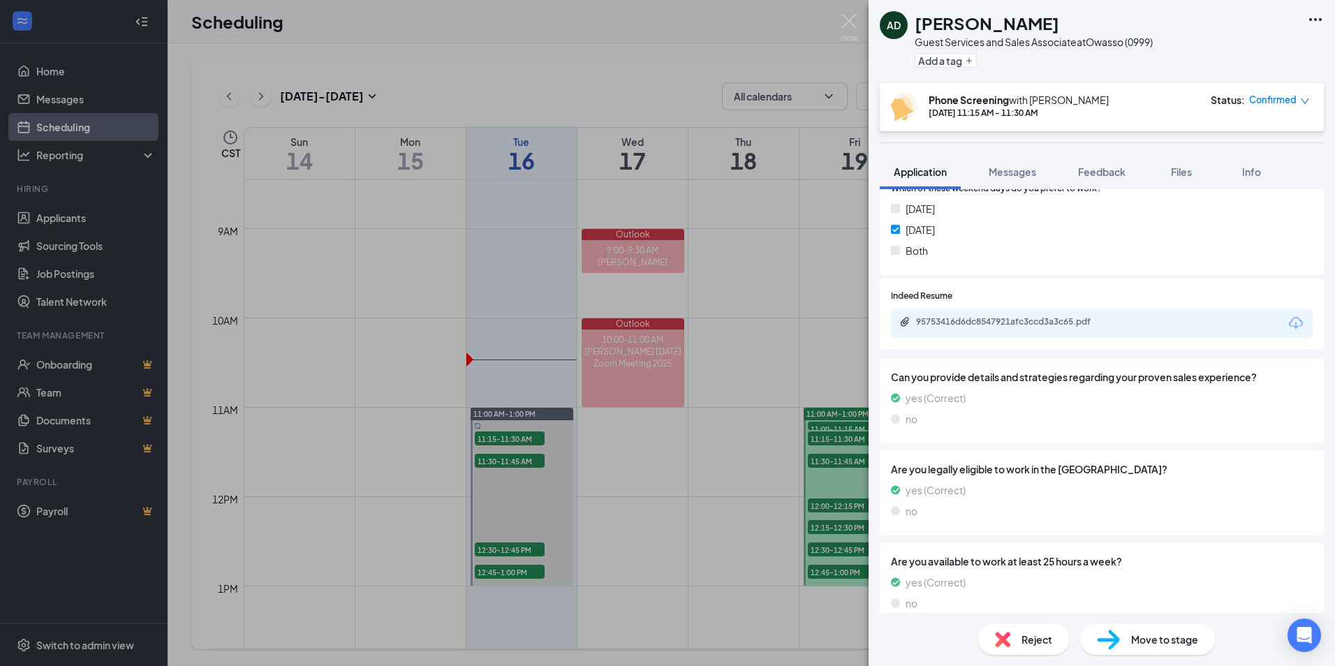
click at [1051, 304] on div "95753416d6dc8547921afc3ccd3a3c65.pdf" at bounding box center [1011, 296] width 185 height 23
click at [1049, 317] on div "95753416d6dc8547921afc3ccd3a3c65.pdf" at bounding box center [1014, 321] width 196 height 11
click at [497, 460] on div "AD [PERSON_NAME] Guest Services and Sales Associate at [GEOGRAPHIC_DATA] (0999)…" at bounding box center [667, 333] width 1335 height 666
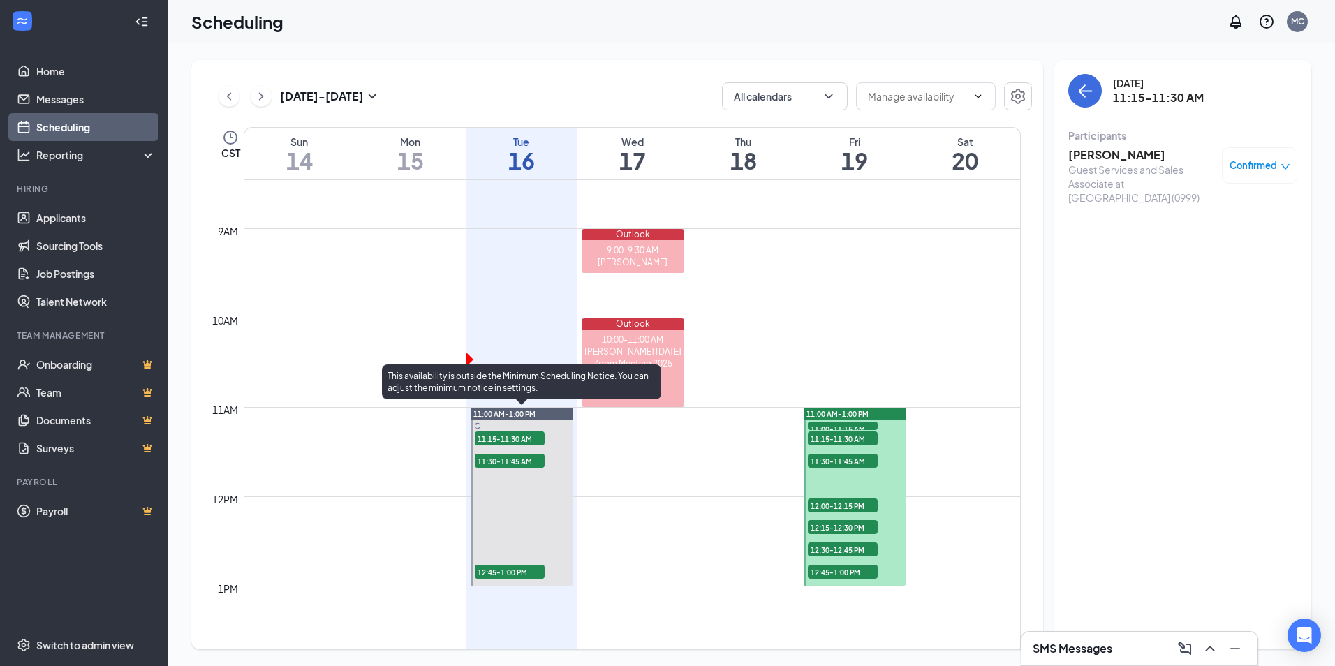
click at [497, 462] on span "11:30-11:45 AM" at bounding box center [510, 461] width 70 height 14
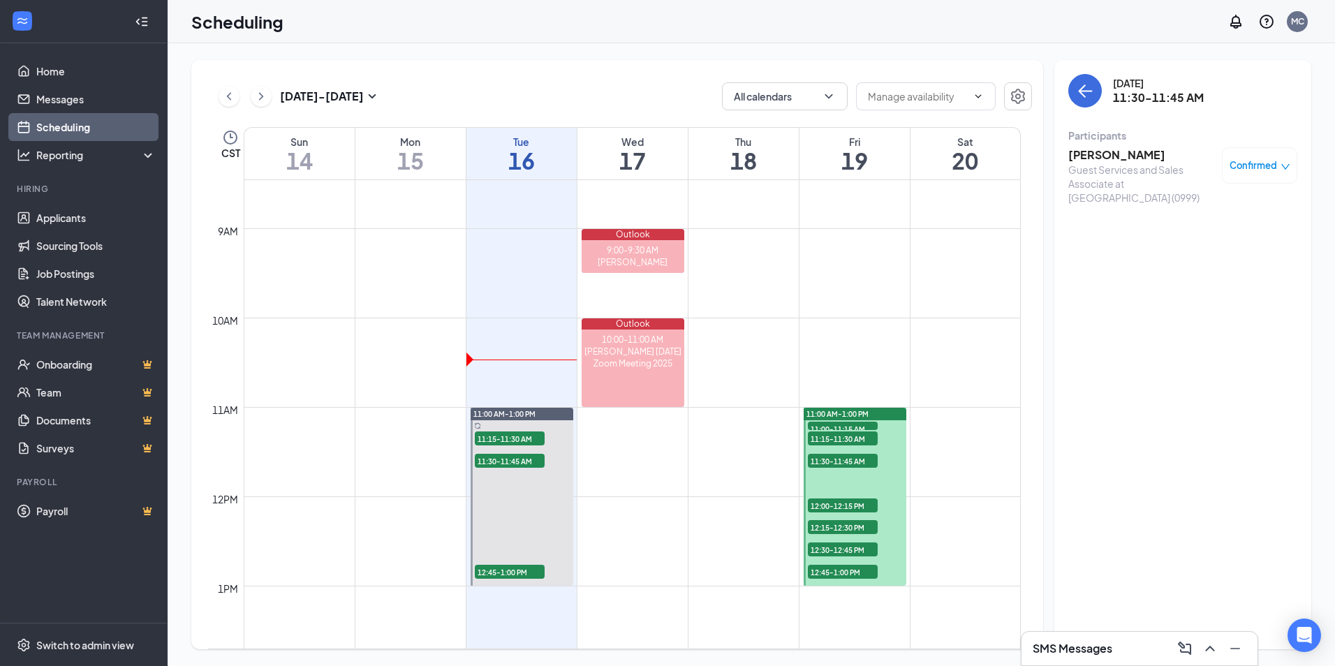
click at [1163, 148] on h3 "Autumn Pohlchneider" at bounding box center [1141, 154] width 147 height 15
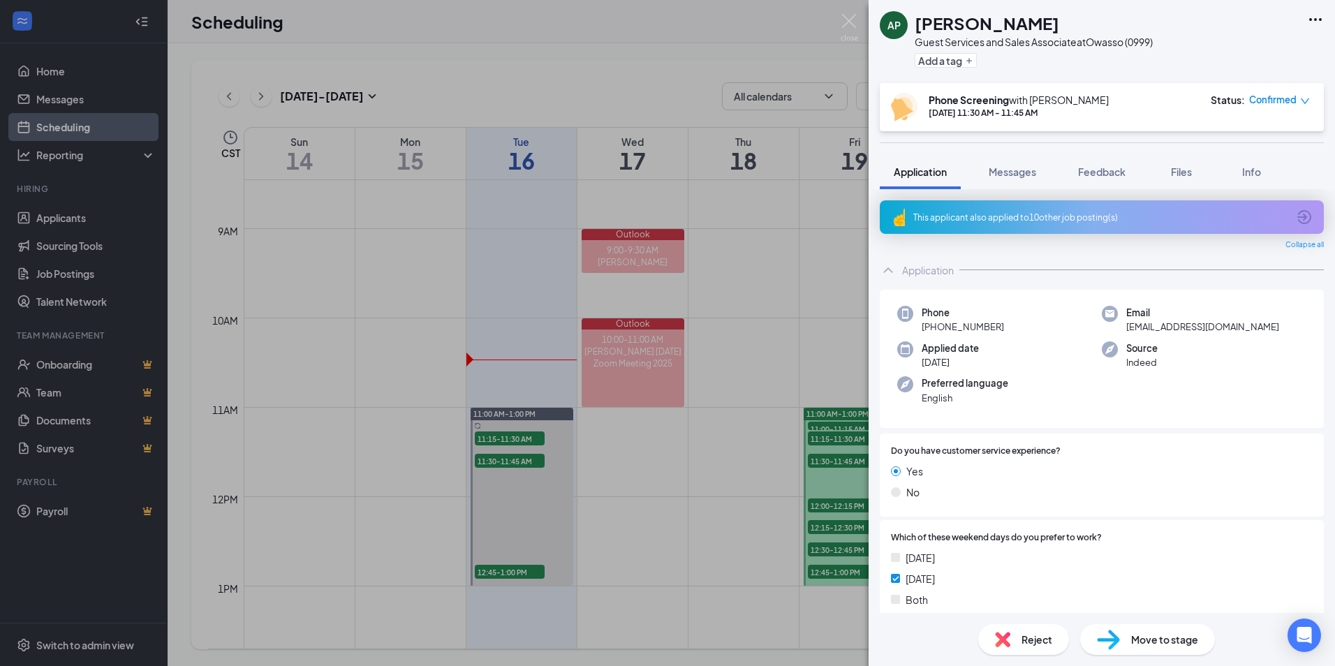
click at [1093, 225] on div "This applicant also applied to 10 other job posting(s)" at bounding box center [1102, 217] width 444 height 34
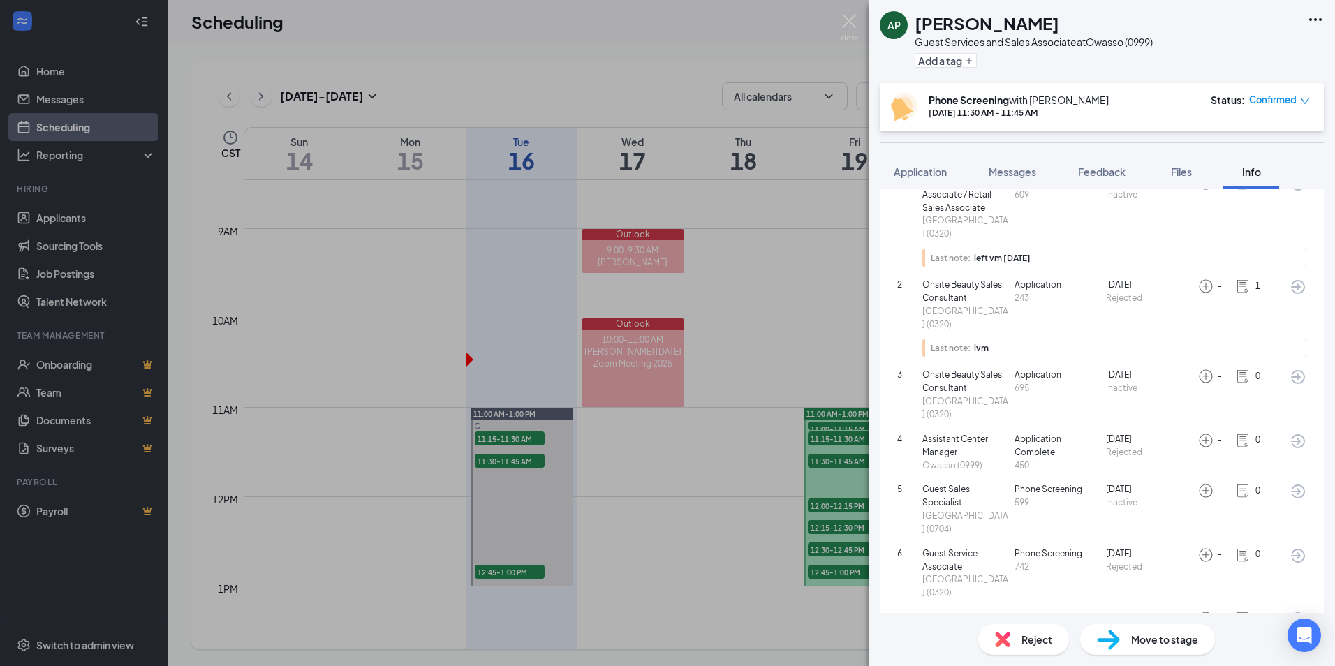
scroll to position [278, 0]
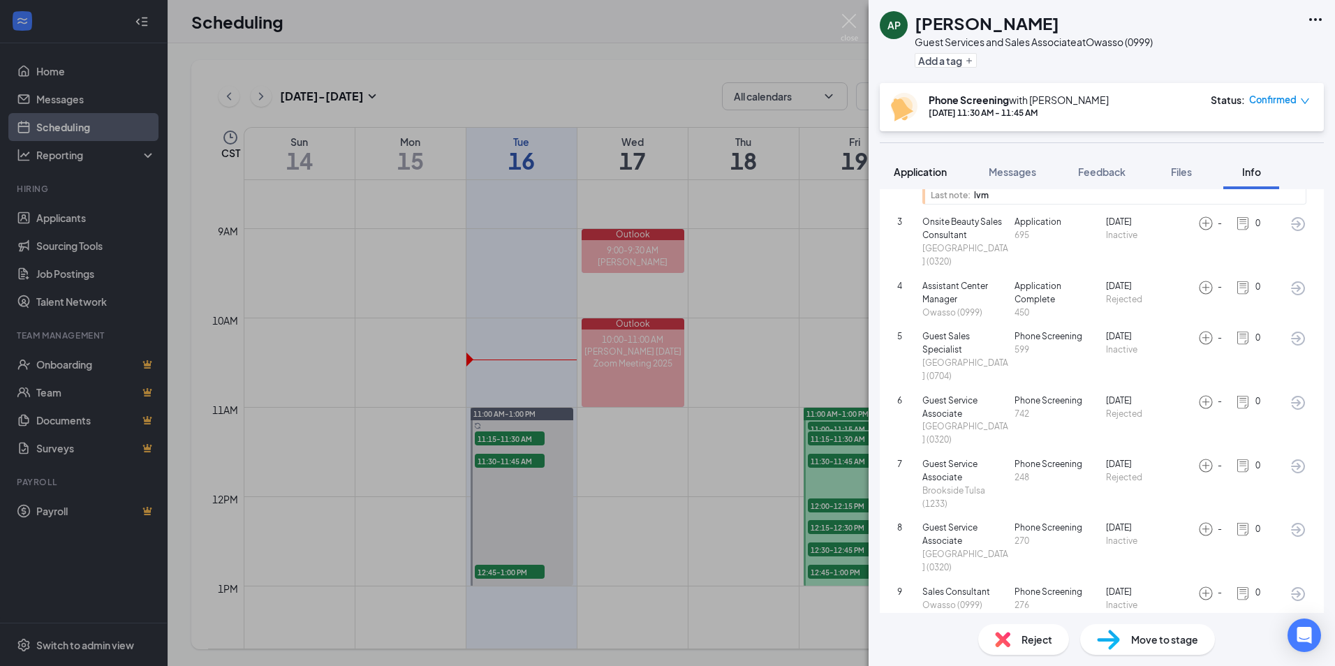
click at [915, 166] on div "Application" at bounding box center [920, 172] width 53 height 14
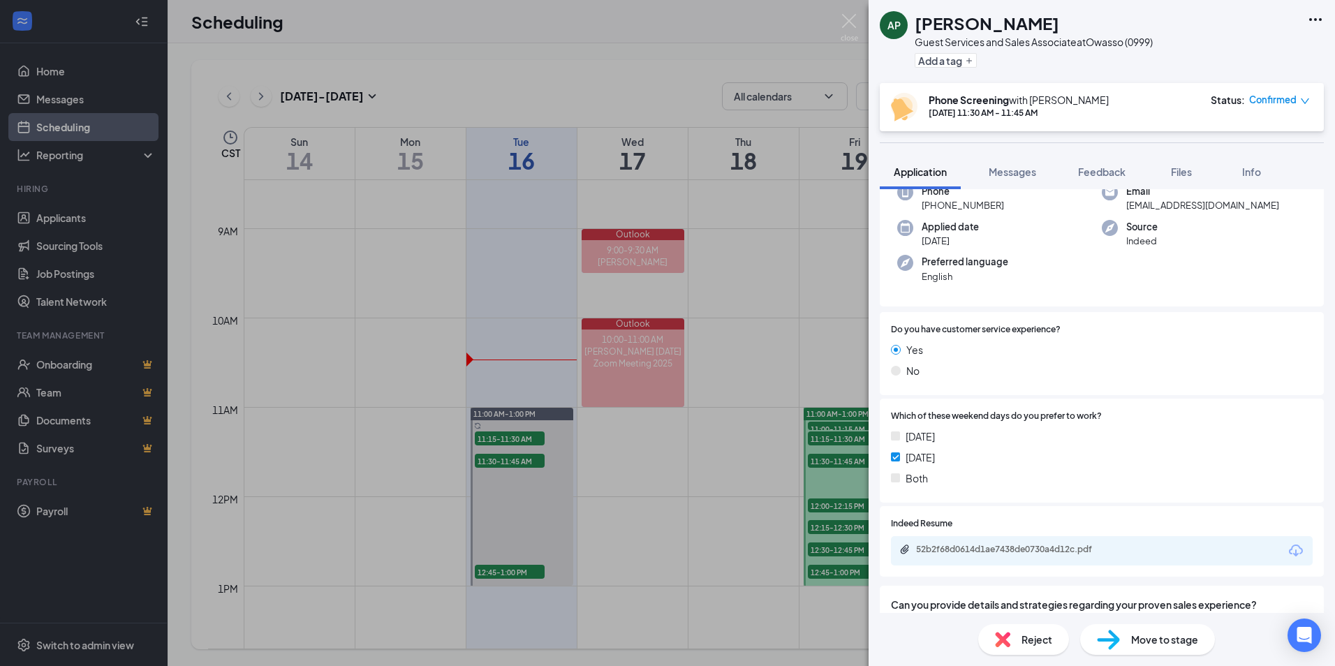
scroll to position [279, 0]
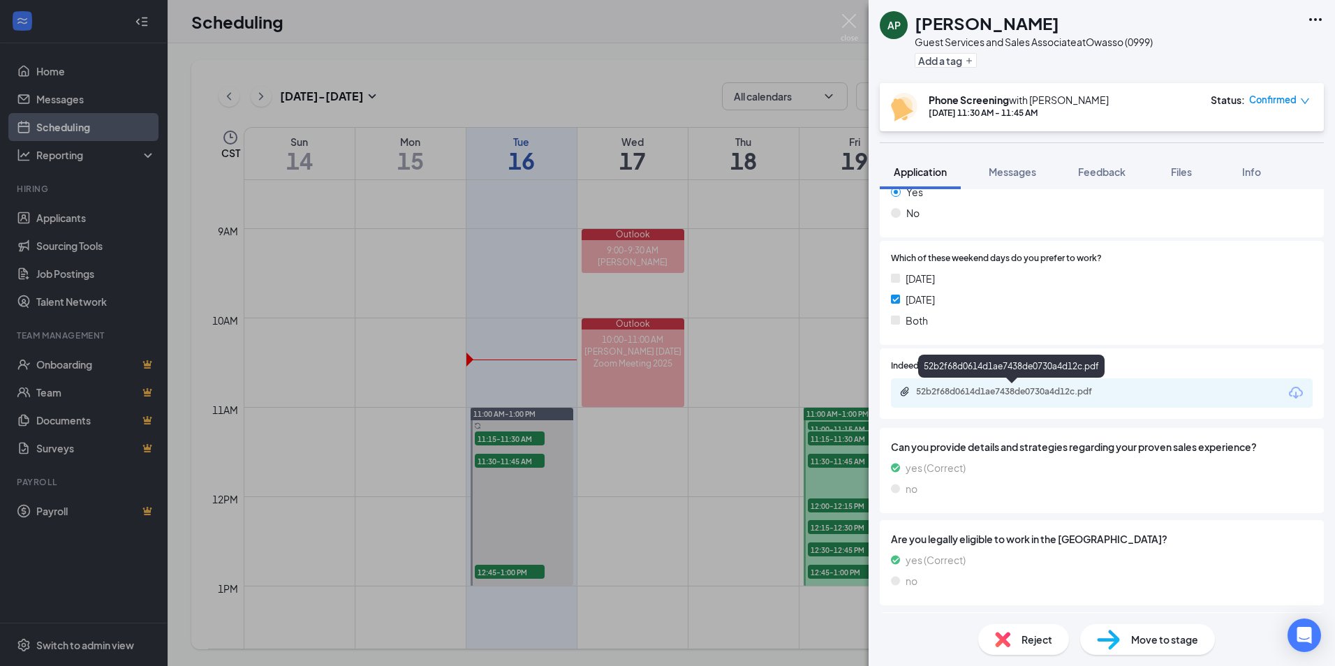
click at [975, 395] on div "52b2f68d0614d1ae7438de0730a4d12c.pdf" at bounding box center [1014, 391] width 196 height 11
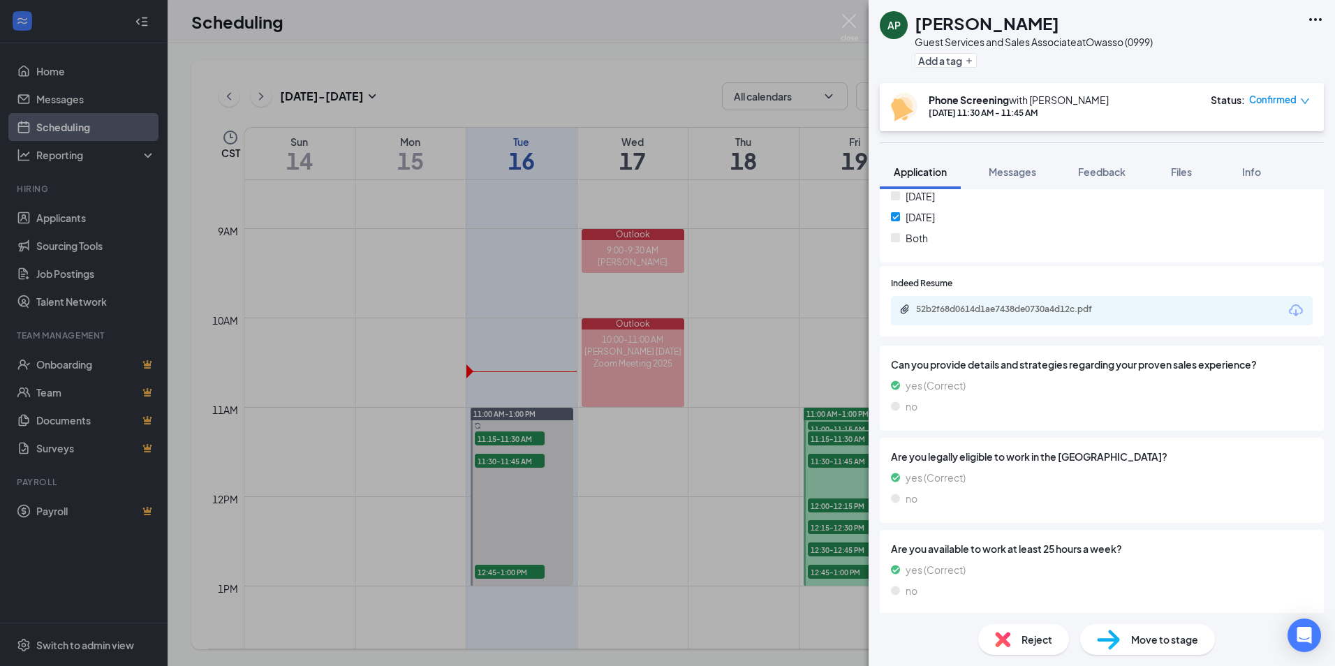
click at [1017, 636] on div "Reject" at bounding box center [1023, 639] width 91 height 31
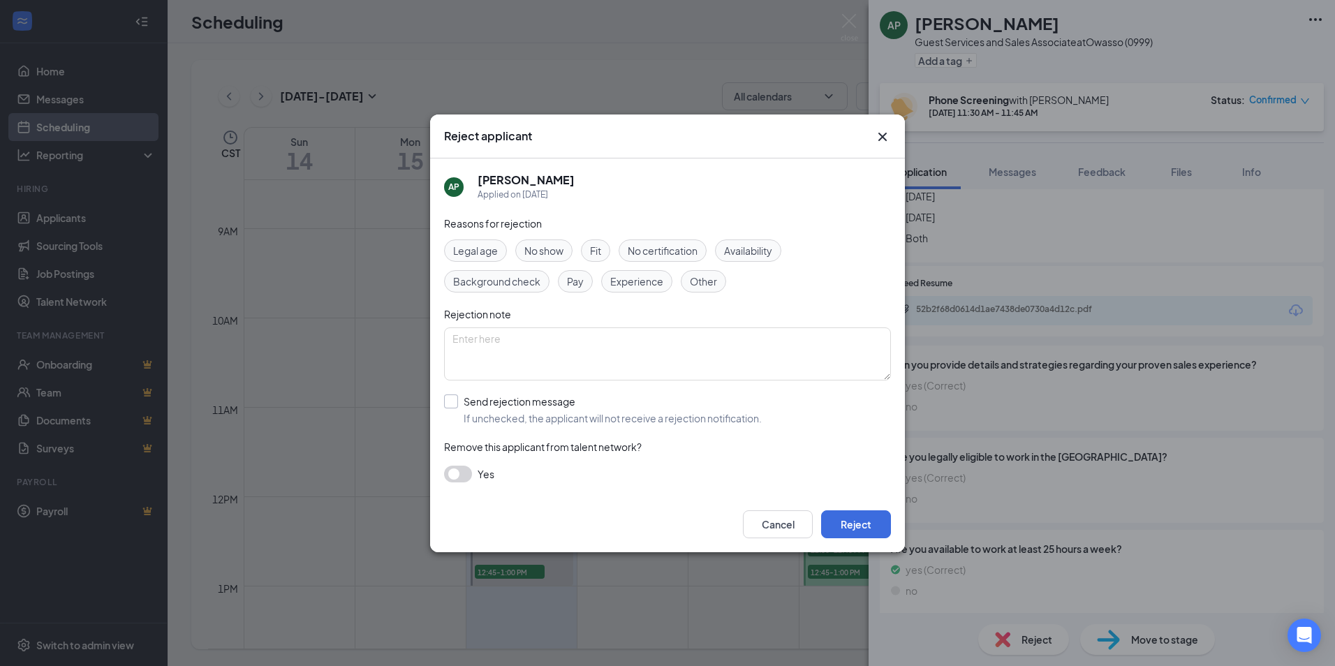
click at [460, 406] on input "Send rejection message If unchecked, the applicant will not receive a rejection…" at bounding box center [603, 410] width 318 height 31
checkbox input "true"
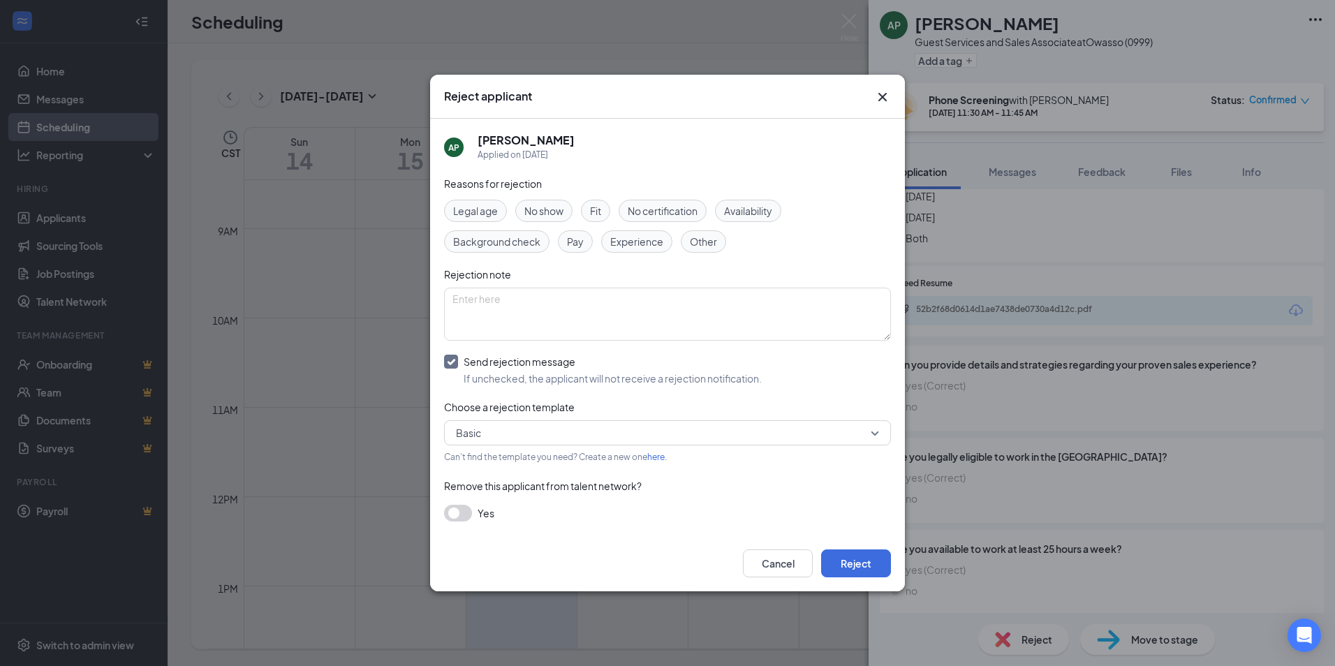
click at [879, 548] on div "Cancel Reject" at bounding box center [667, 564] width 475 height 56
click at [876, 565] on button "Reject" at bounding box center [856, 564] width 70 height 28
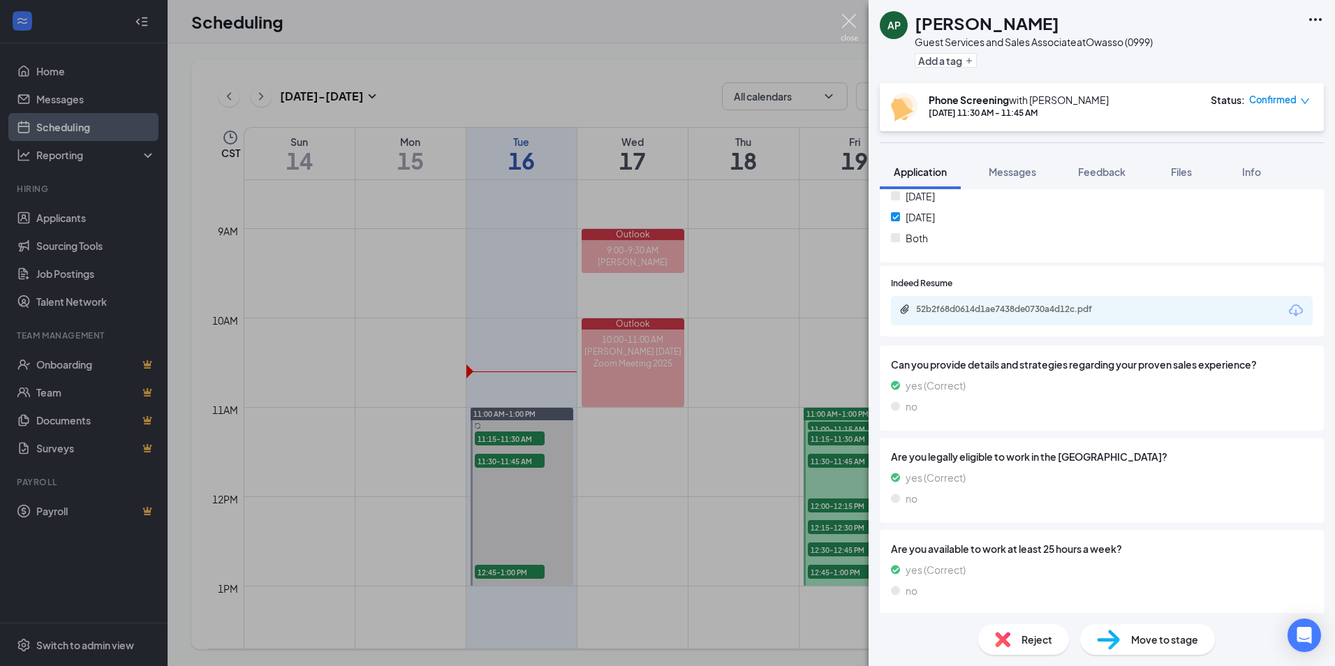
click at [849, 18] on img at bounding box center [849, 27] width 17 height 27
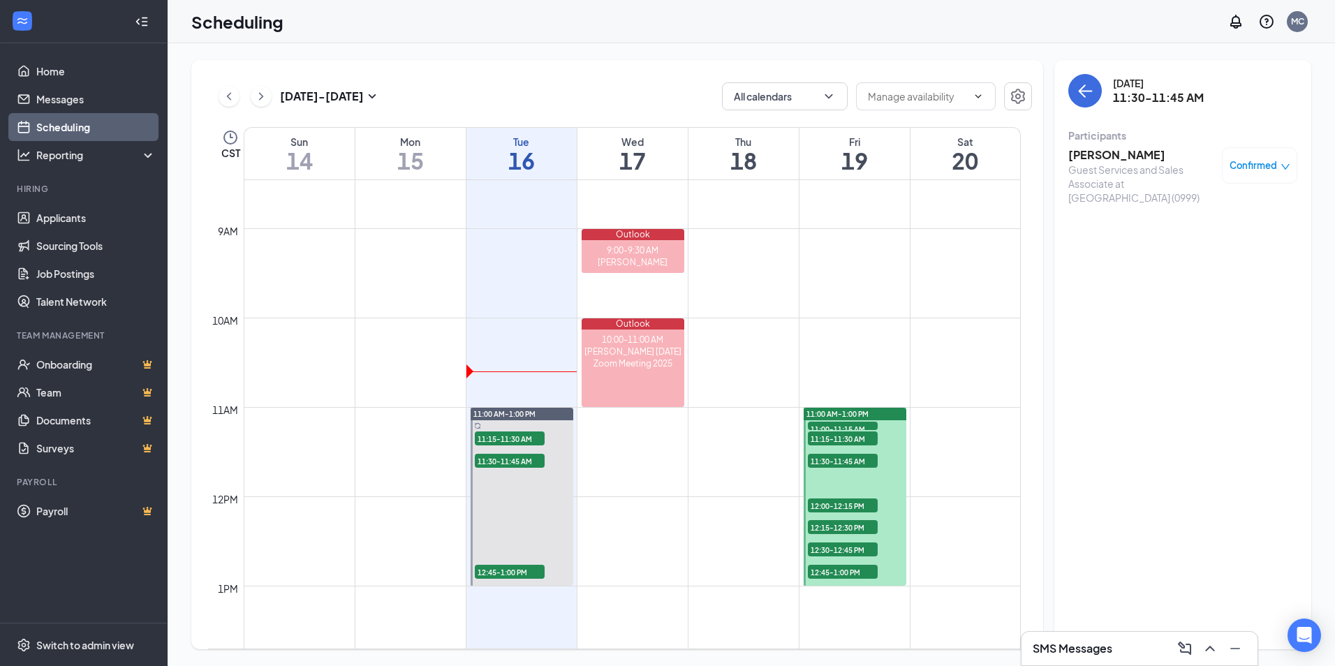
click at [1075, 157] on h3 "Autumn Pohlchneider" at bounding box center [1141, 154] width 147 height 15
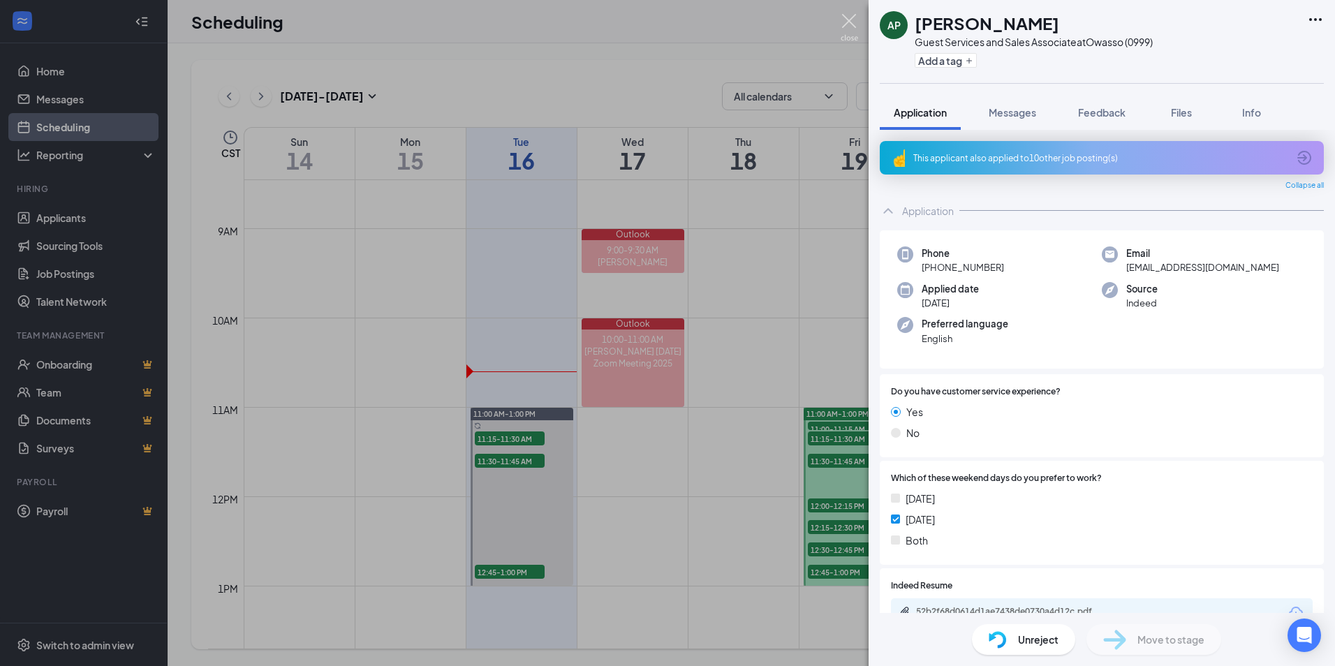
click at [845, 31] on img at bounding box center [849, 27] width 17 height 27
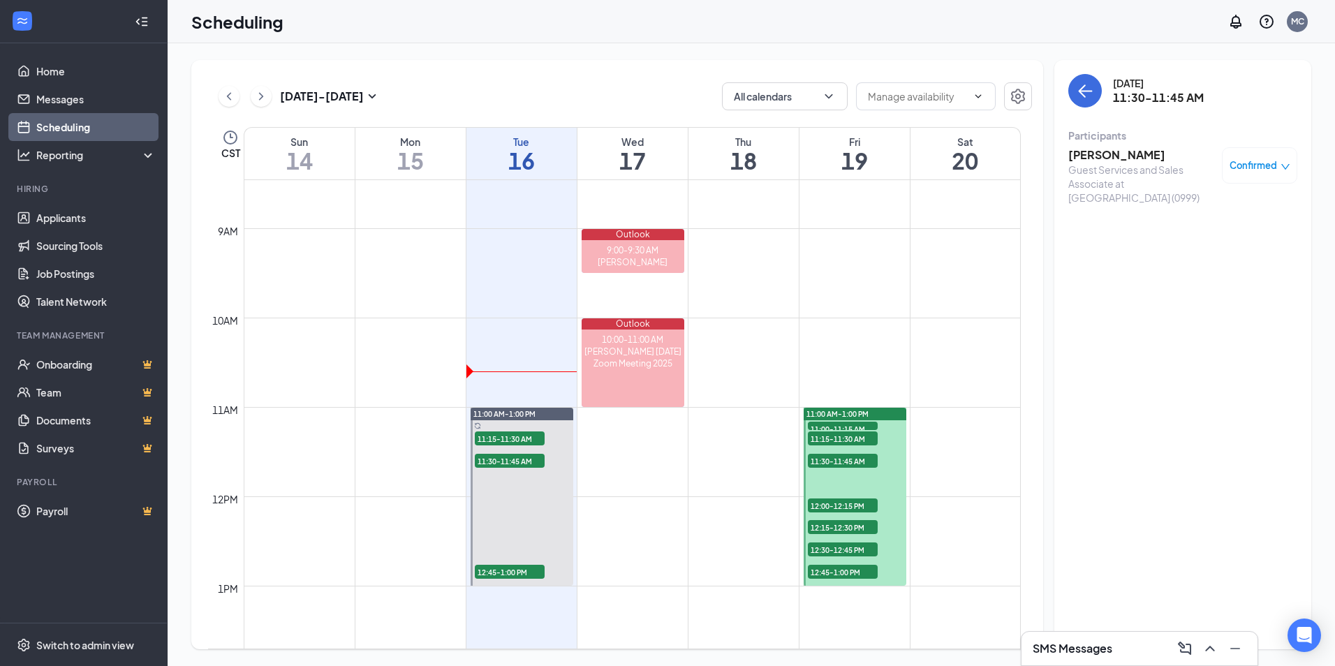
click at [850, 429] on span "11:00-11:15 AM" at bounding box center [843, 429] width 70 height 14
click at [1107, 156] on h3 "Samantha Nelson" at bounding box center [1141, 154] width 147 height 15
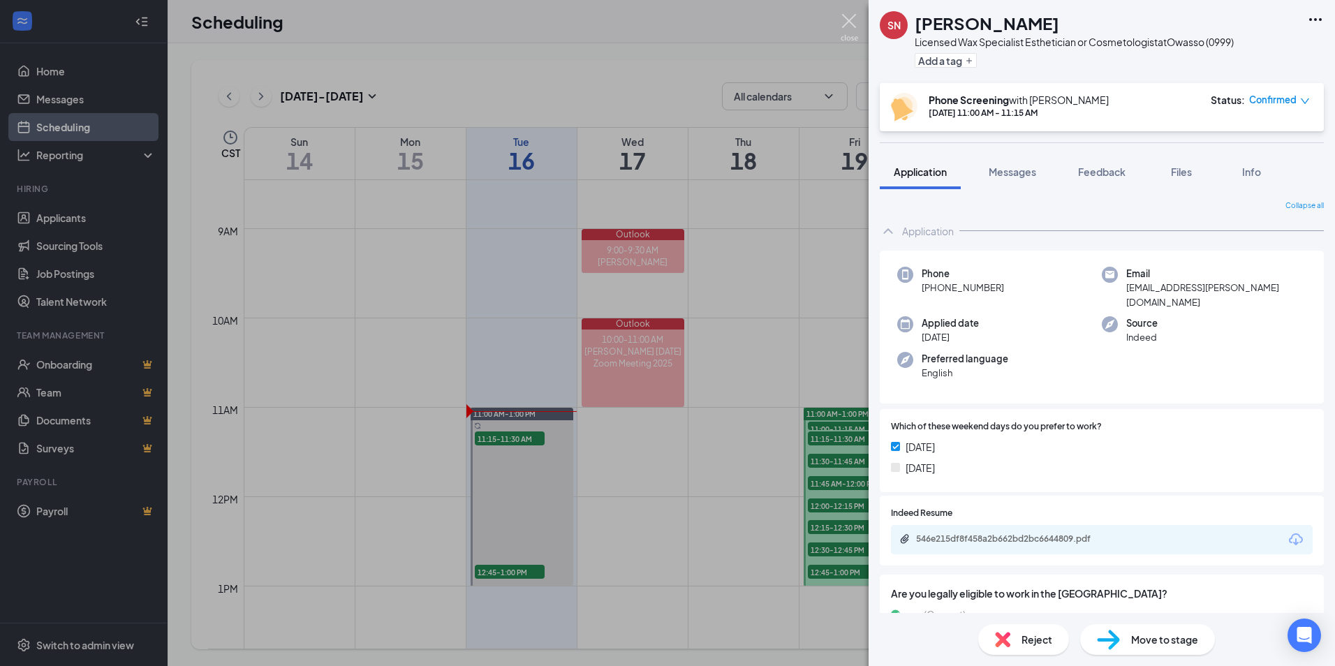
click at [854, 20] on img at bounding box center [849, 27] width 17 height 27
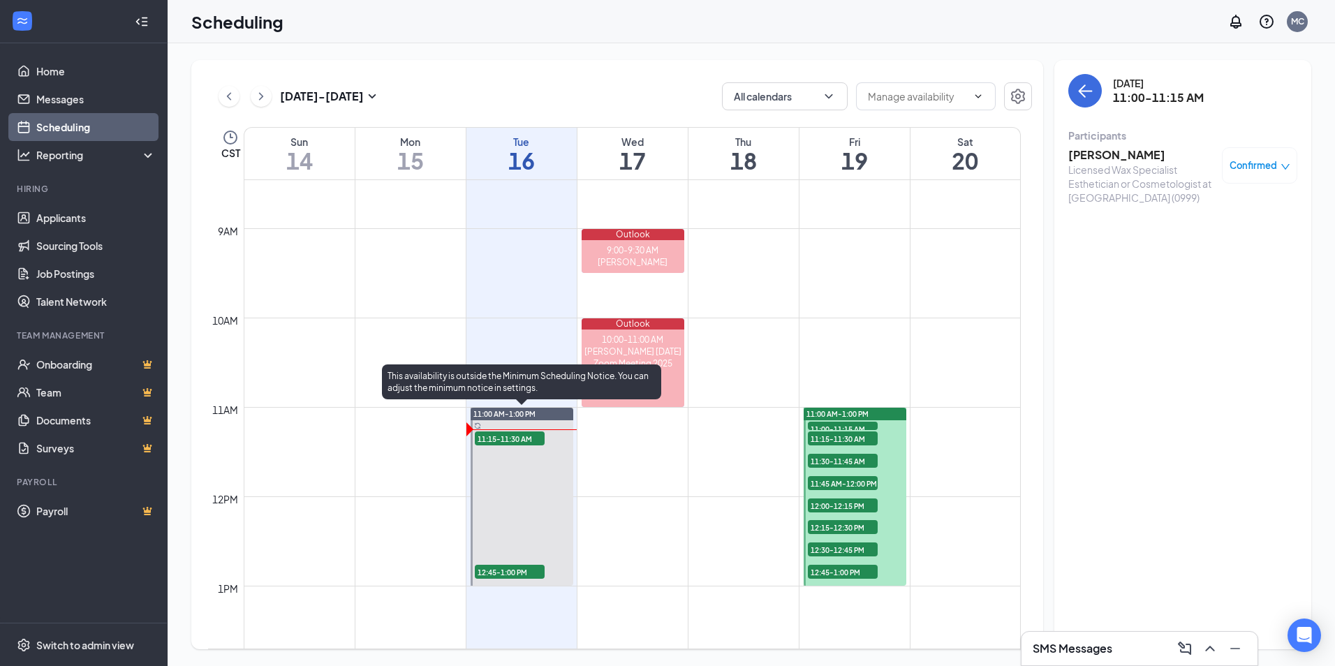
click at [512, 442] on span "11:15-11:30 AM" at bounding box center [510, 439] width 70 height 14
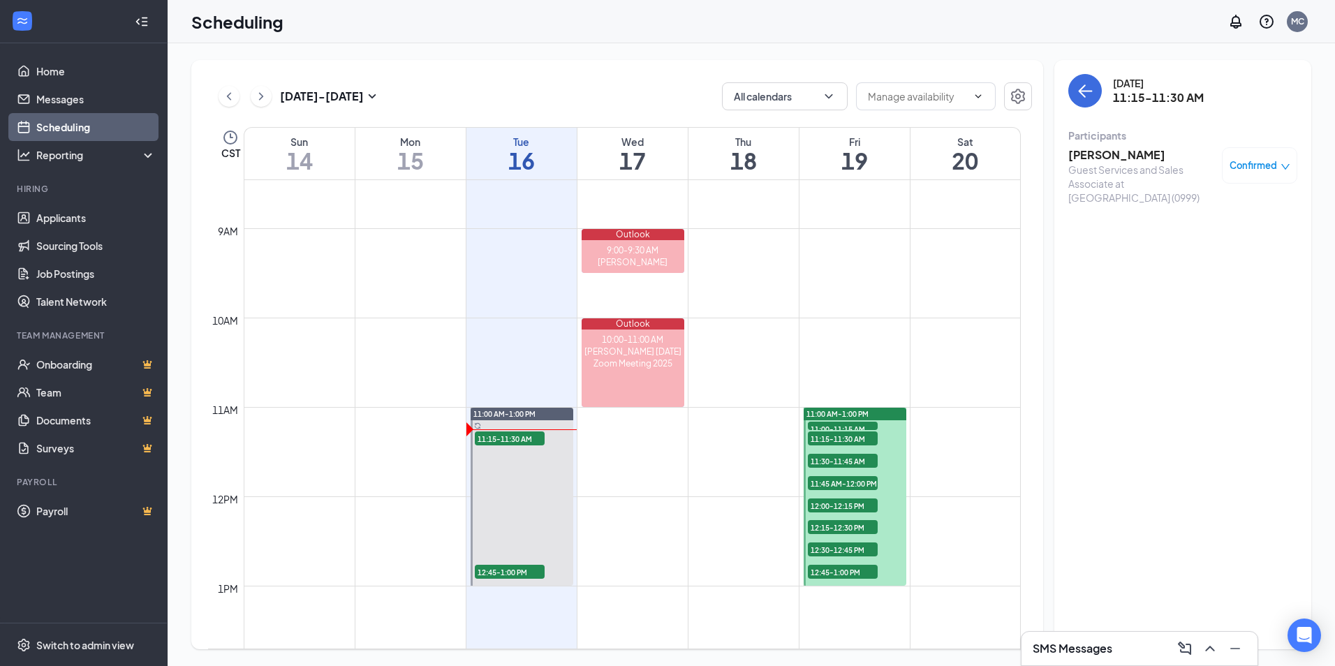
click at [1091, 145] on div "Ashton Dailey Guest Services and Sales Associate at Owasso (0999) Confirmed" at bounding box center [1182, 175] width 229 height 67
click at [1091, 150] on h3 "[PERSON_NAME]" at bounding box center [1141, 154] width 147 height 15
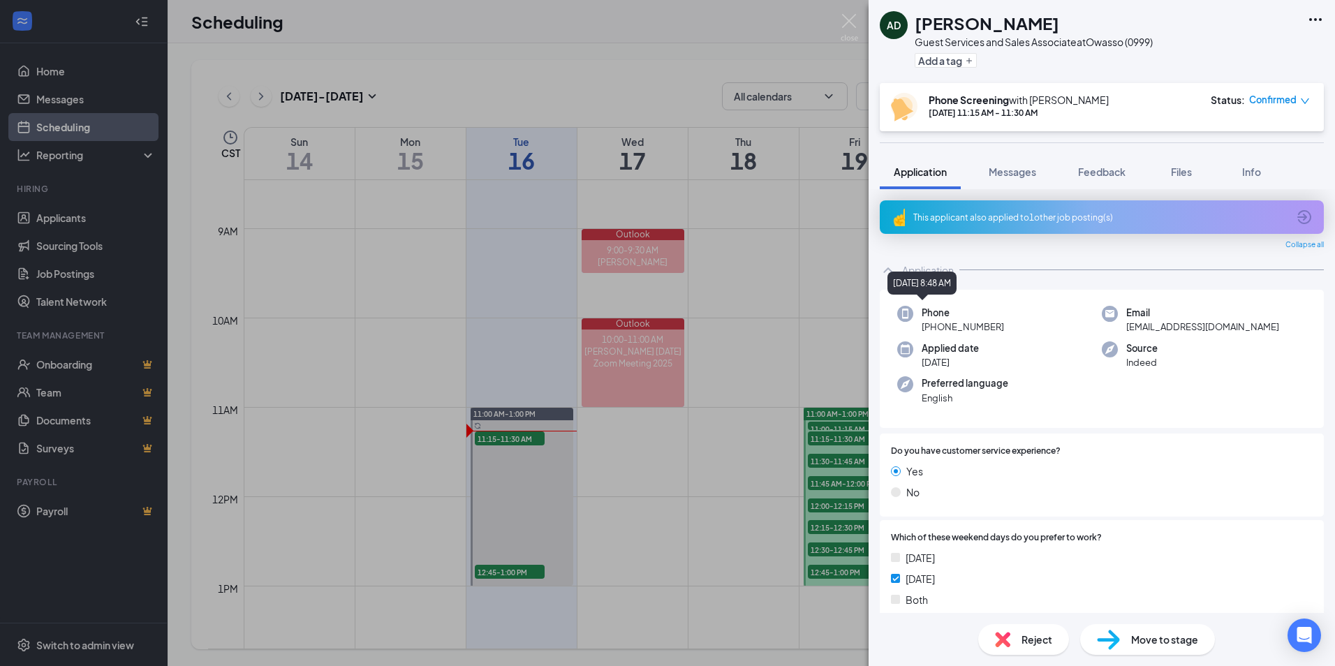
scroll to position [367, 0]
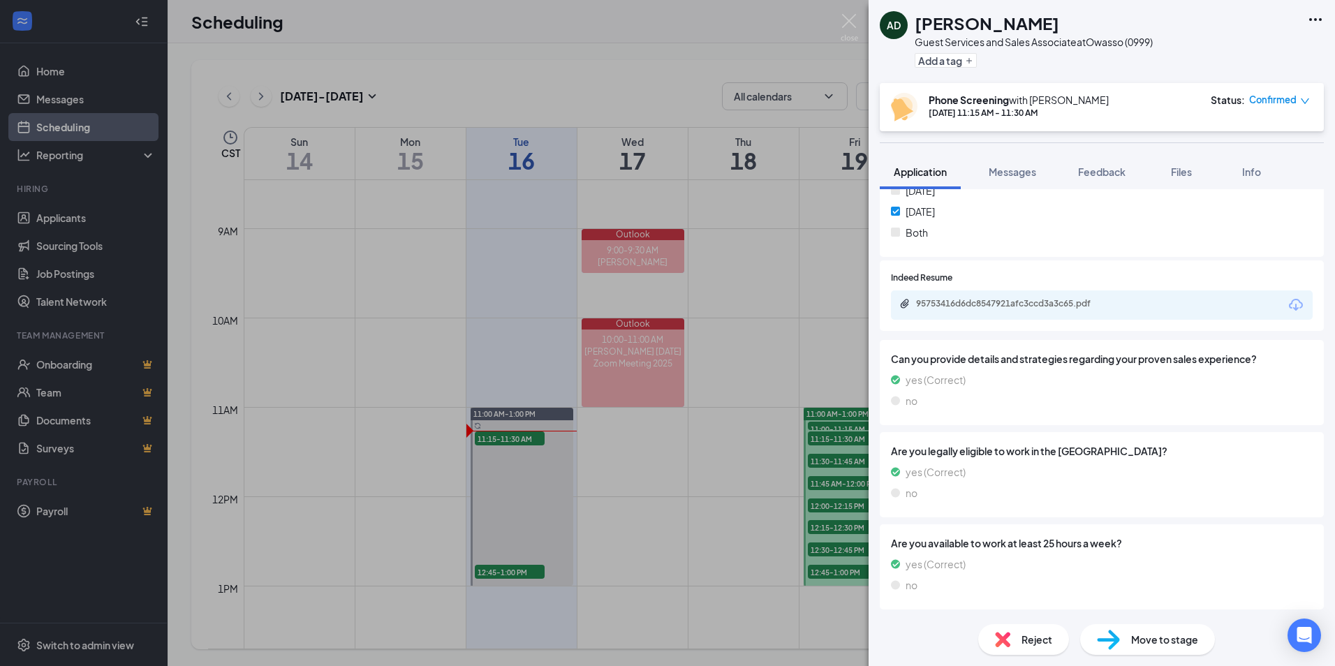
click at [1008, 306] on div "95753416d6dc8547921afc3ccd3a3c65.pdf" at bounding box center [1014, 303] width 196 height 11
click at [1102, 164] on button "Feedback" at bounding box center [1101, 171] width 75 height 35
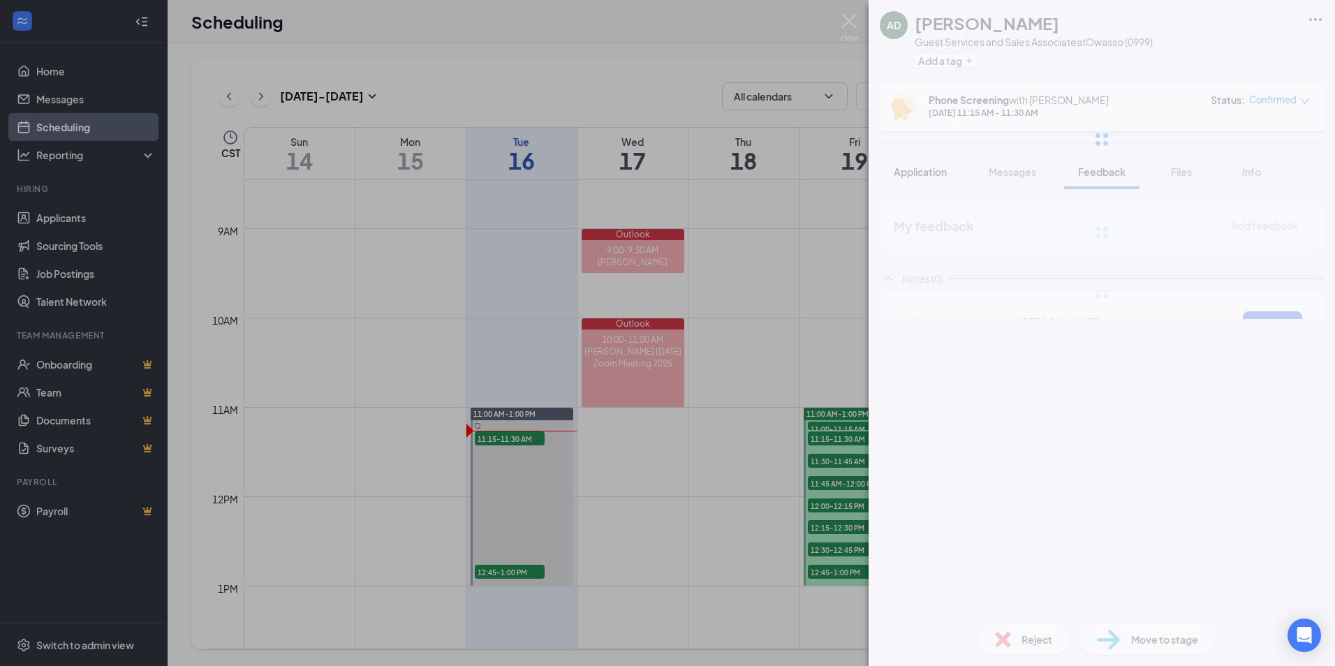
click at [916, 173] on div at bounding box center [1102, 139] width 467 height 279
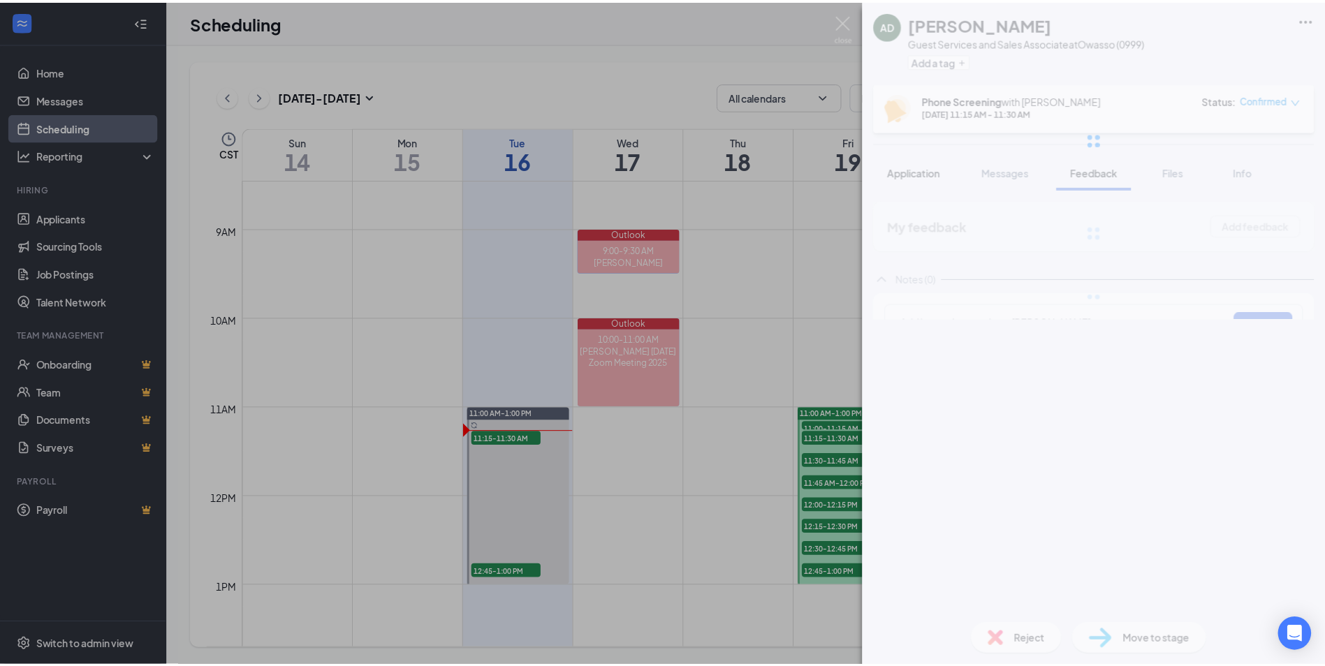
scroll to position [0, 0]
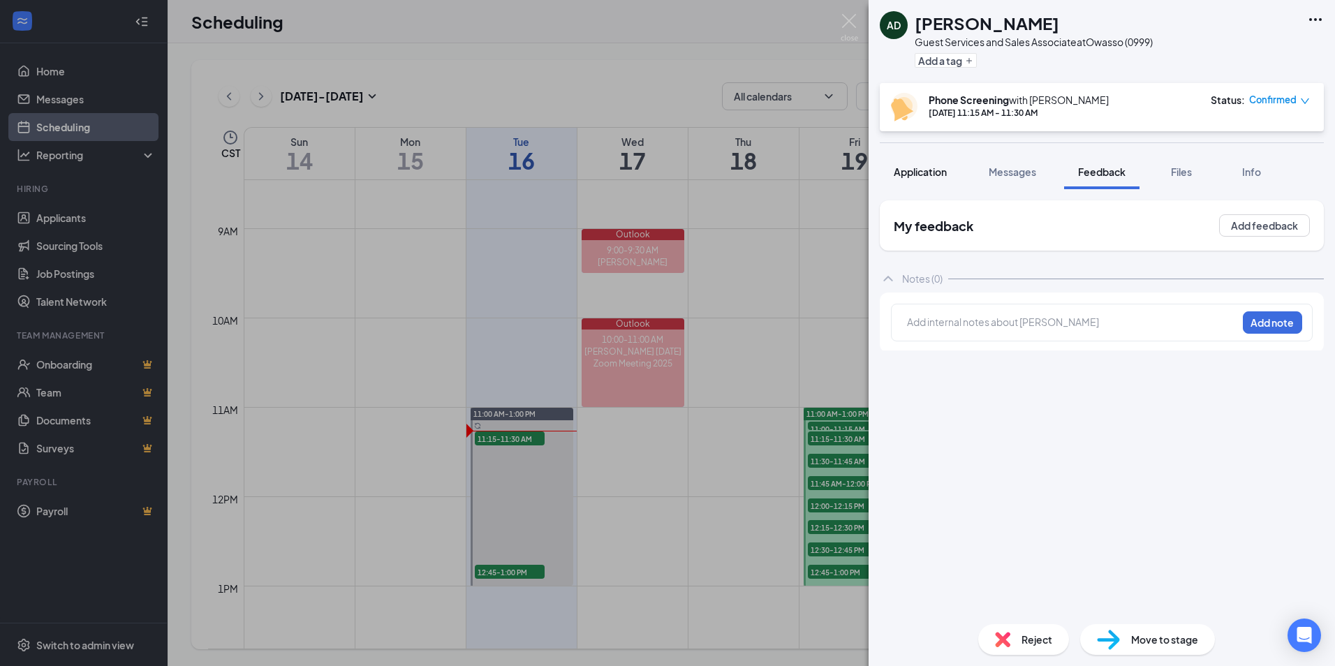
click at [916, 173] on span "Application" at bounding box center [920, 172] width 53 height 13
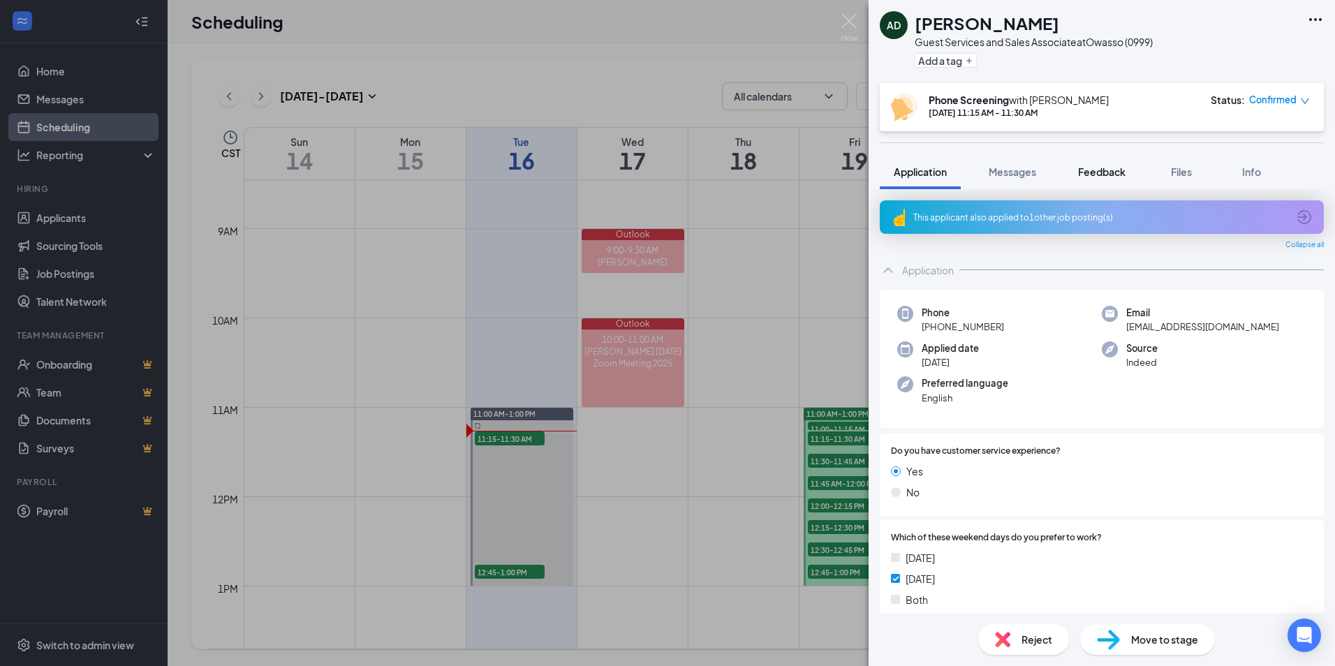
click at [1097, 167] on span "Feedback" at bounding box center [1101, 172] width 47 height 13
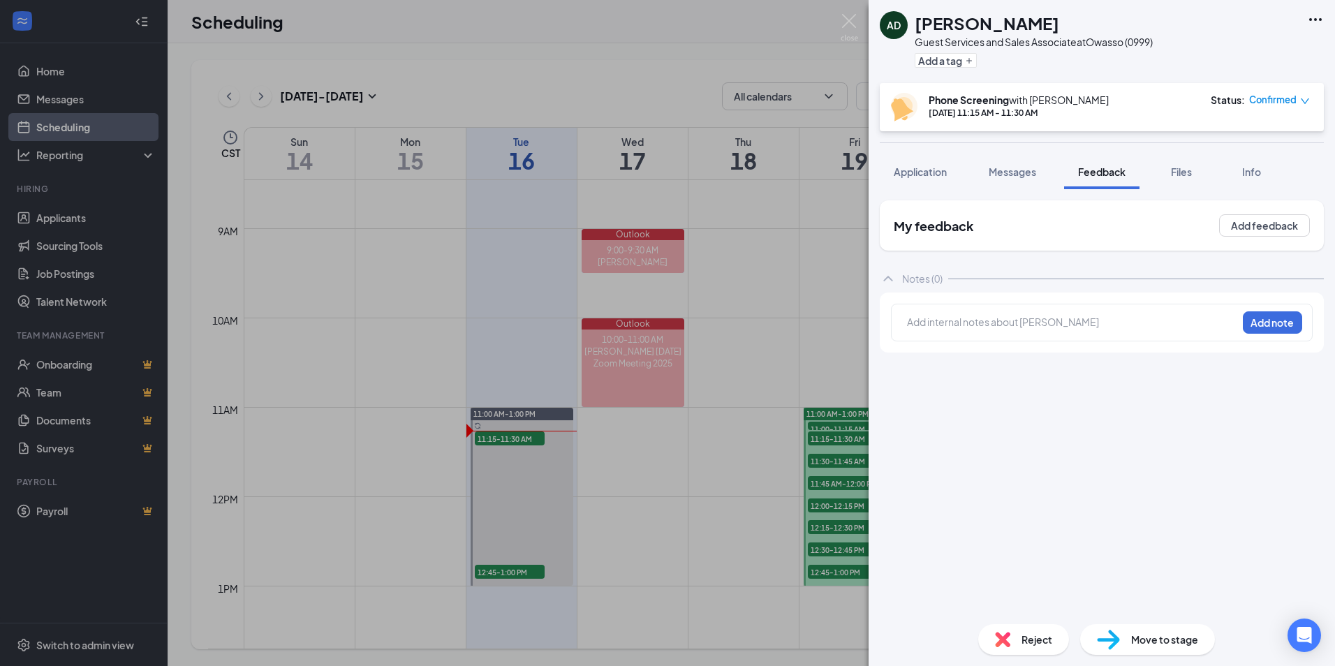
click at [963, 326] on div at bounding box center [1072, 322] width 329 height 15
click at [1262, 330] on button "Add note" at bounding box center [1272, 322] width 59 height 22
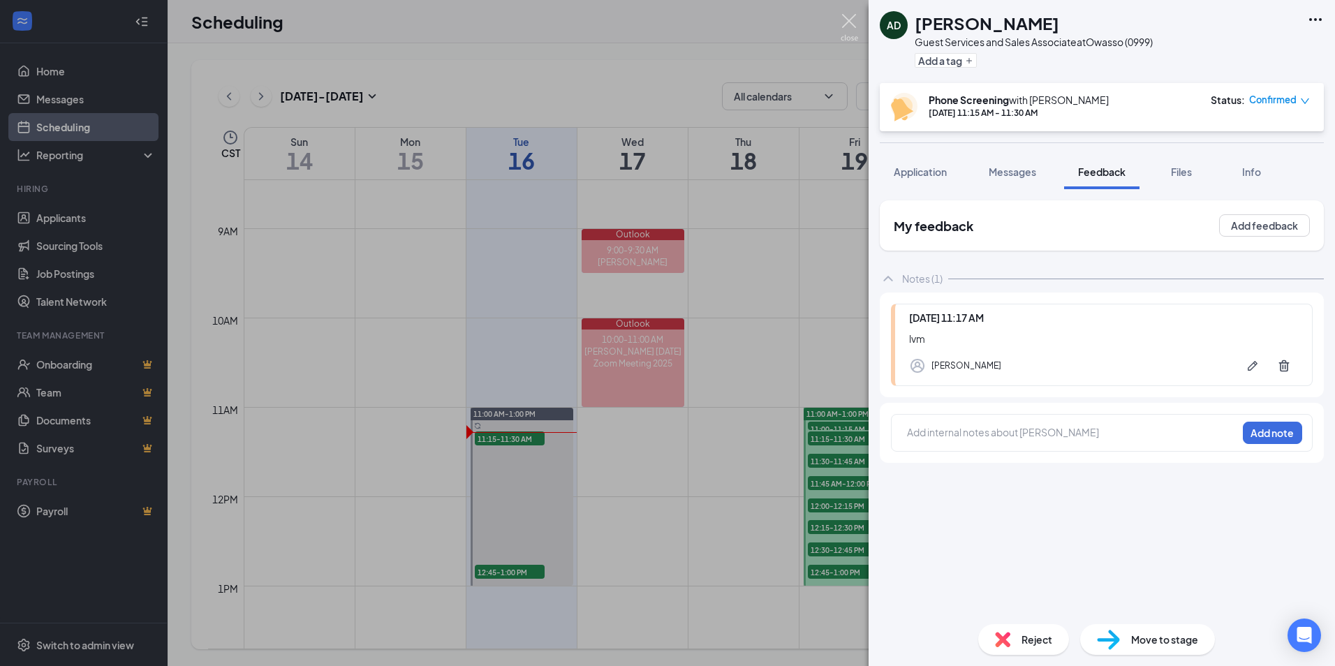
click at [852, 21] on img at bounding box center [849, 27] width 17 height 27
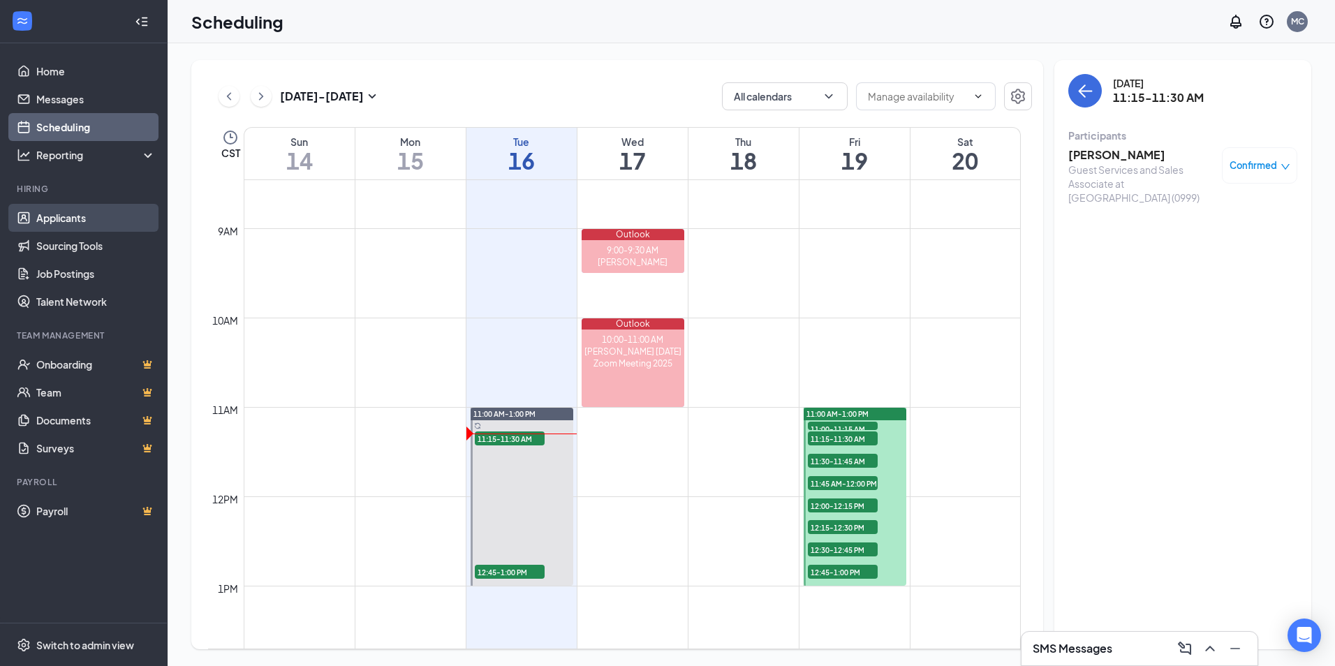
drag, startPoint x: 78, startPoint y: 214, endPoint x: 82, endPoint y: 208, distance: 7.6
click at [80, 214] on link "Applicants" at bounding box center [95, 218] width 119 height 28
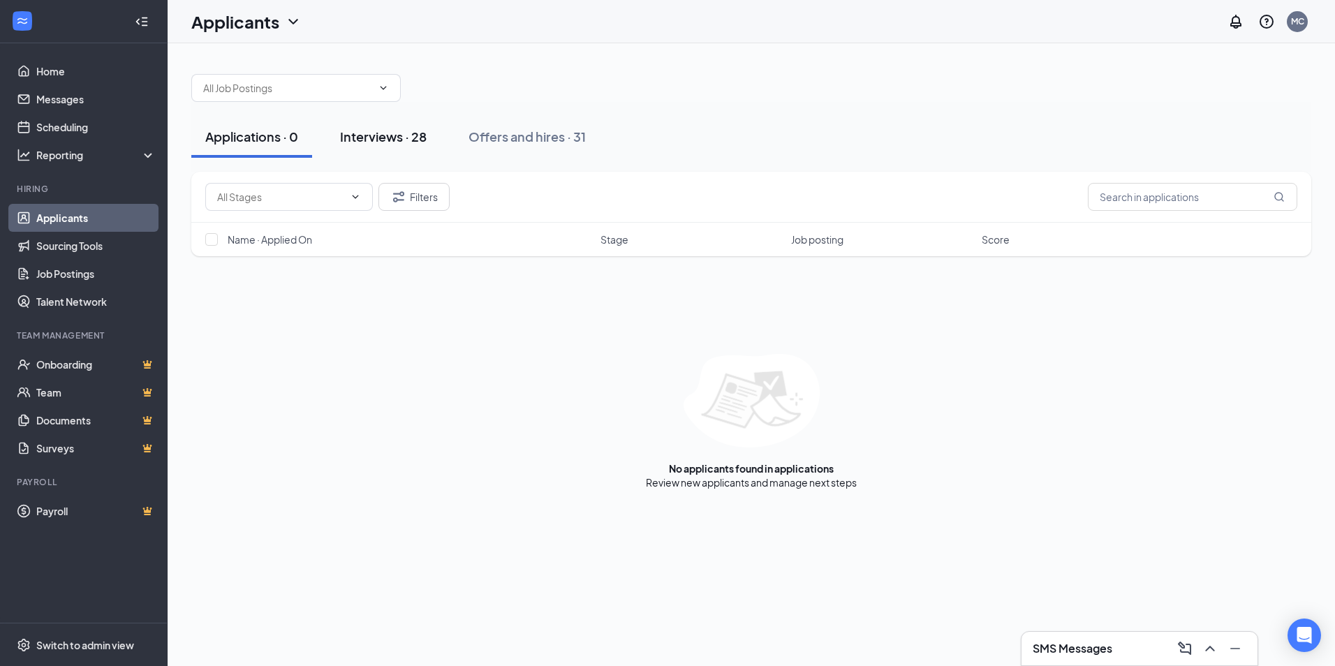
click at [349, 135] on div "Interviews · 28" at bounding box center [383, 136] width 87 height 17
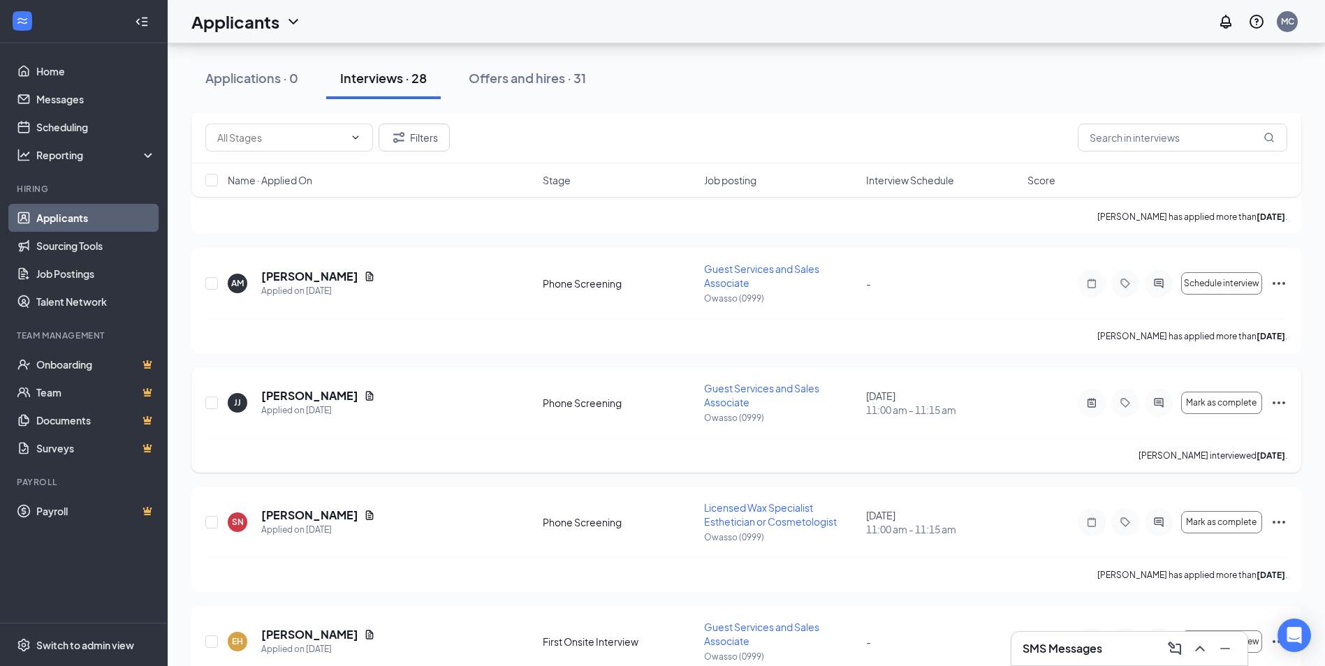
scroll to position [2818, 0]
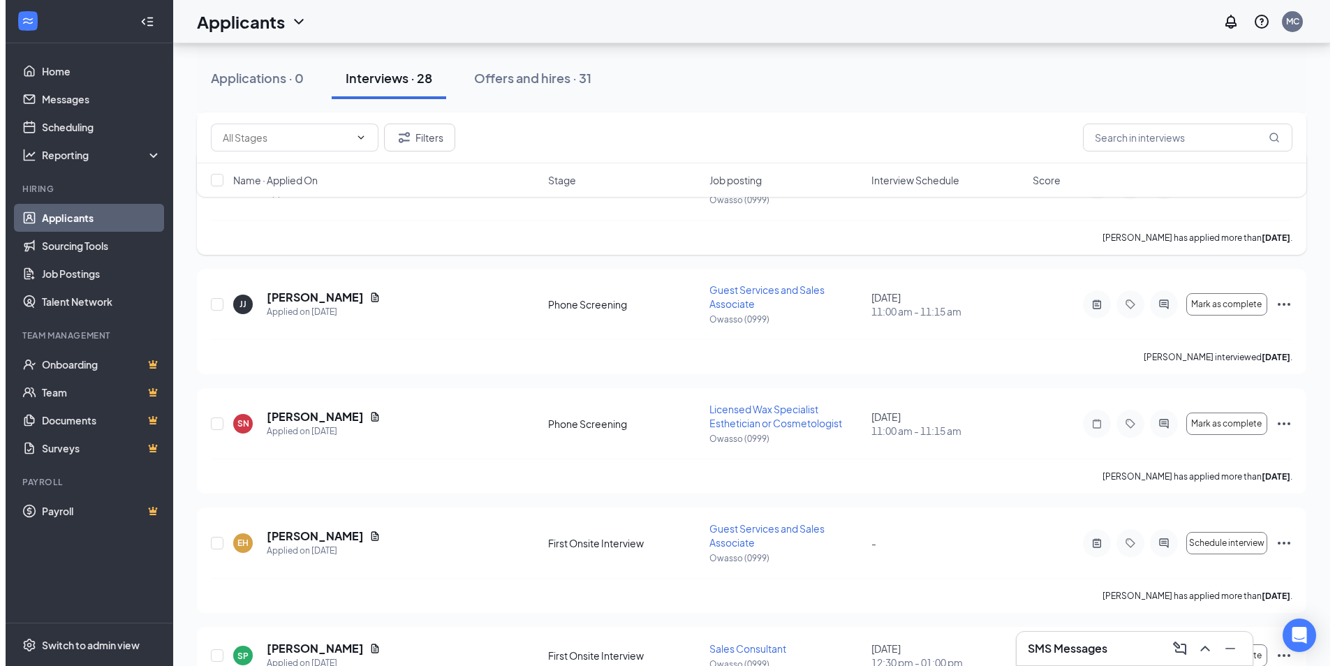
scroll to position [2608, 0]
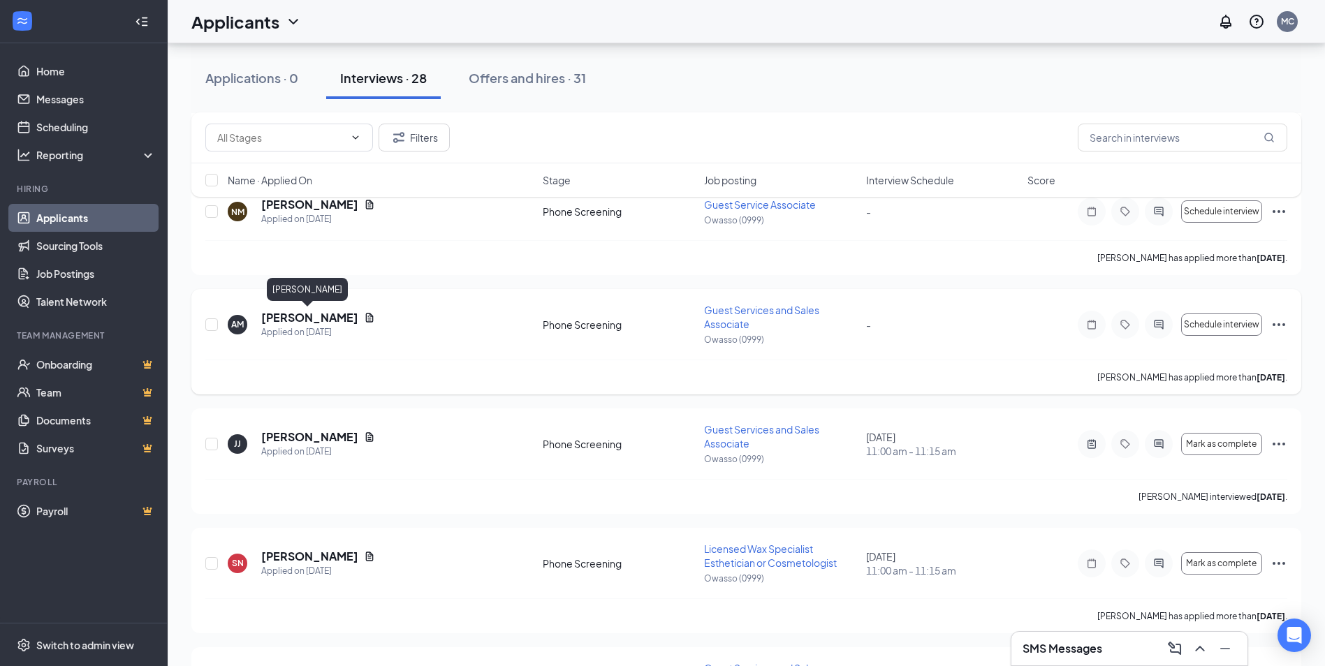
click at [296, 318] on h5 "[PERSON_NAME]" at bounding box center [309, 317] width 97 height 15
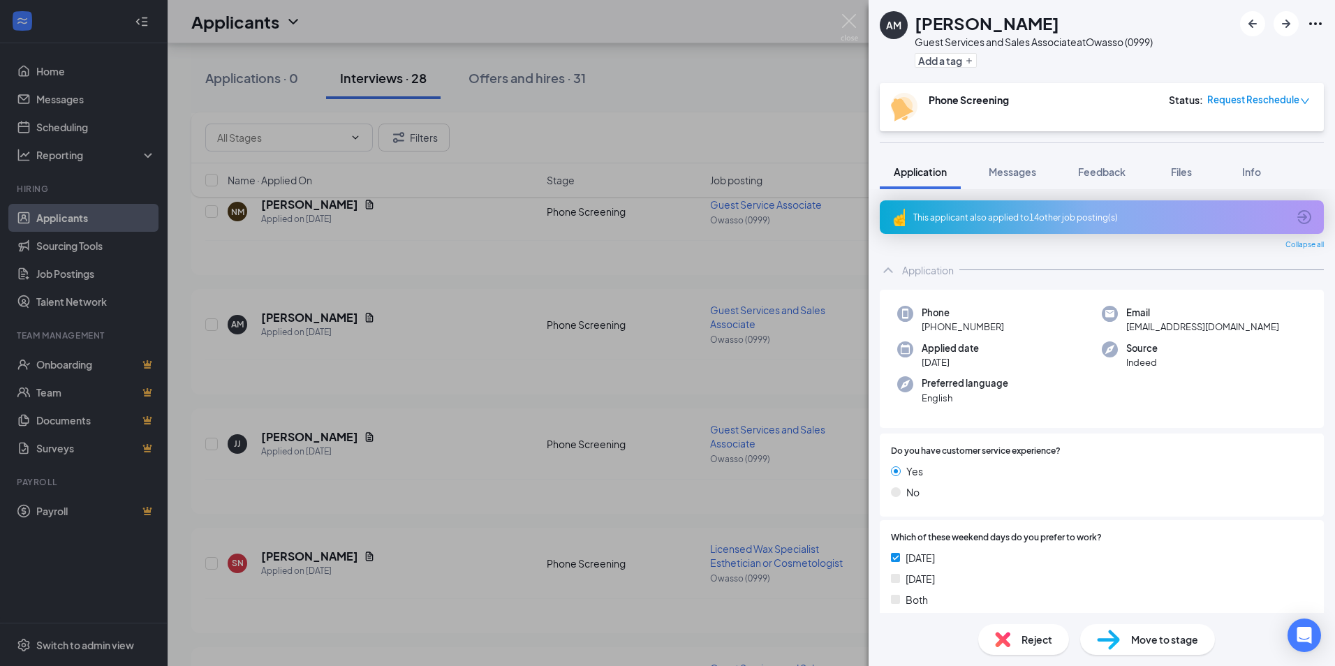
click at [1108, 210] on div "This applicant also applied to 14 other job posting(s)" at bounding box center [1102, 217] width 444 height 34
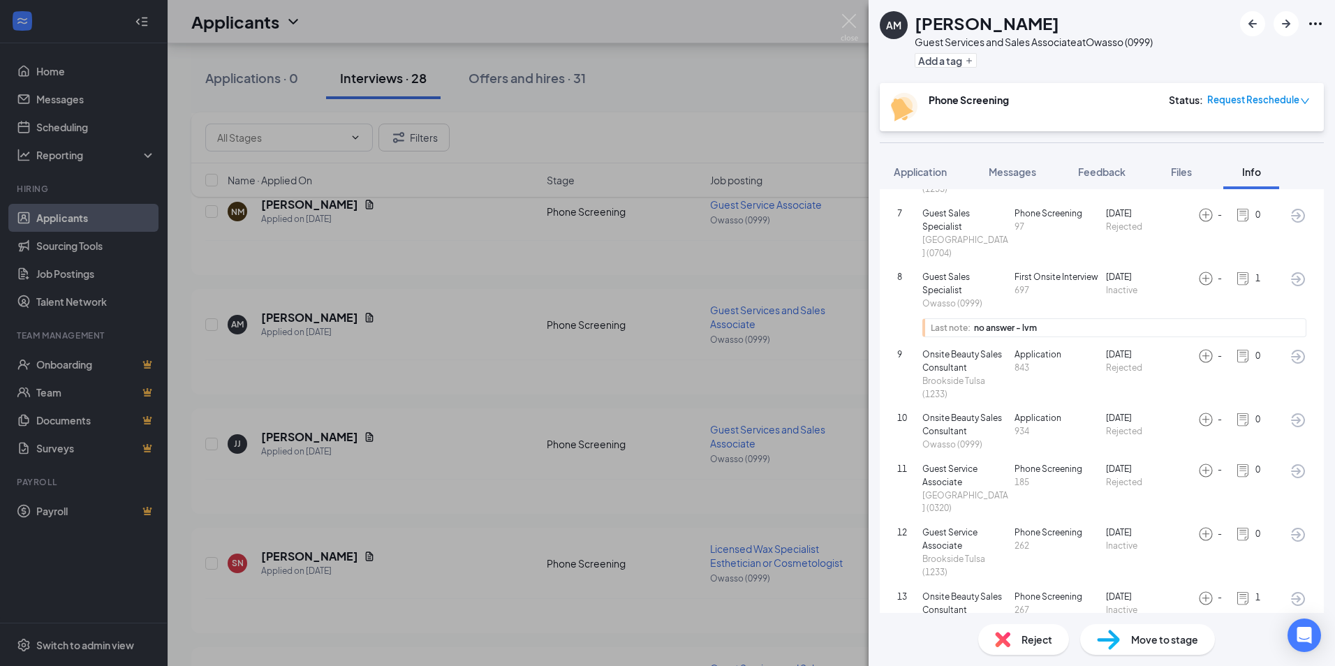
scroll to position [557, 0]
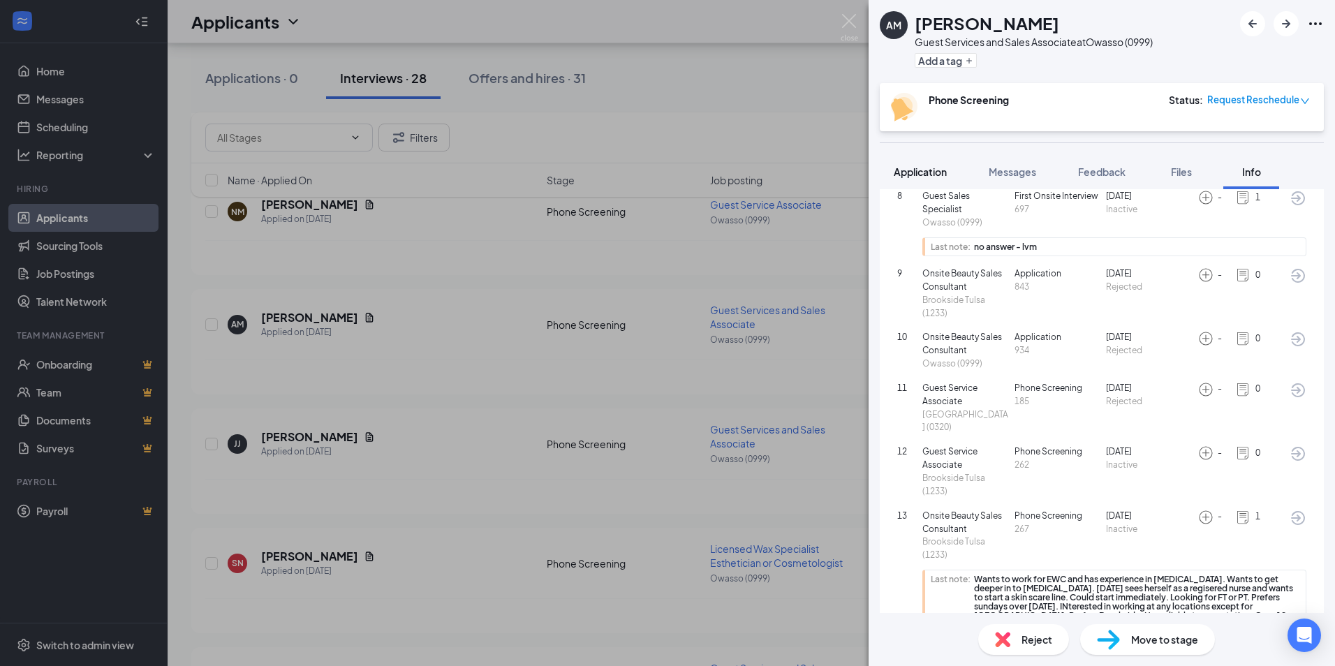
click at [934, 166] on span "Application" at bounding box center [920, 172] width 53 height 13
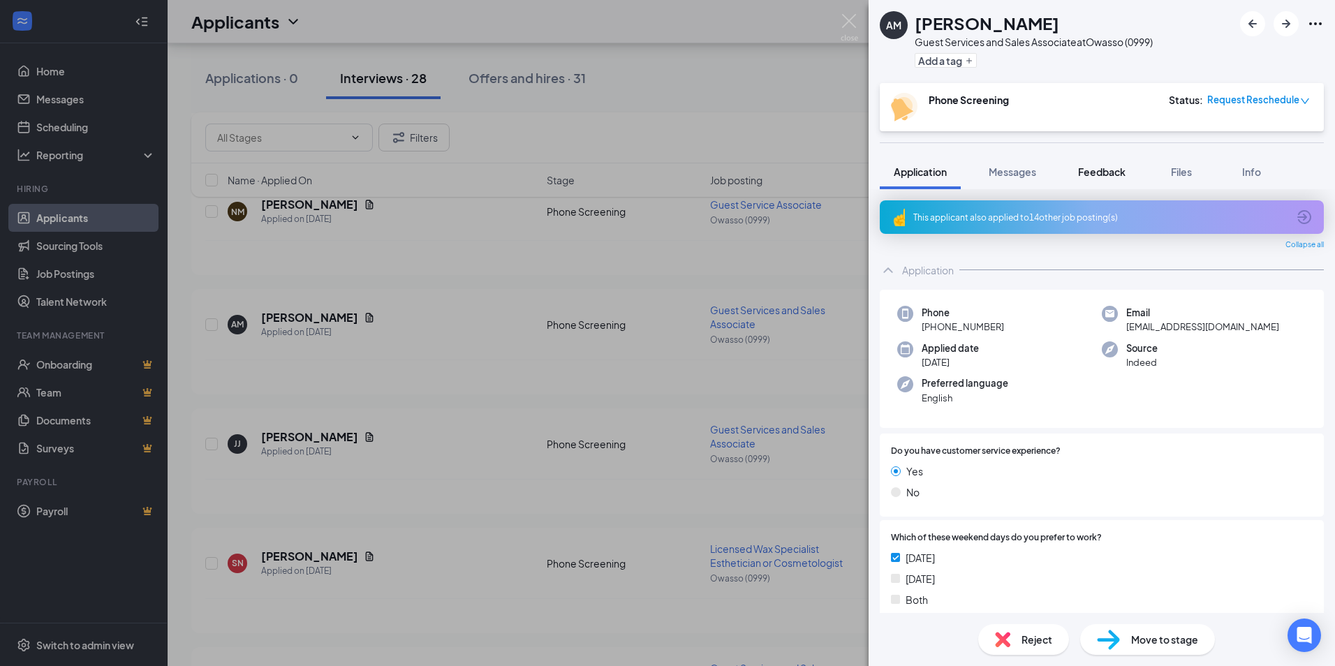
click at [1103, 185] on button "Feedback" at bounding box center [1101, 171] width 75 height 35
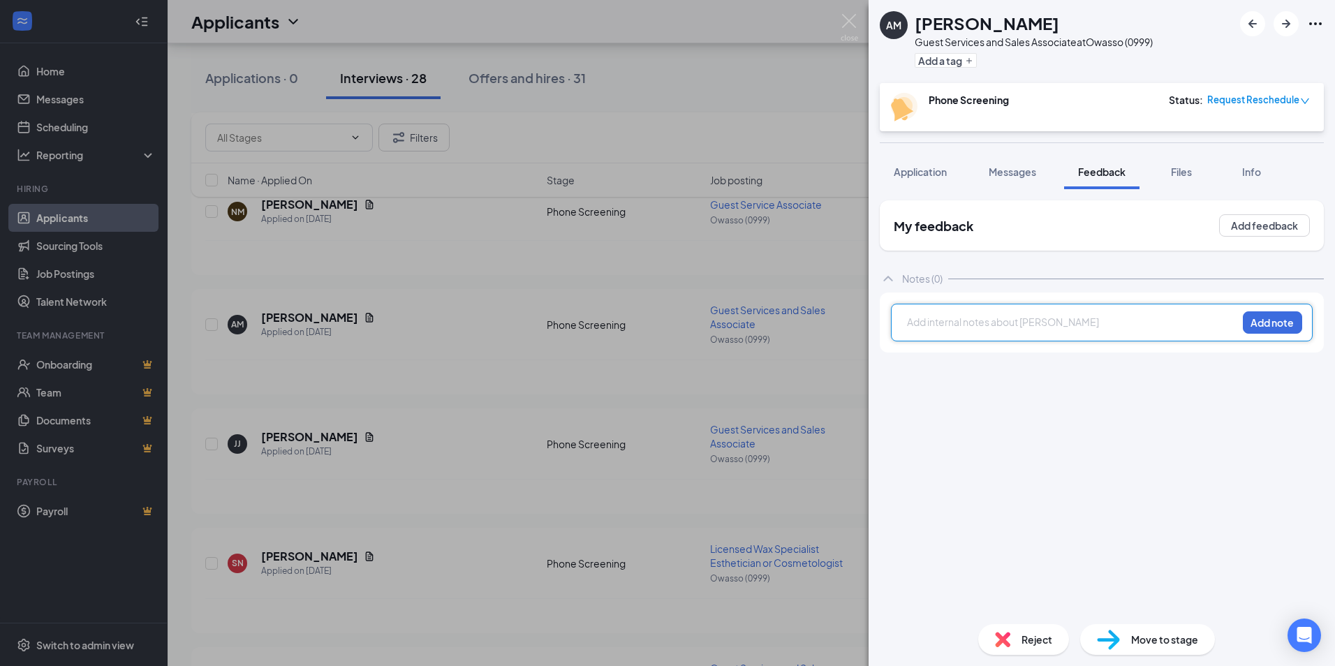
click at [999, 319] on div at bounding box center [1072, 322] width 329 height 15
drag, startPoint x: 1074, startPoint y: 321, endPoint x: 903, endPoint y: 323, distance: 171.1
click at [903, 323] on div "never scheduled phone screening Add note" at bounding box center [1102, 323] width 422 height 38
copy span "never scheduled phone screening"
click at [1290, 323] on button "Add note" at bounding box center [1272, 322] width 59 height 22
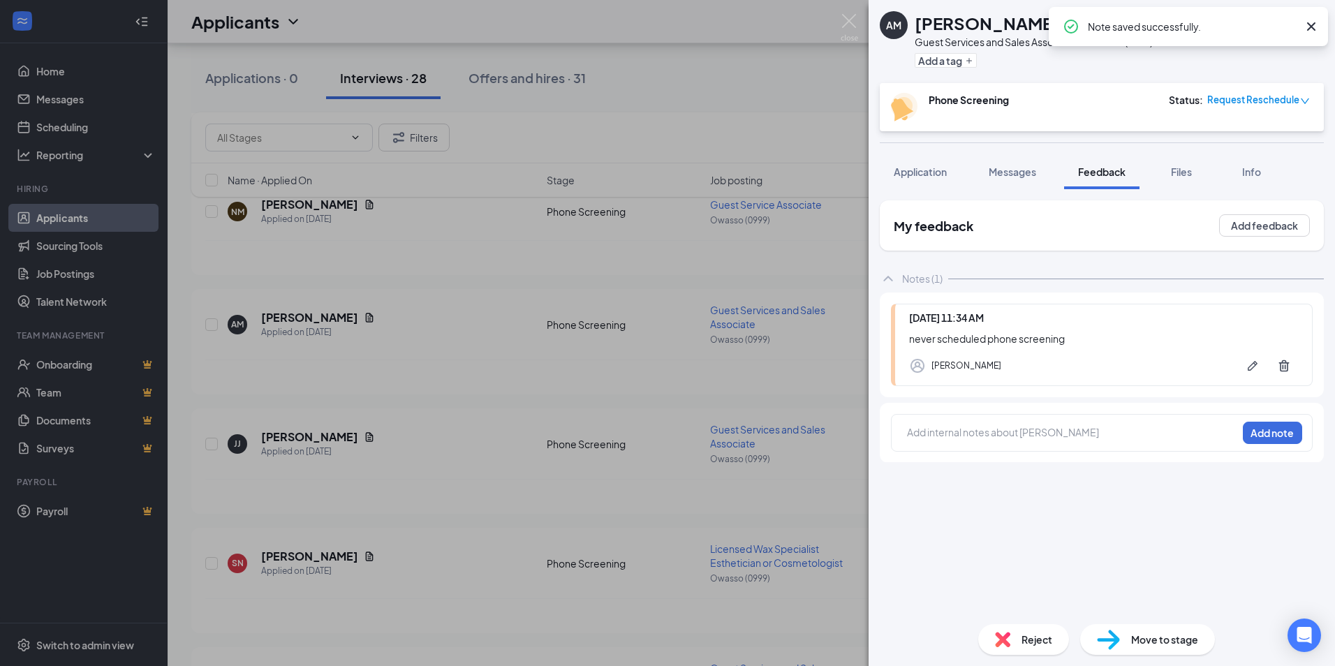
click at [1007, 640] on img at bounding box center [1002, 639] width 15 height 15
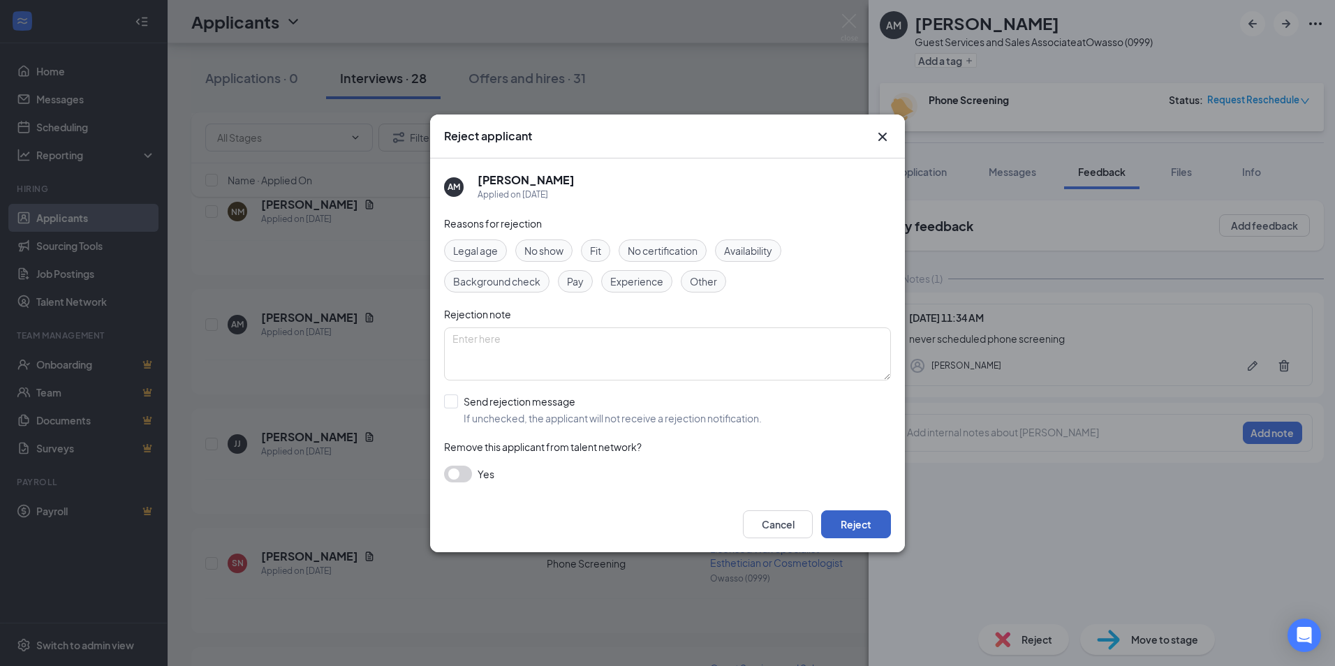
drag, startPoint x: 856, startPoint y: 516, endPoint x: 865, endPoint y: 515, distance: 8.5
click at [856, 517] on button "Reject" at bounding box center [856, 525] width 70 height 28
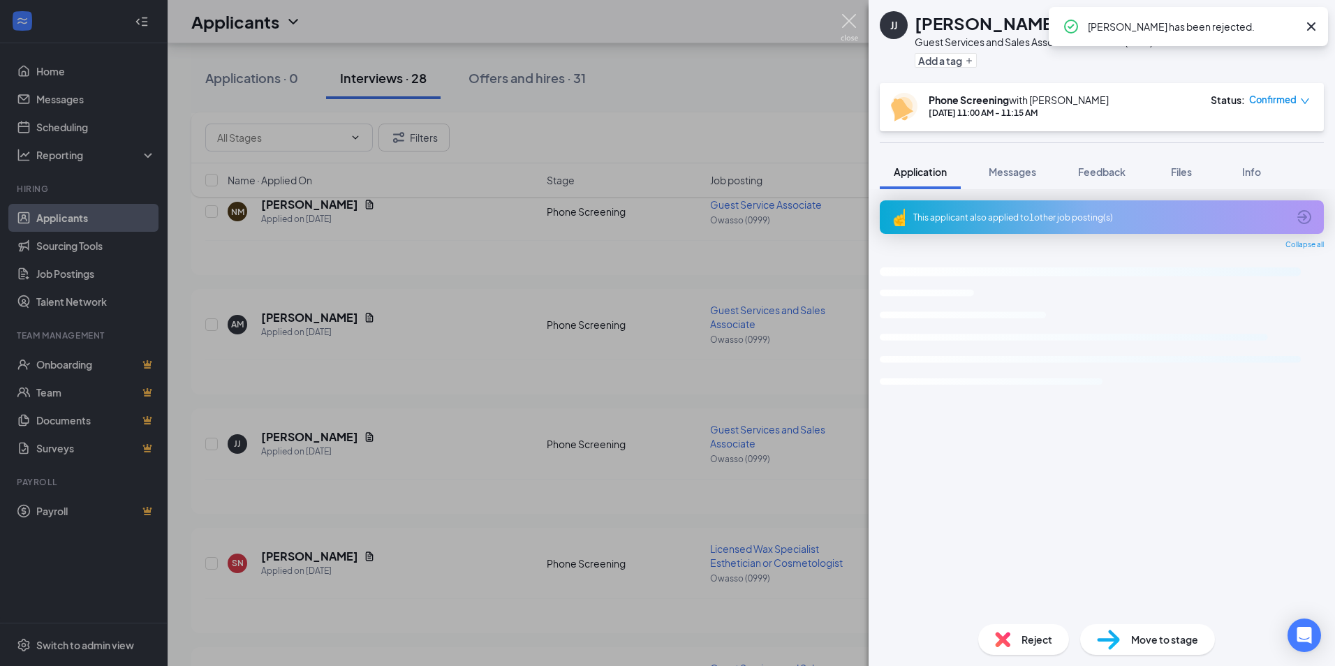
click at [846, 29] on img at bounding box center [849, 27] width 17 height 27
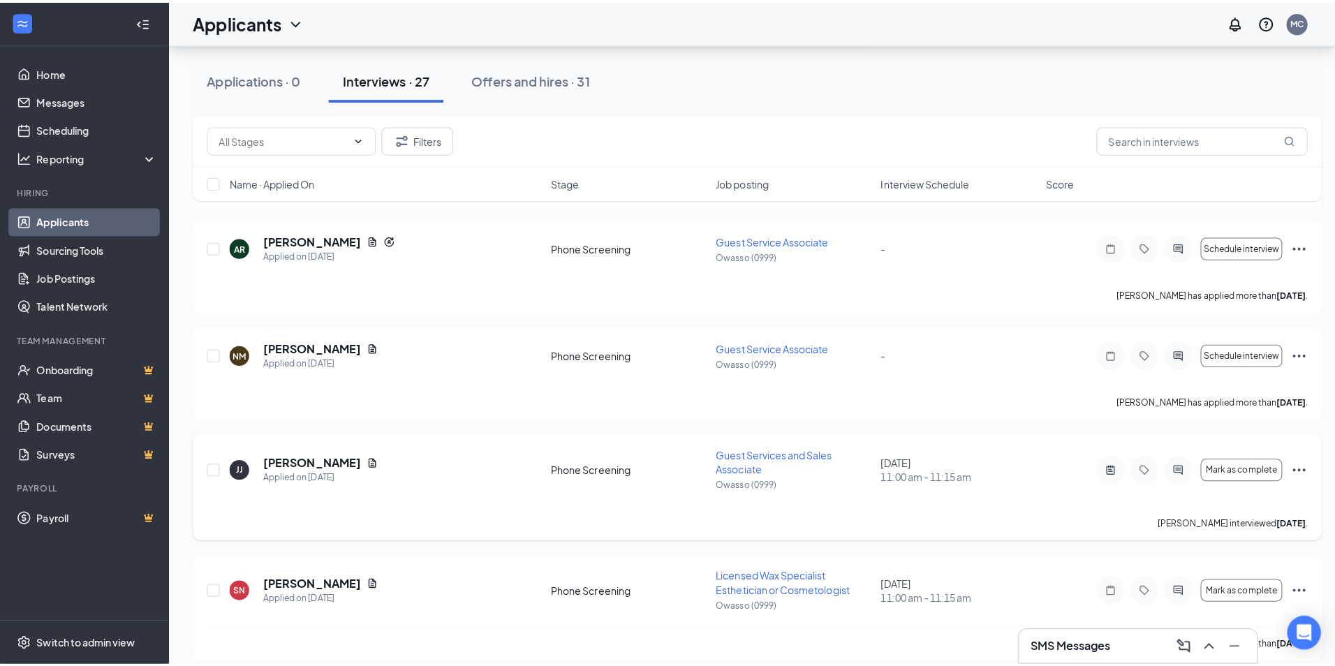
scroll to position [2499, 0]
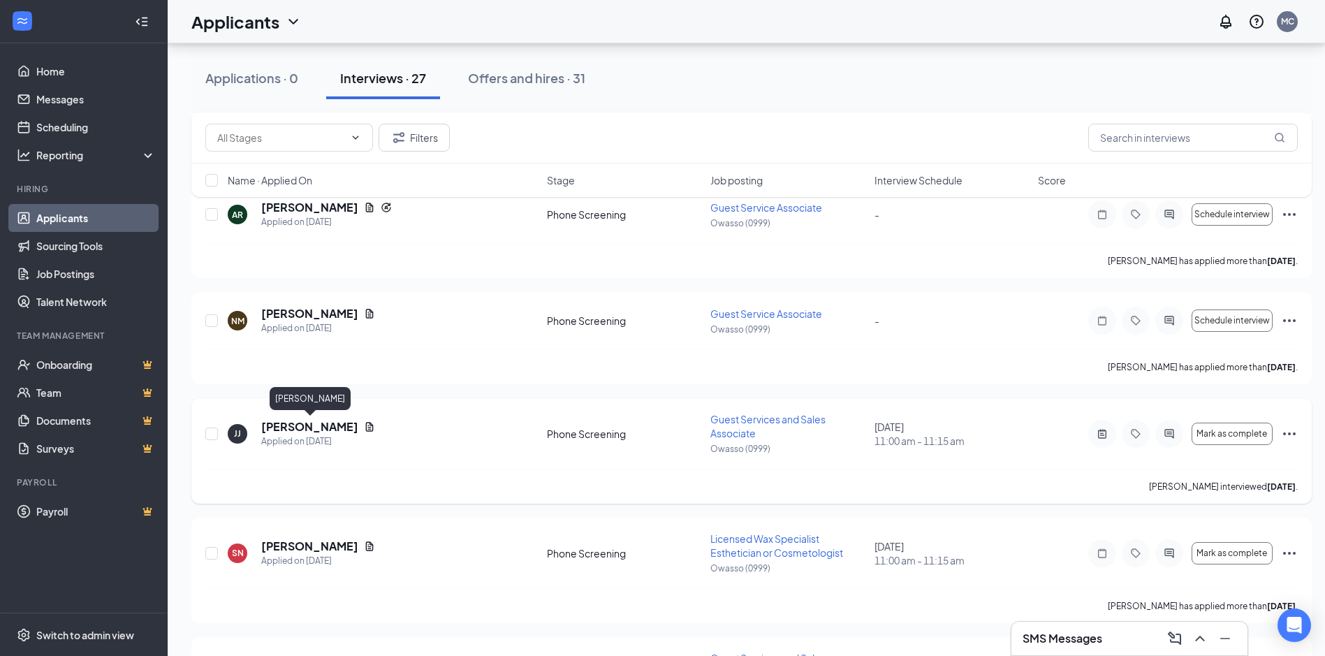
click at [332, 426] on h5 "JEZZAMYN JOSEPH" at bounding box center [309, 426] width 97 height 15
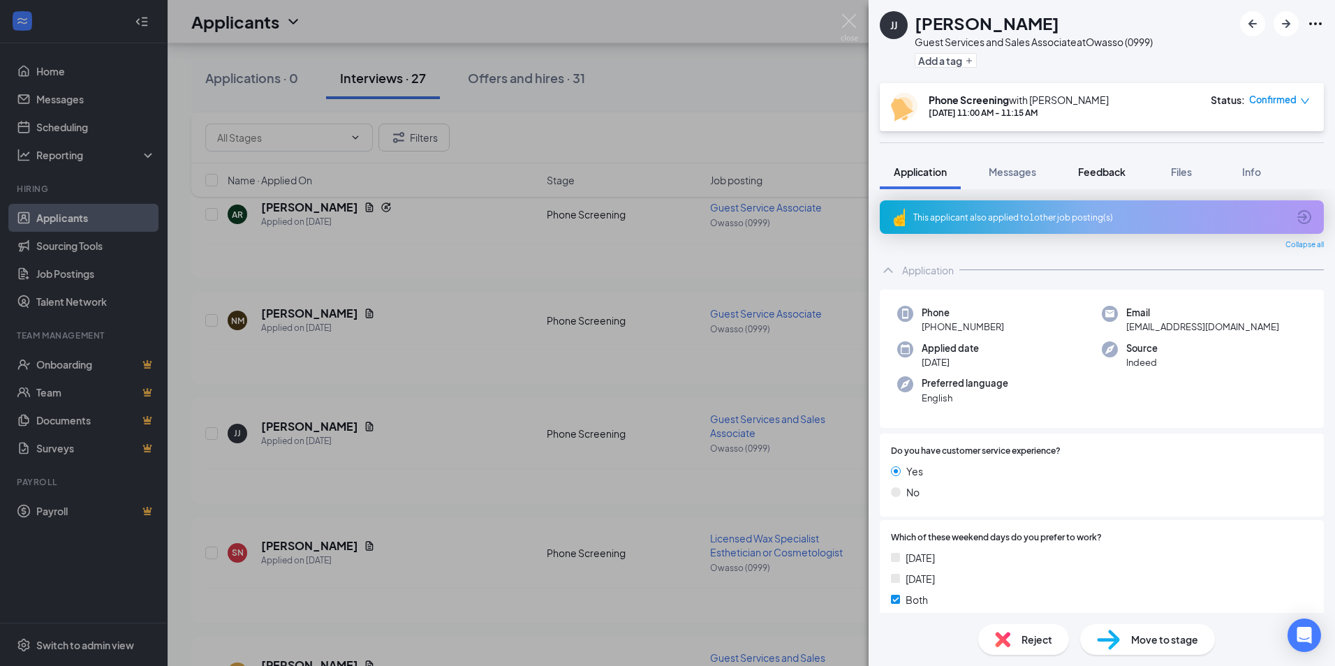
click at [1103, 171] on span "Feedback" at bounding box center [1101, 172] width 47 height 13
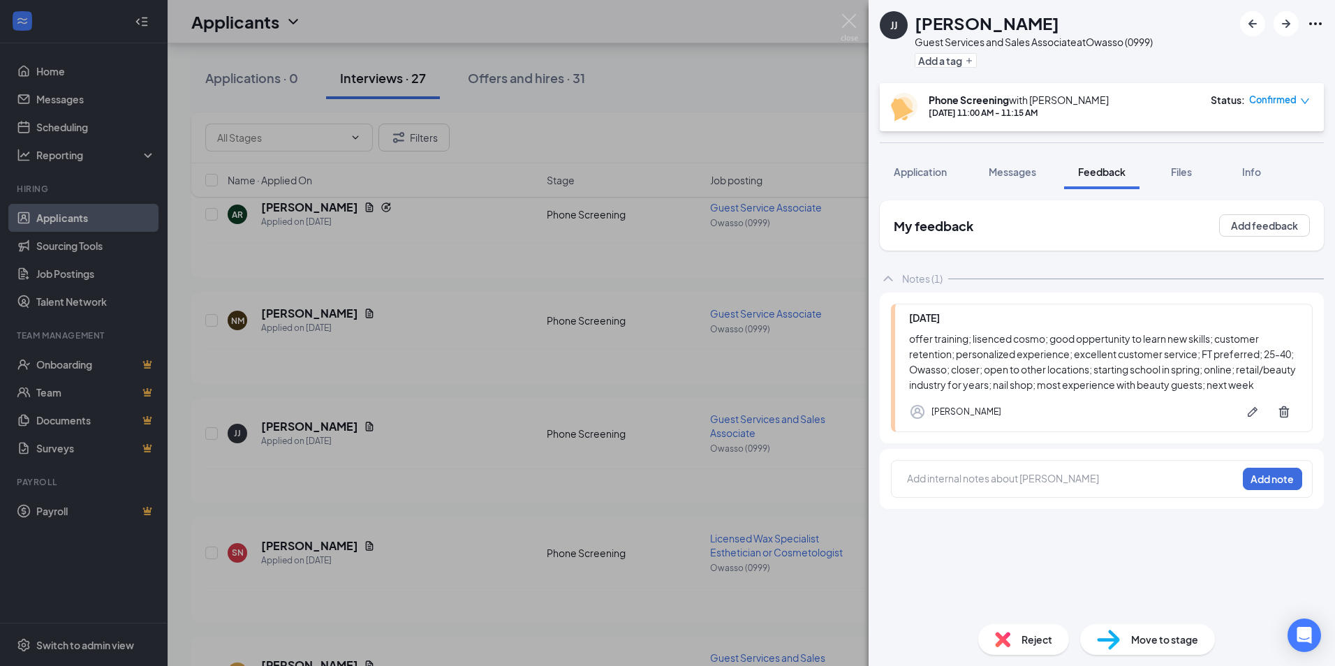
click at [1004, 636] on img at bounding box center [1002, 639] width 15 height 15
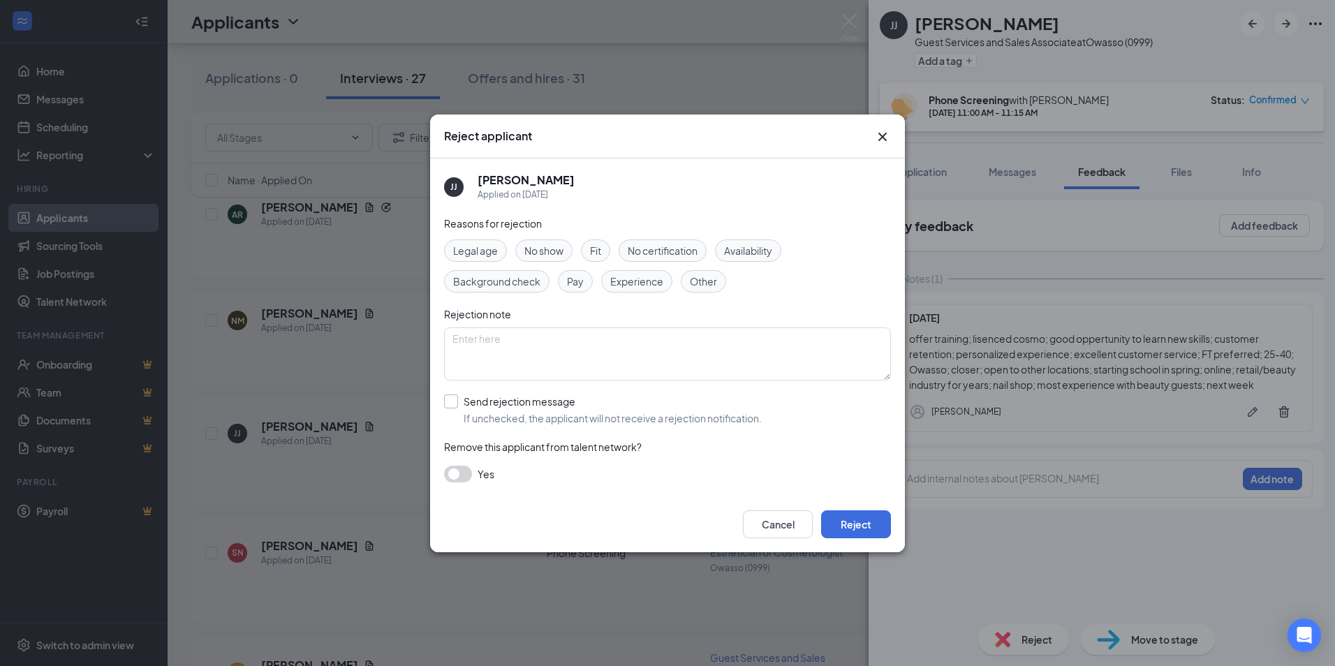
click at [462, 397] on input "Send rejection message If unchecked, the applicant will not receive a rejection…" at bounding box center [603, 410] width 318 height 31
checkbox input "true"
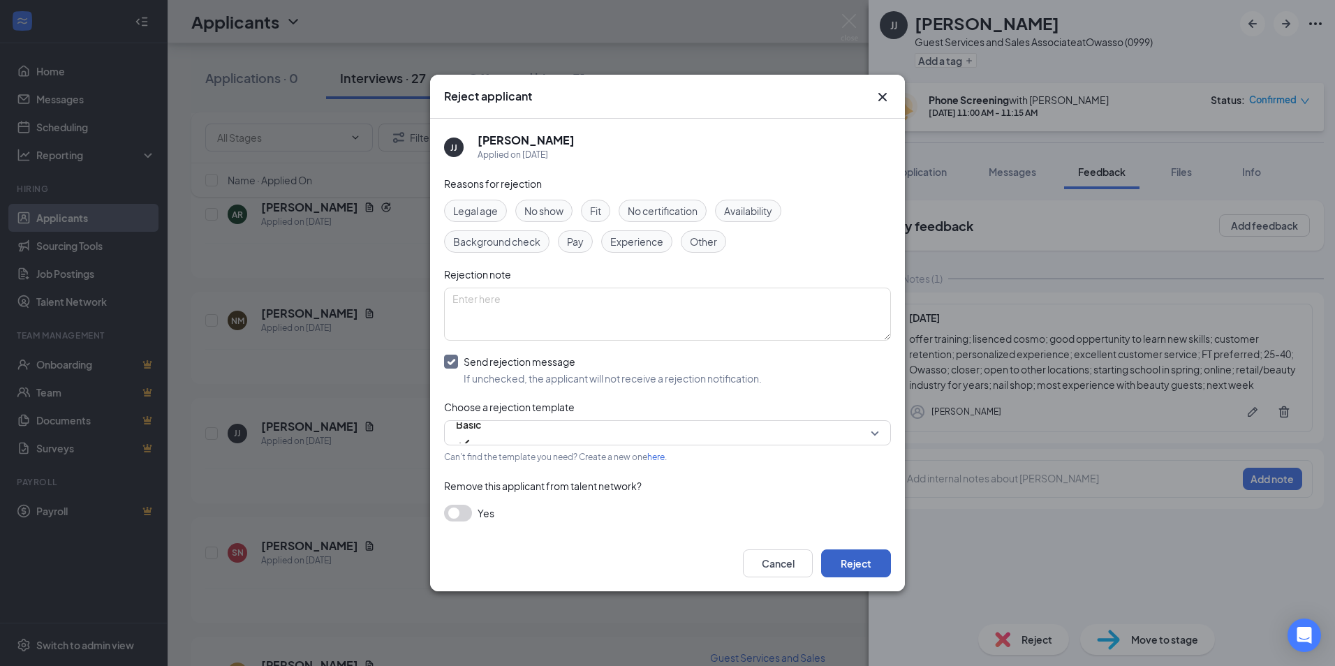
click at [851, 566] on button "Reject" at bounding box center [856, 564] width 70 height 28
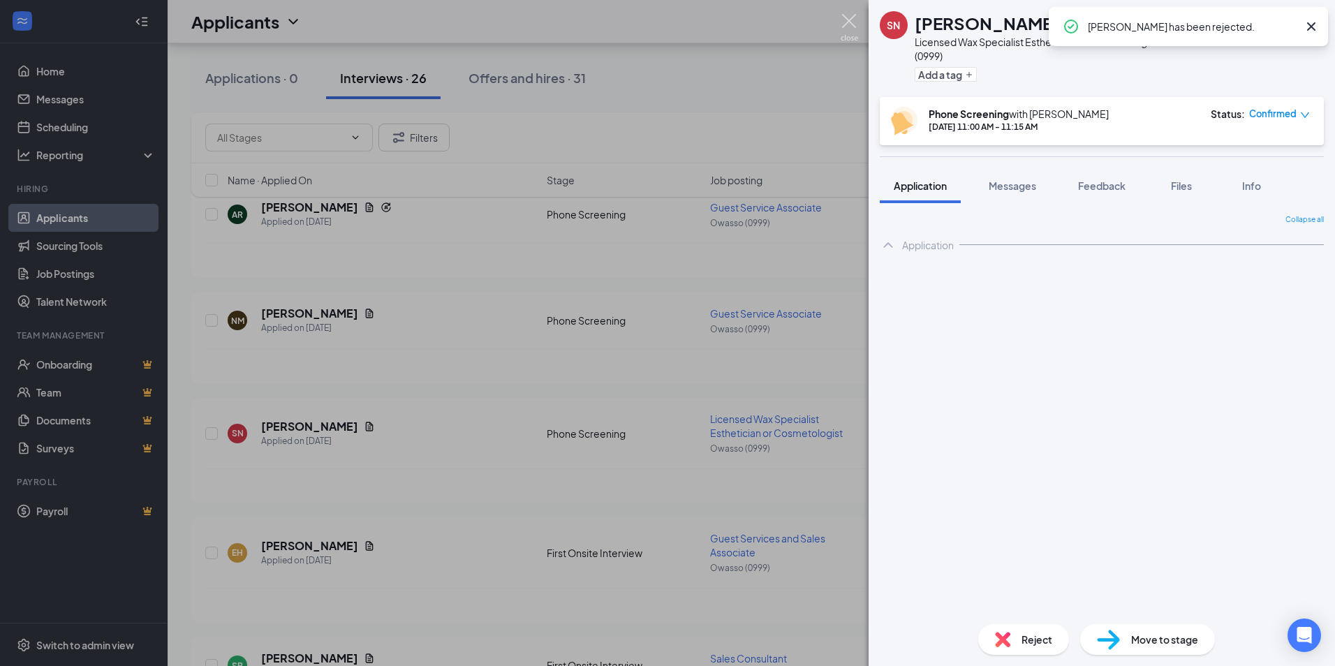
click at [854, 21] on img at bounding box center [849, 27] width 17 height 27
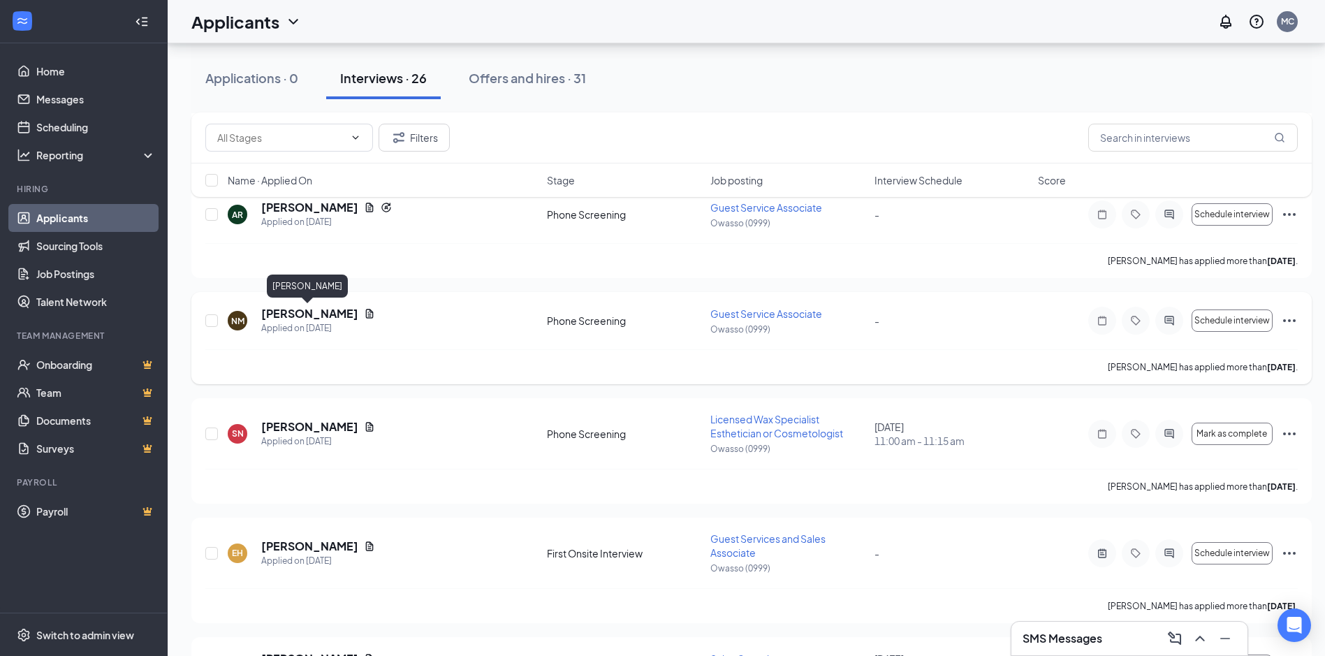
click at [274, 316] on h5 "Natasha Marrs" at bounding box center [309, 313] width 97 height 15
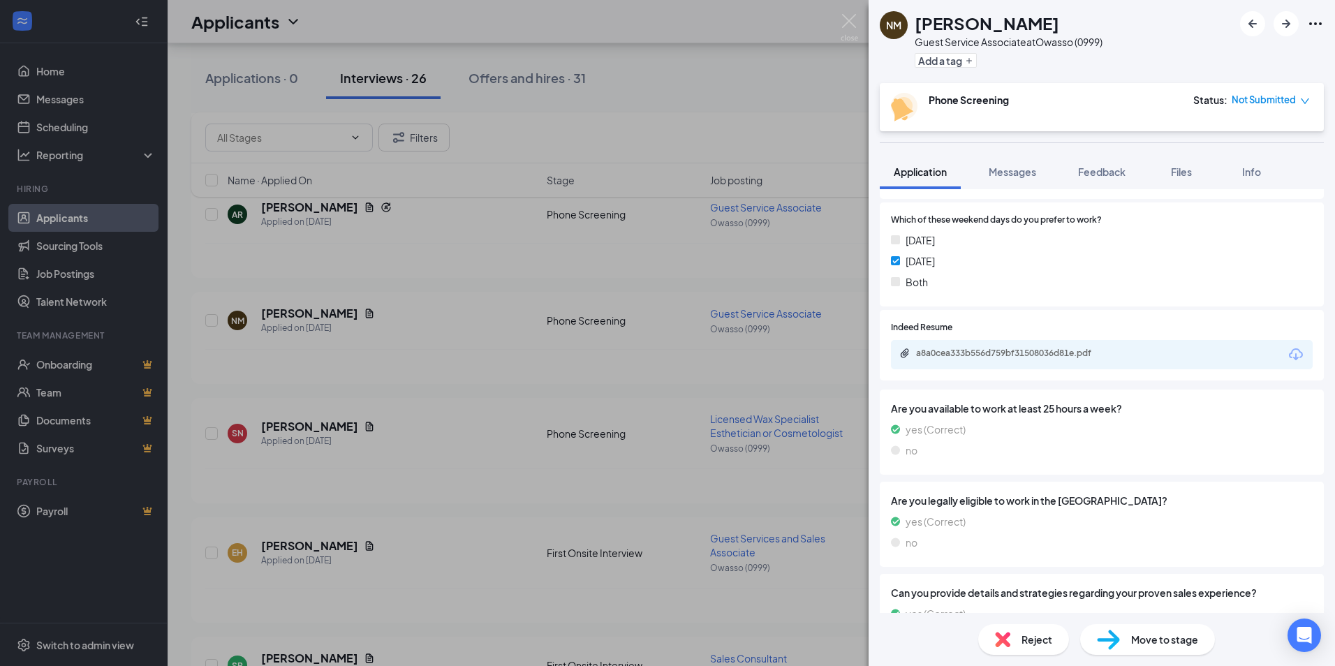
scroll to position [279, 0]
click at [1048, 367] on div "a8a0cea333b556d759bf31508036d81e.pdf" at bounding box center [1102, 353] width 422 height 29
click at [1048, 356] on div "a8a0cea333b556d759bf31508036d81e.pdf" at bounding box center [1014, 352] width 196 height 11
